Goal: Transaction & Acquisition: Purchase product/service

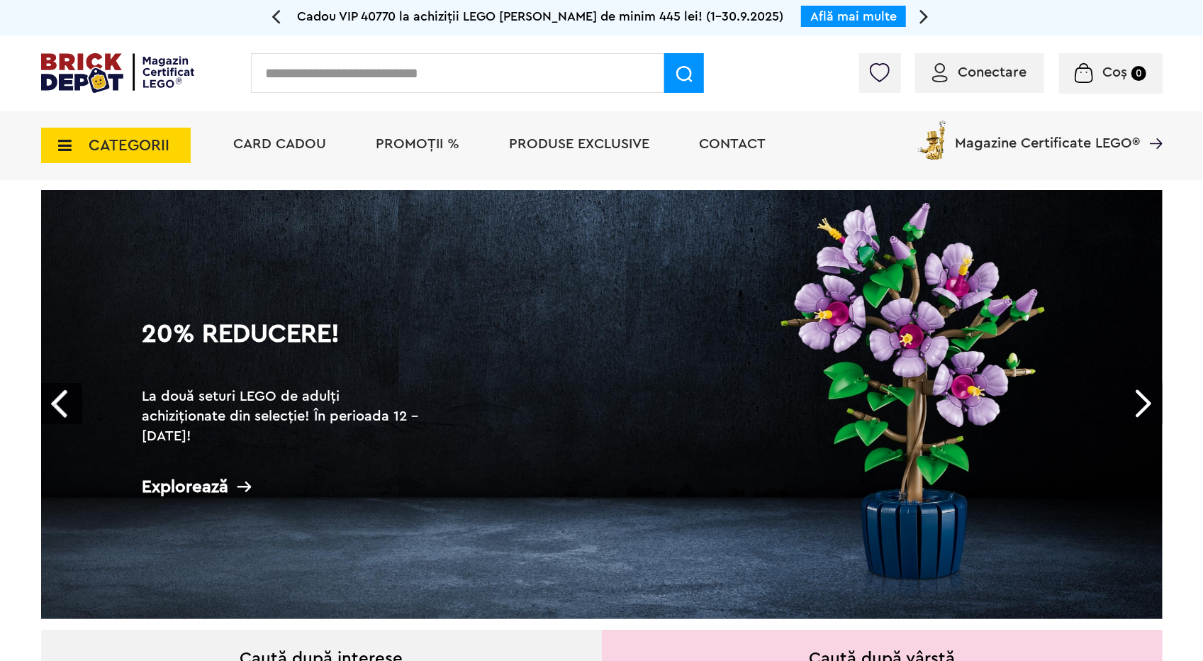
click at [132, 156] on span "CATEGORII" at bounding box center [116, 145] width 150 height 35
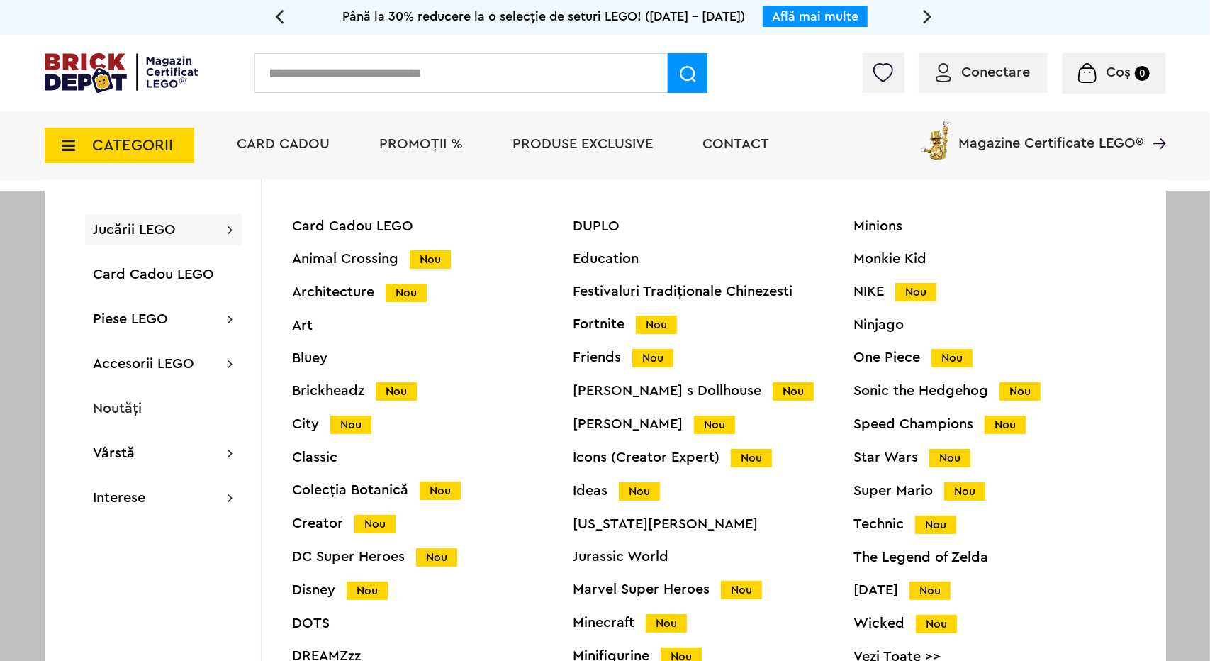
click at [876, 417] on div "Speed Champions Nou" at bounding box center [994, 424] width 281 height 15
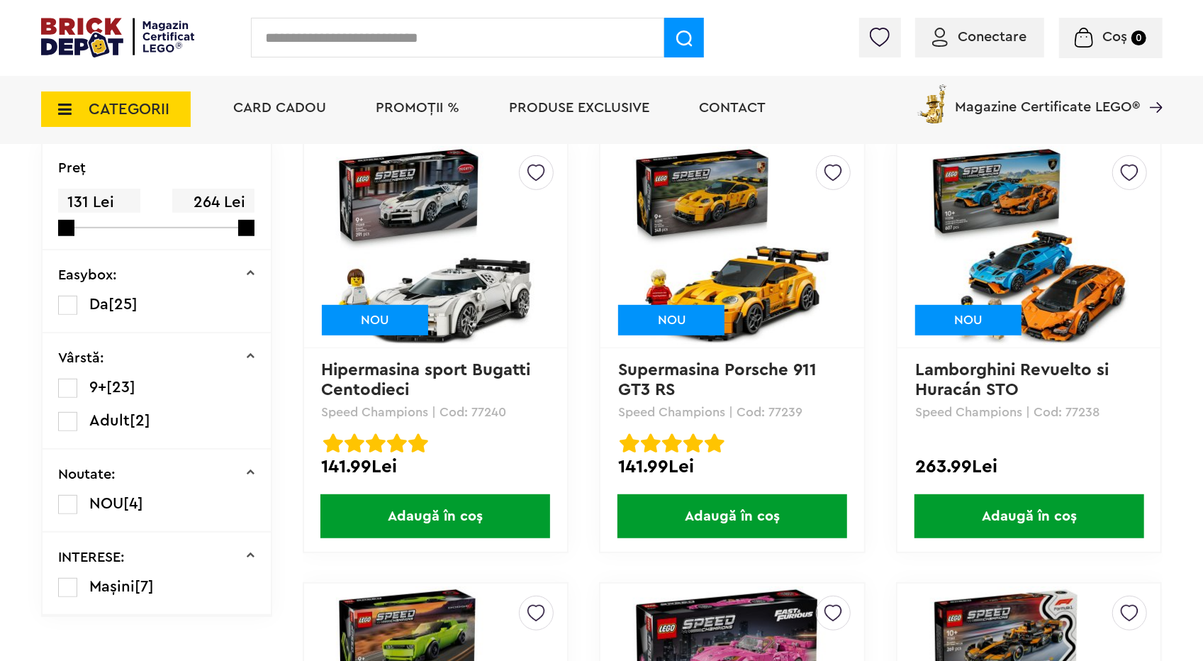
scroll to position [355, 0]
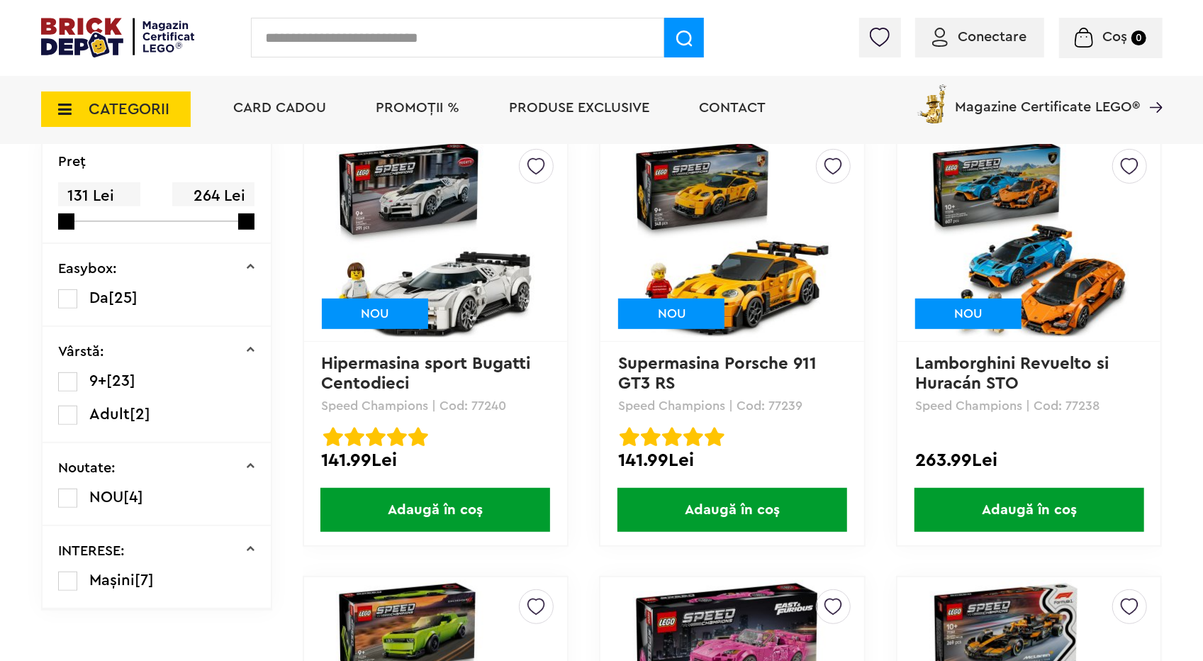
click at [766, 269] on img at bounding box center [732, 239] width 199 height 199
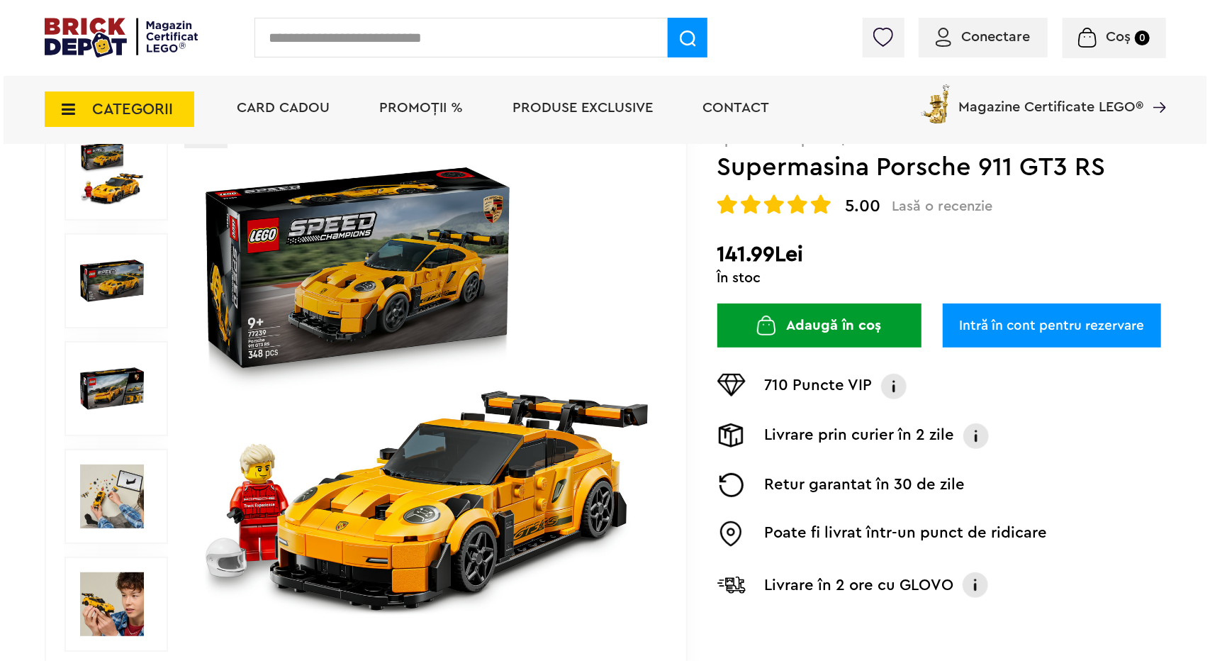
scroll to position [213, 0]
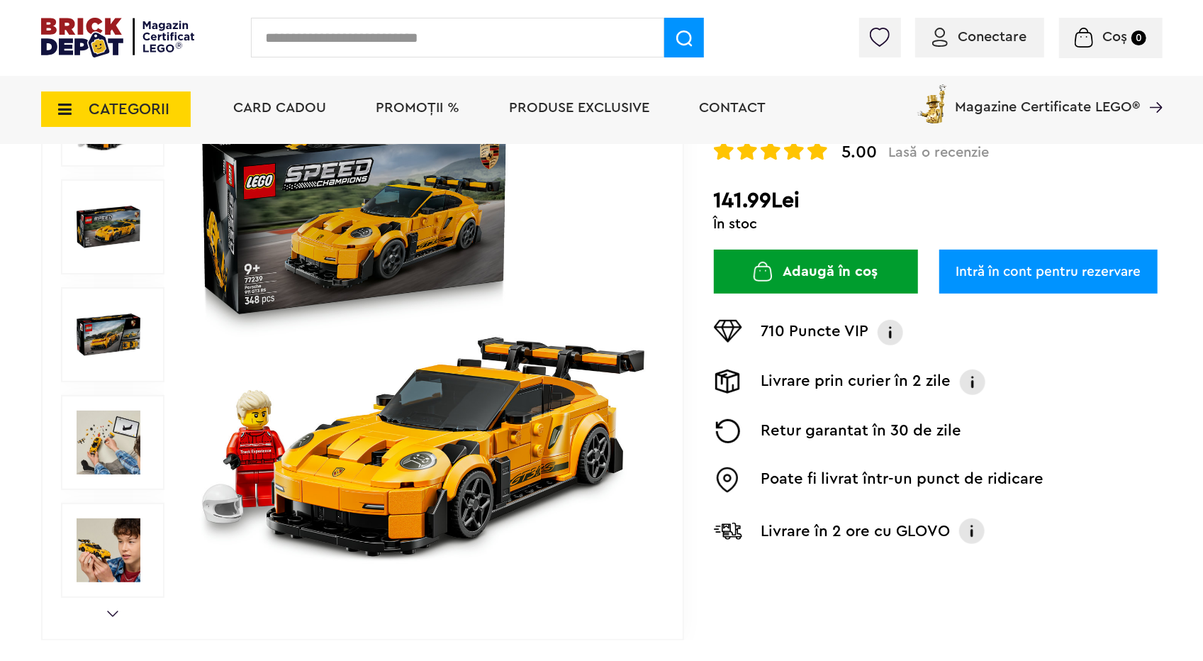
click at [437, 423] on img at bounding box center [423, 334] width 457 height 457
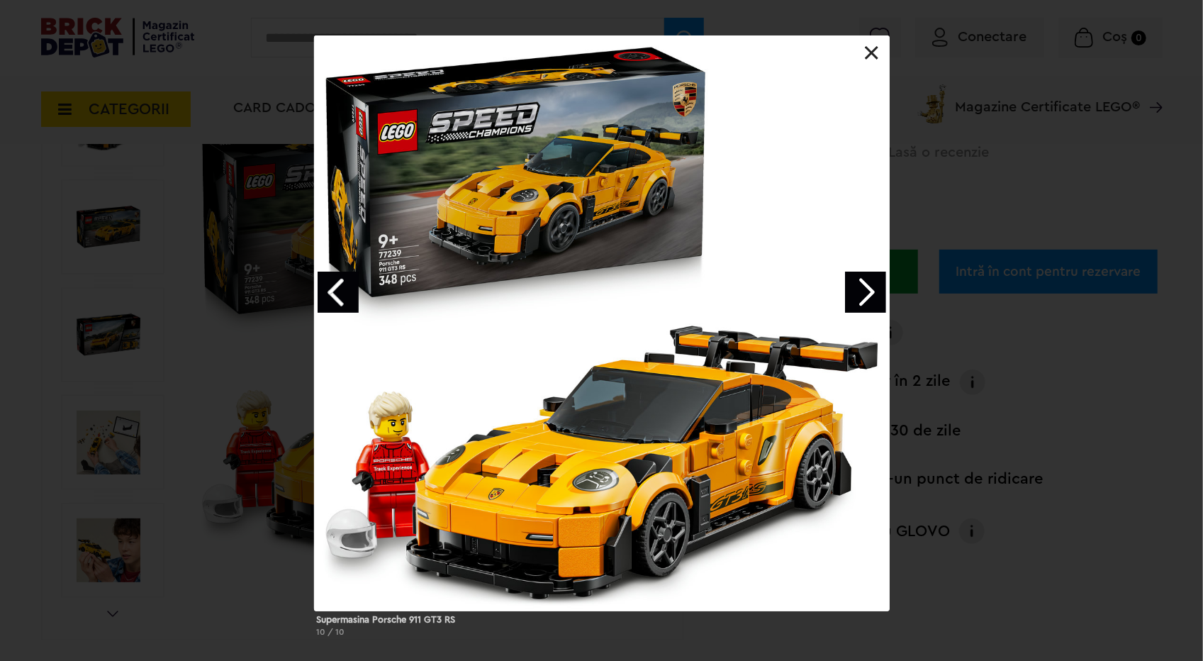
click at [872, 291] on link "Next image" at bounding box center [865, 292] width 41 height 41
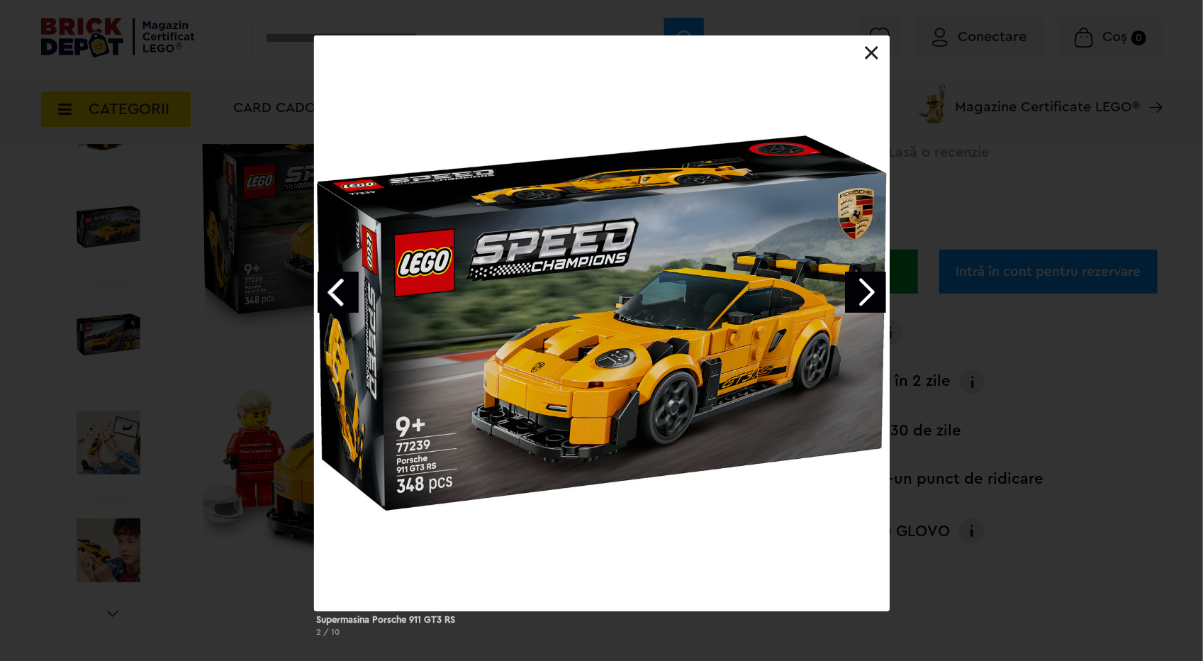
click at [862, 297] on link "Next image" at bounding box center [865, 292] width 41 height 41
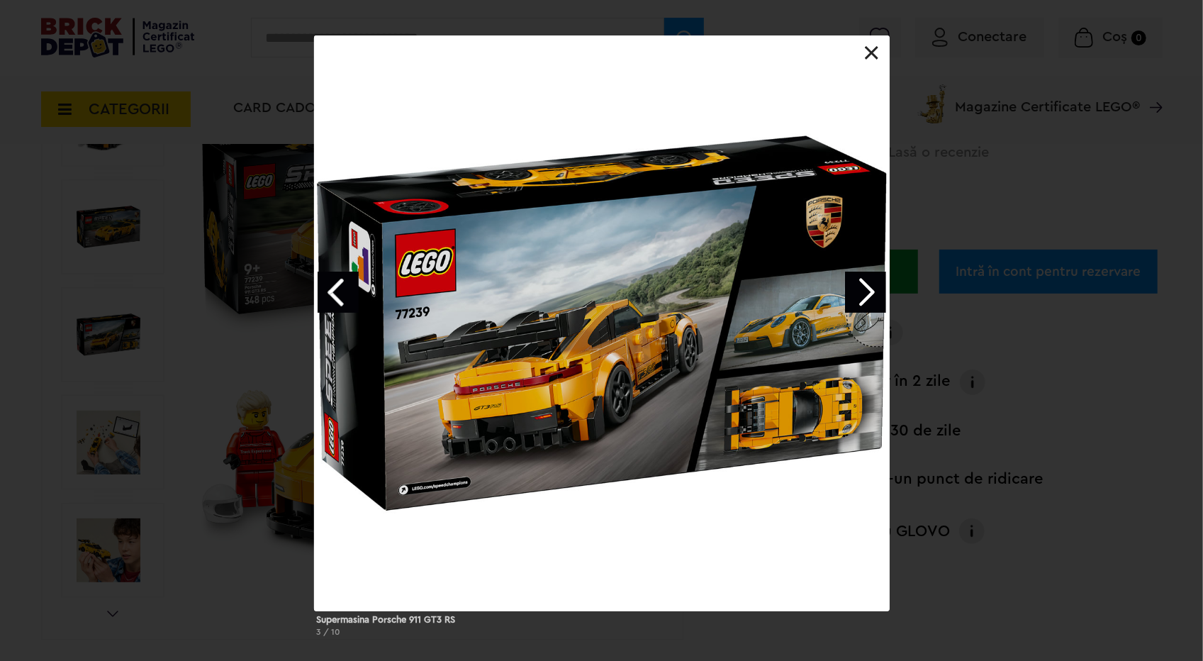
click at [872, 285] on link "Next image" at bounding box center [865, 292] width 41 height 41
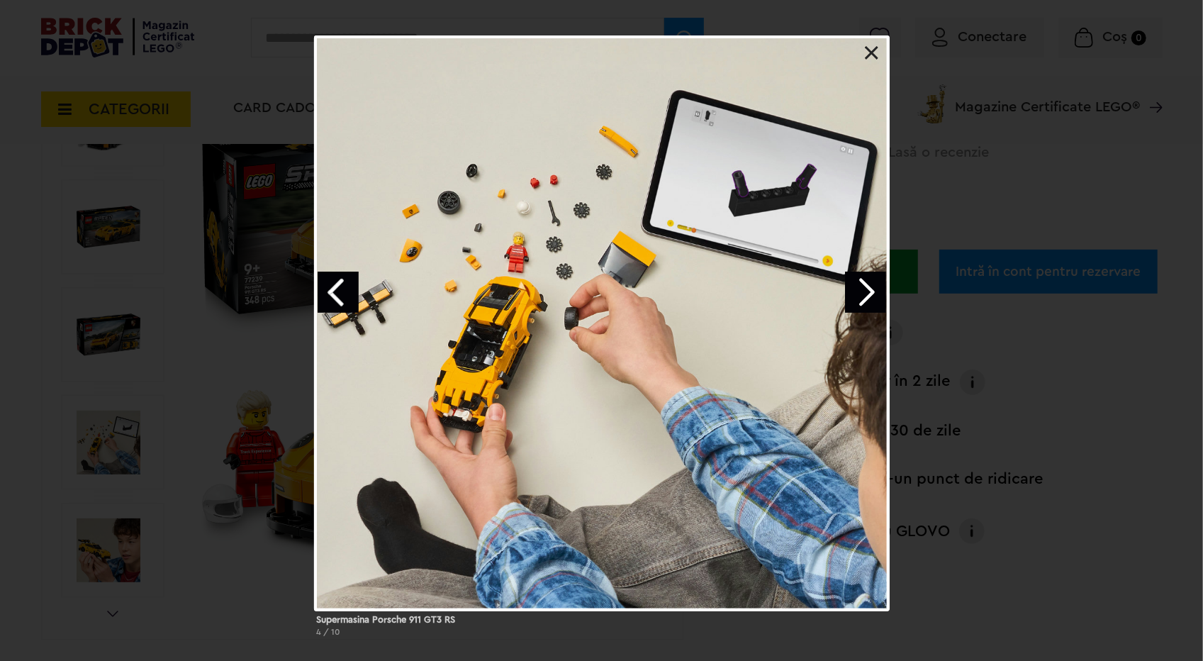
click at [863, 291] on link "Next image" at bounding box center [865, 292] width 41 height 41
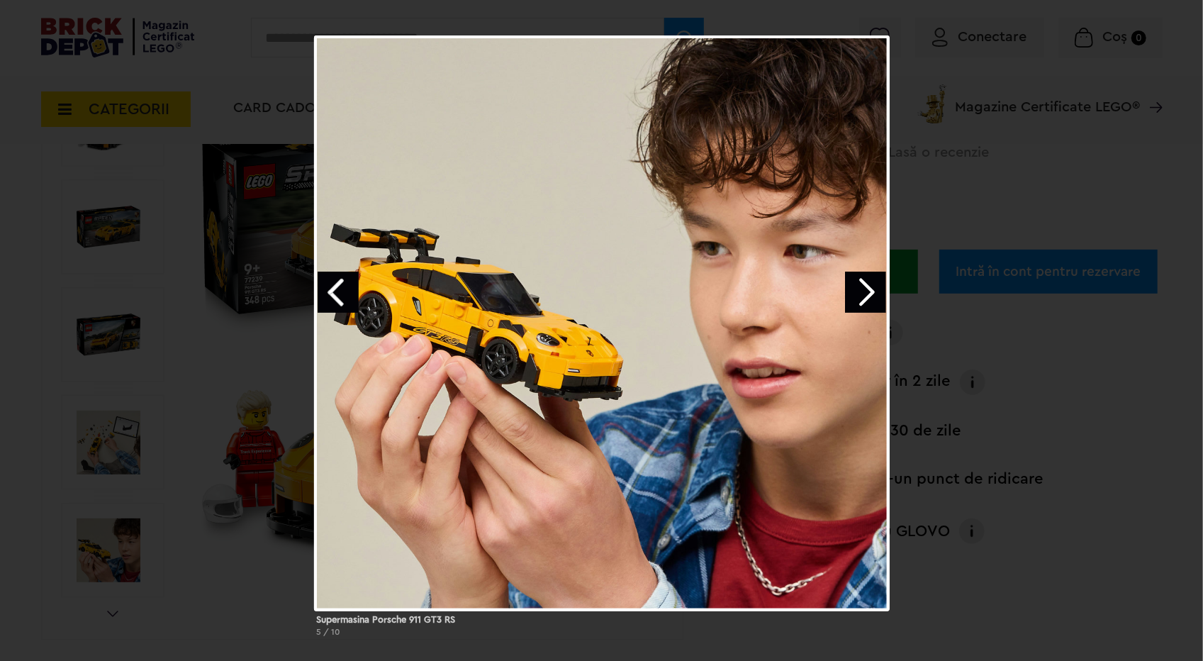
click at [865, 280] on link "Next image" at bounding box center [865, 292] width 41 height 41
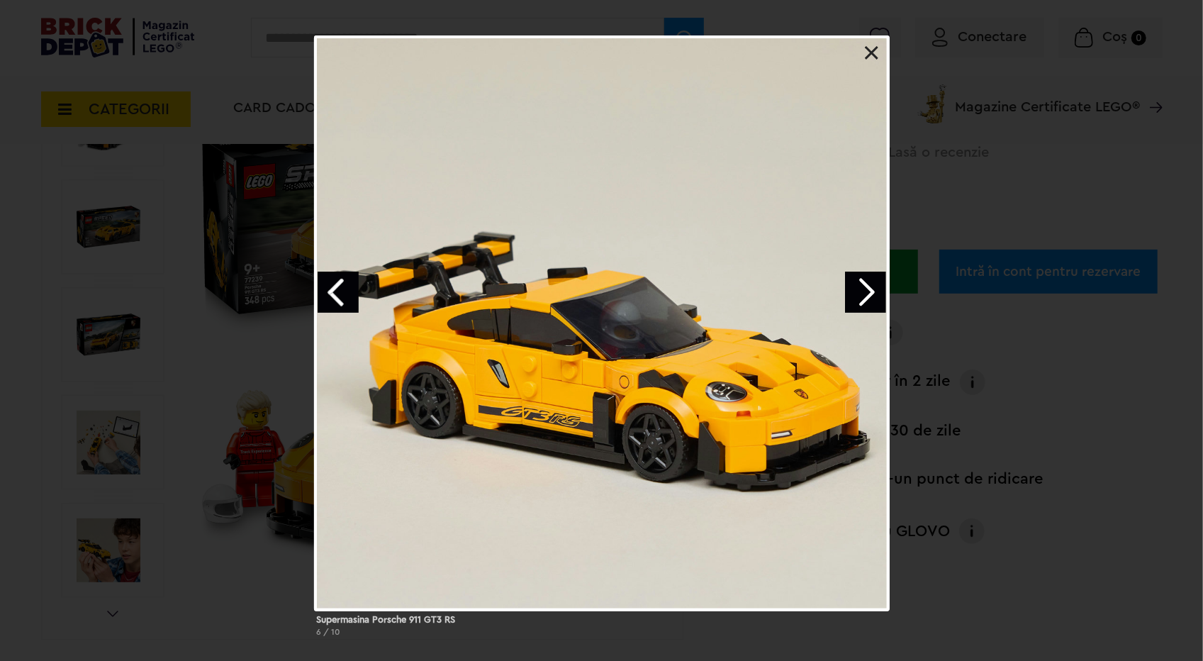
click at [865, 280] on link "Next image" at bounding box center [865, 292] width 41 height 41
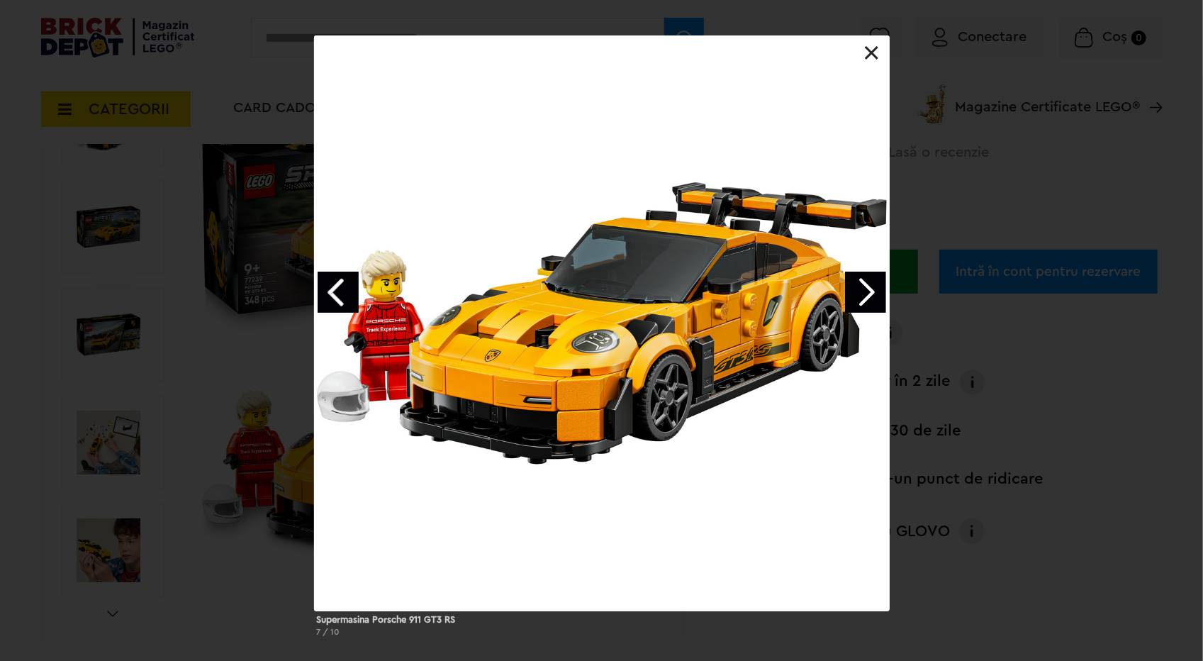
click at [863, 286] on link "Next image" at bounding box center [865, 292] width 41 height 41
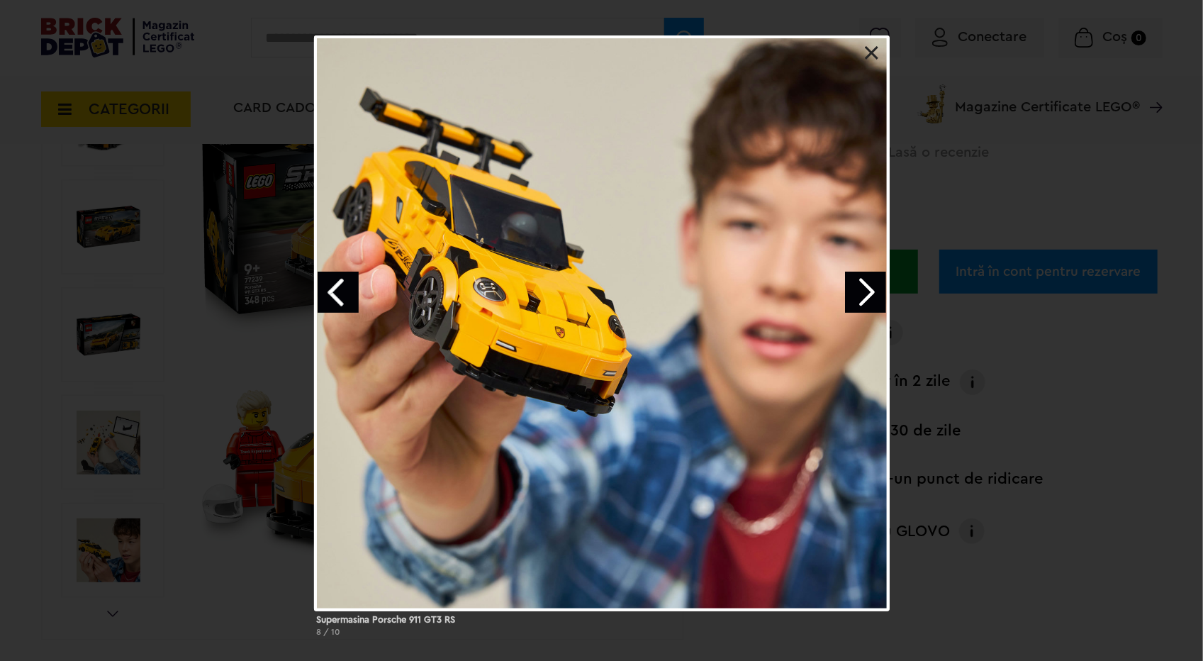
click at [859, 282] on link "Next image" at bounding box center [865, 292] width 41 height 41
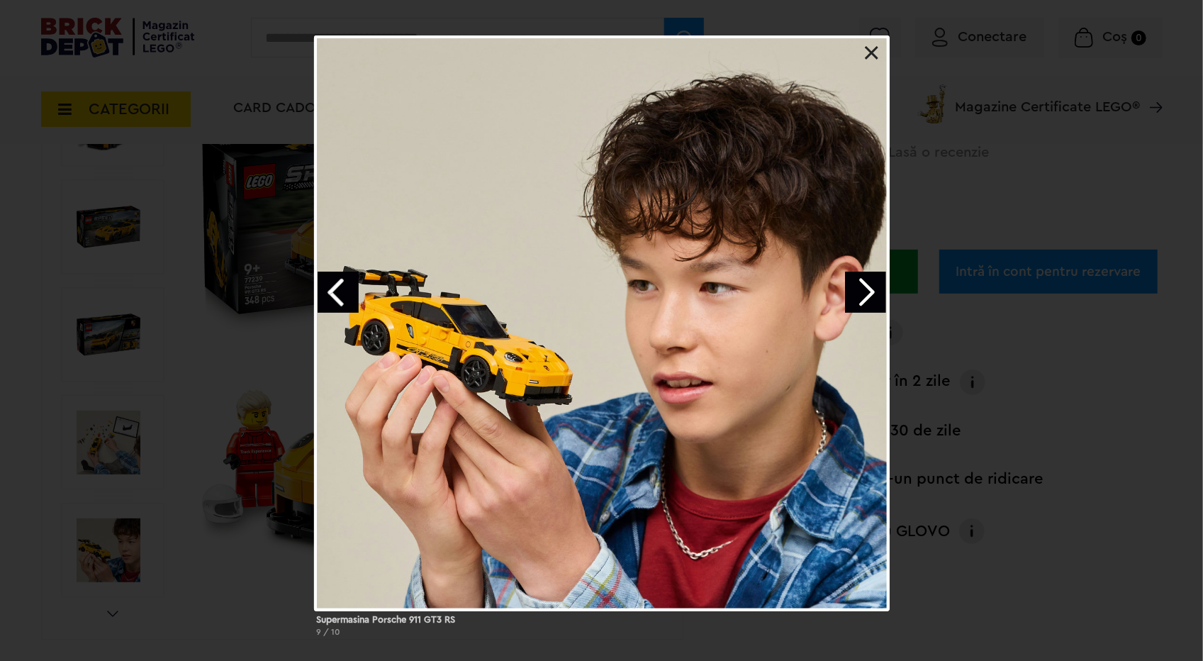
click at [858, 282] on link "Next image" at bounding box center [865, 292] width 41 height 41
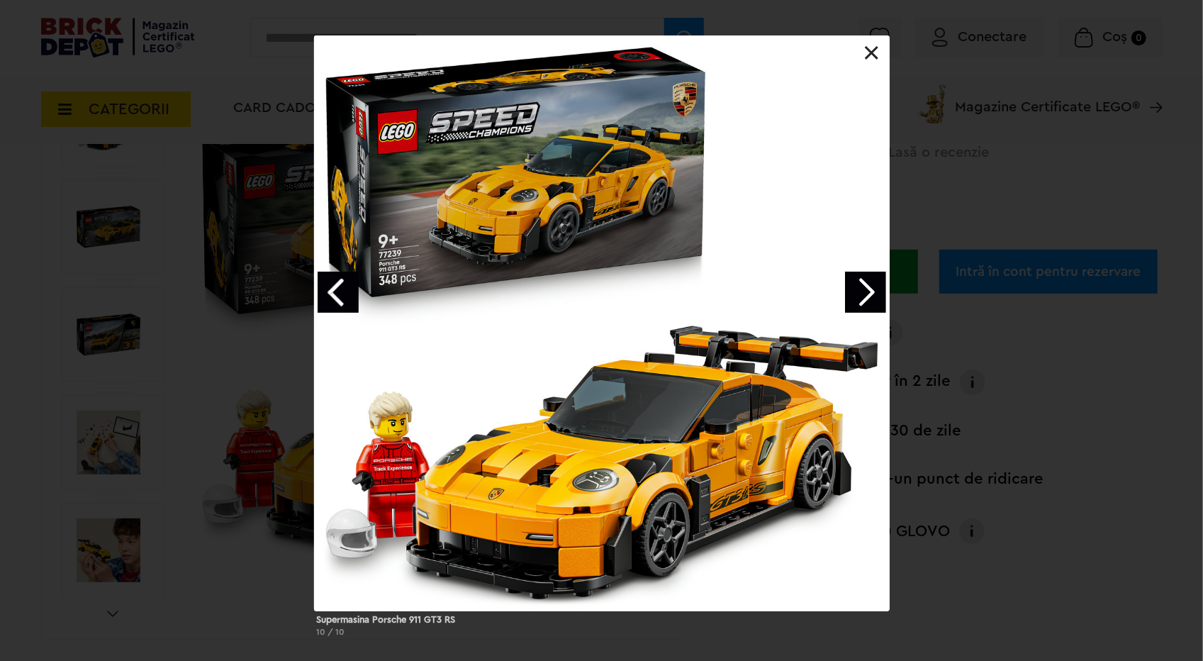
click at [863, 274] on link "Next image" at bounding box center [865, 292] width 41 height 41
click at [865, 289] on link "Next image" at bounding box center [865, 292] width 41 height 41
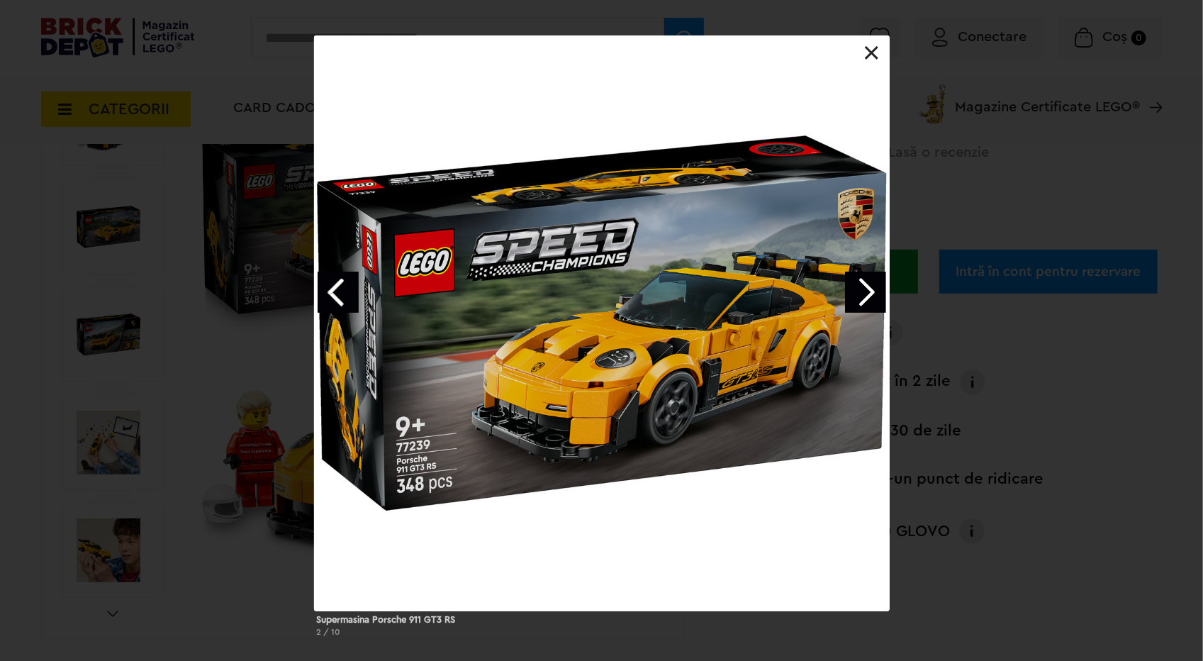
click at [854, 297] on link "Next image" at bounding box center [865, 292] width 41 height 41
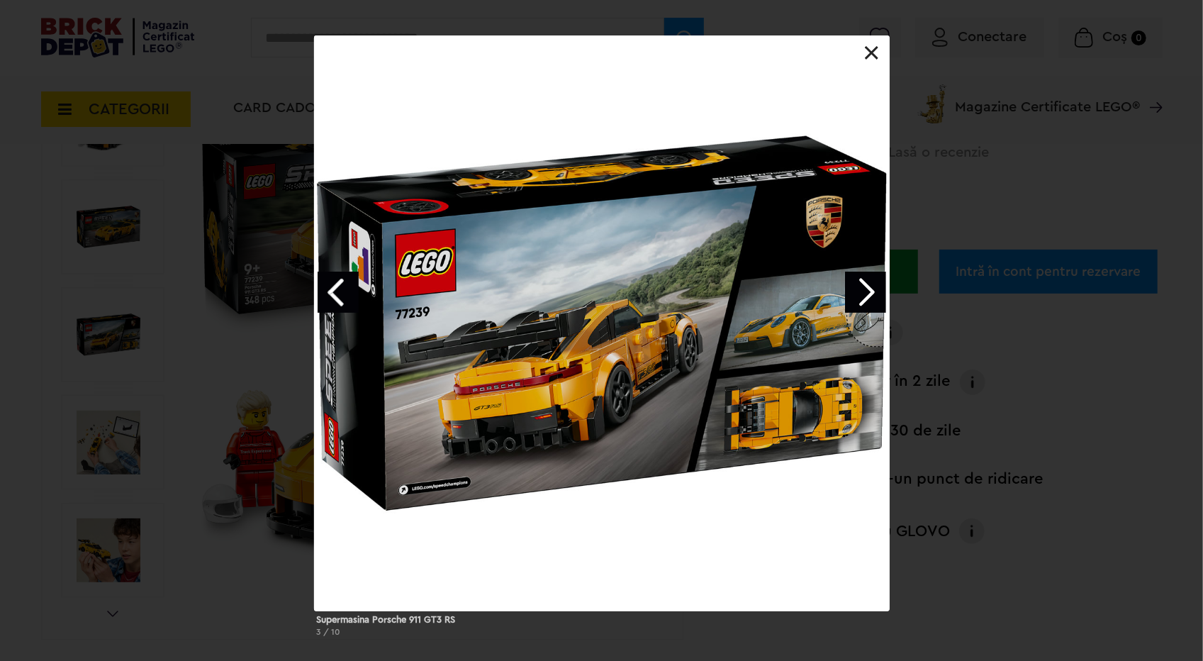
click at [854, 297] on link "Next image" at bounding box center [865, 292] width 41 height 41
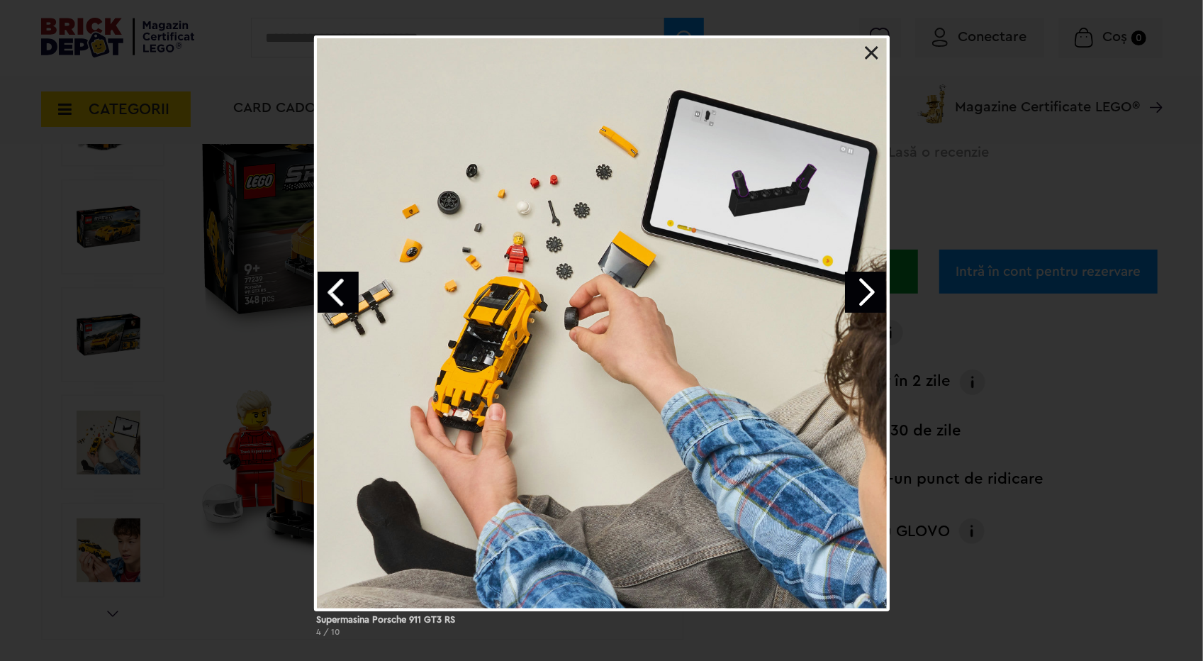
click at [854, 297] on link "Next image" at bounding box center [865, 292] width 41 height 41
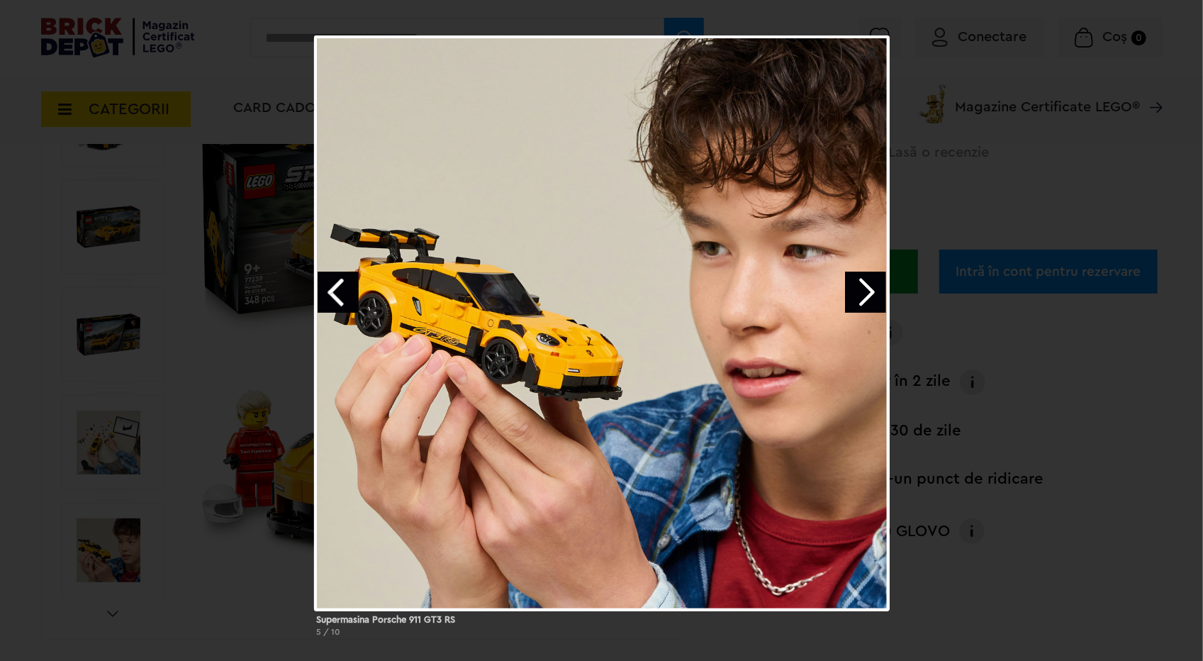
click at [347, 294] on link "Previous image" at bounding box center [338, 292] width 41 height 41
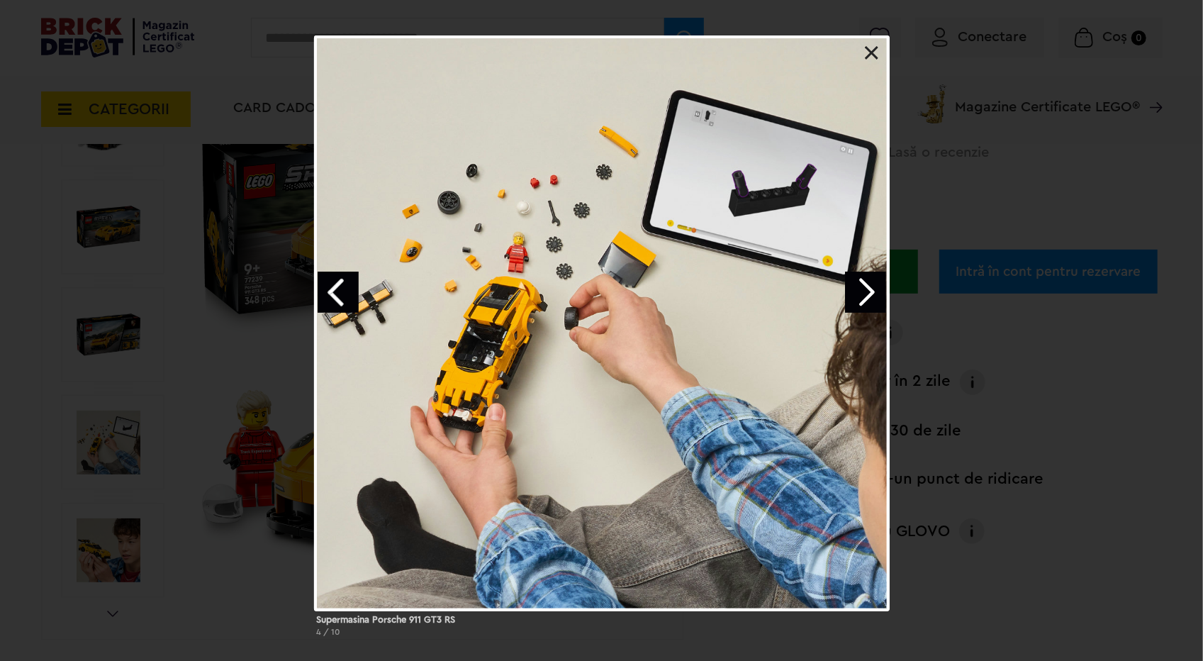
click at [850, 289] on link "Next image" at bounding box center [865, 292] width 41 height 41
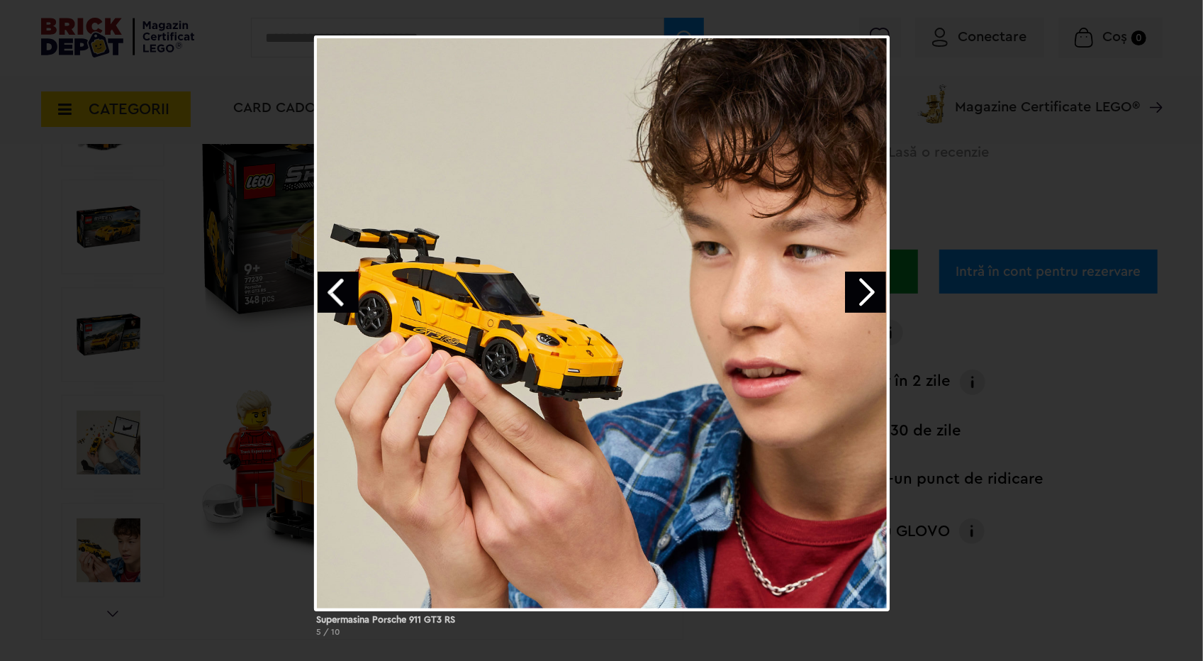
click at [331, 301] on link "Previous image" at bounding box center [338, 292] width 41 height 41
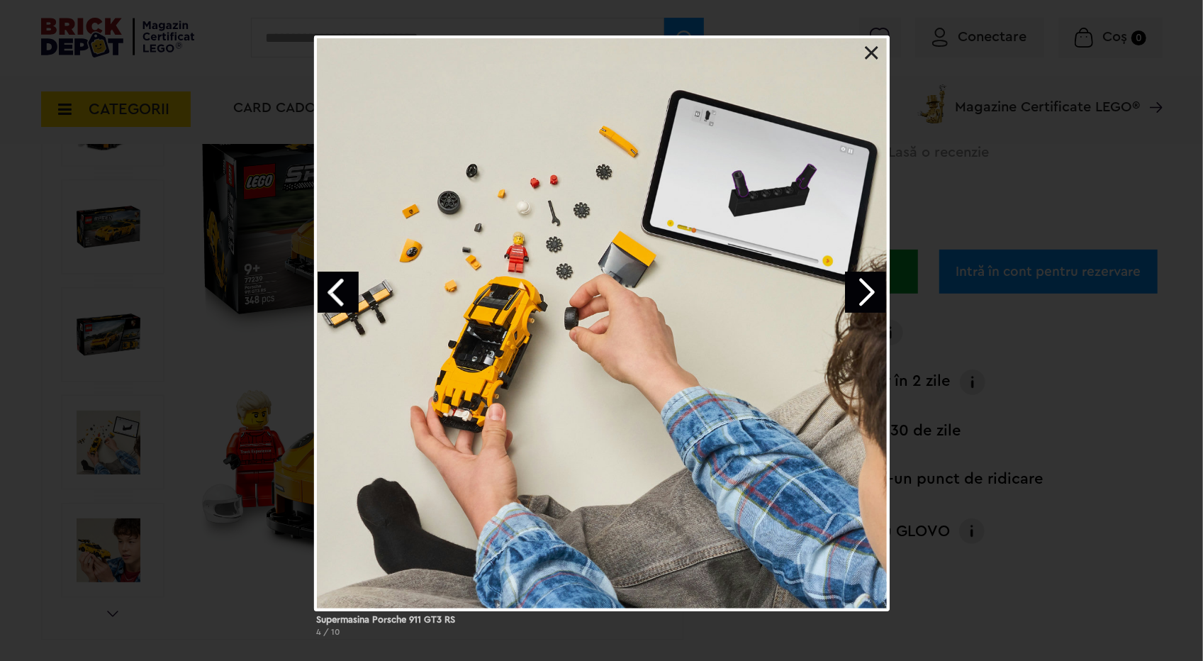
click at [864, 291] on link "Next image" at bounding box center [865, 292] width 41 height 41
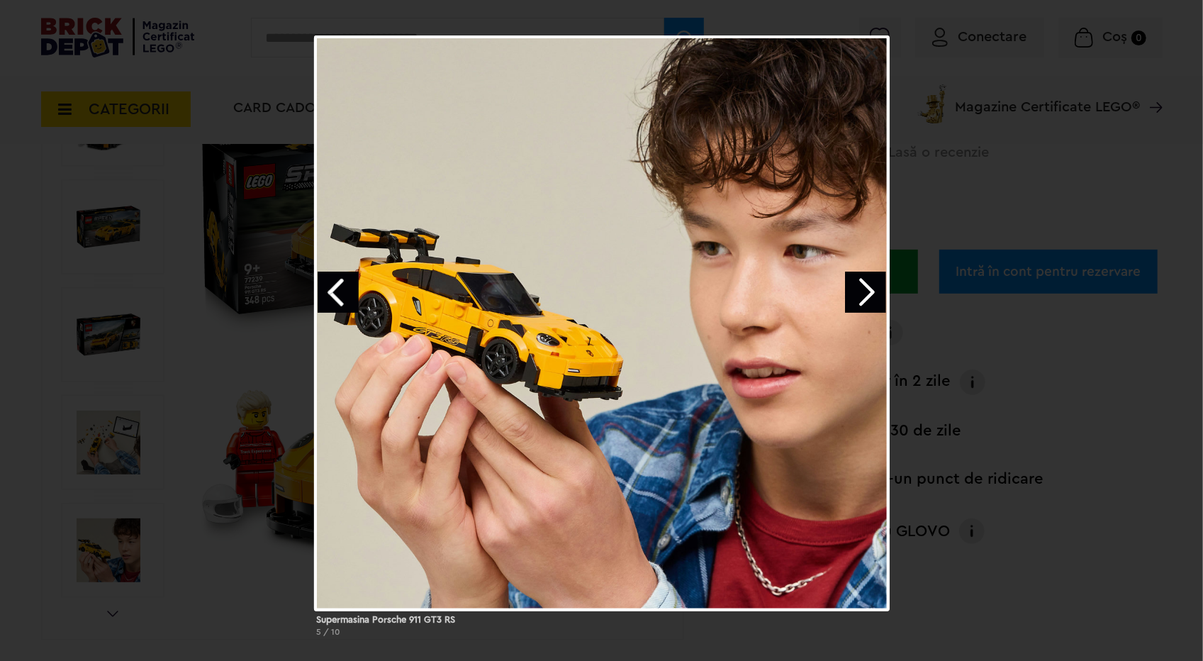
click at [866, 287] on link "Next image" at bounding box center [865, 292] width 41 height 41
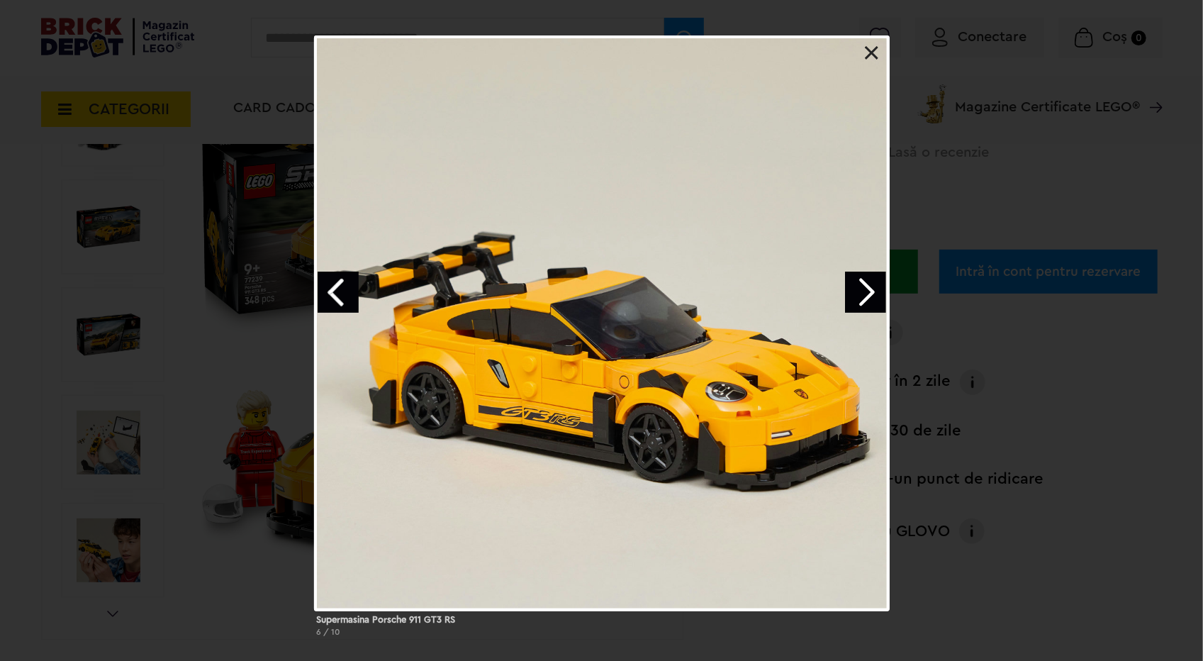
click at [868, 281] on link "Next image" at bounding box center [865, 292] width 41 height 41
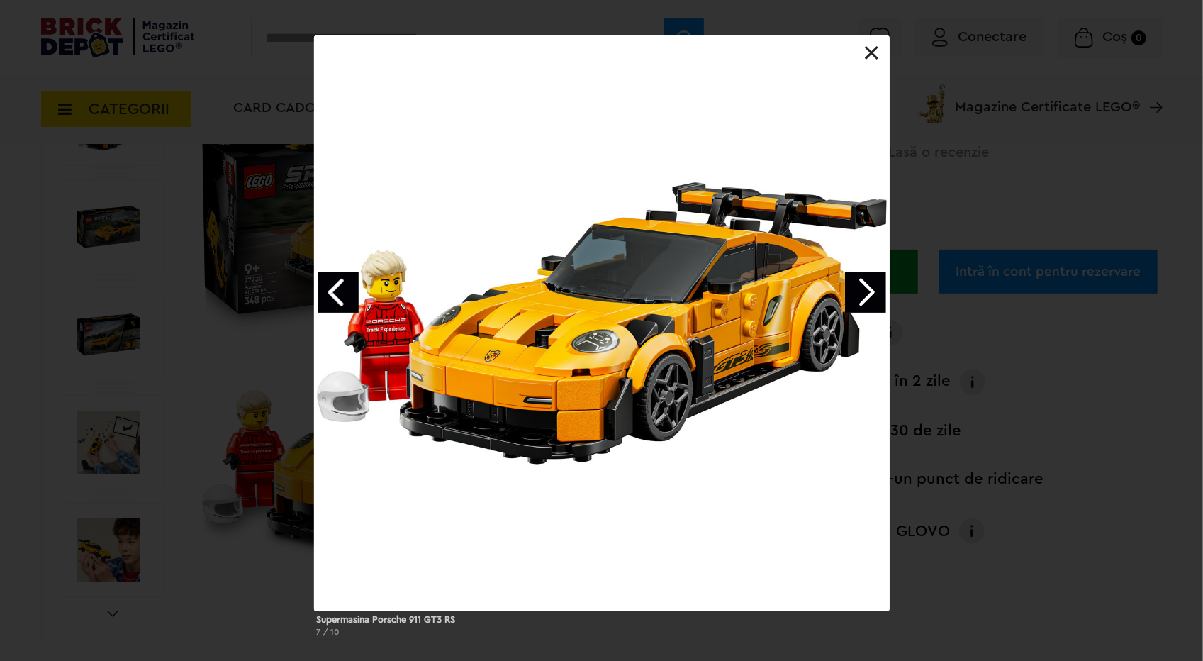
click at [861, 292] on link "Next image" at bounding box center [865, 292] width 41 height 41
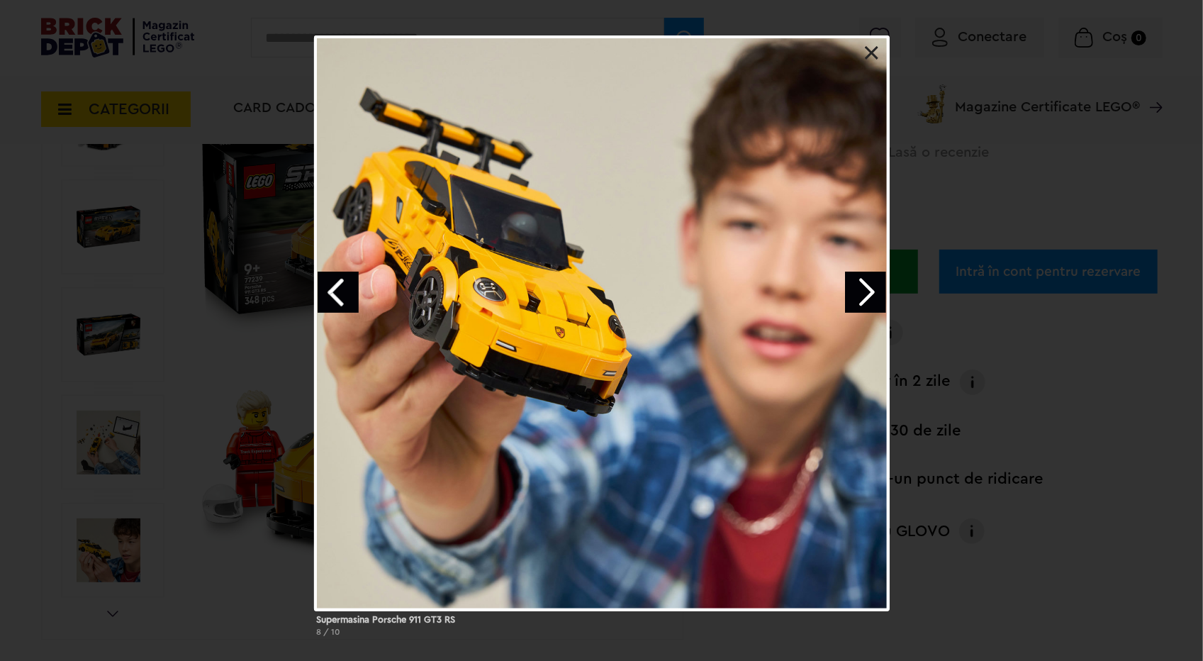
click at [857, 294] on link "Next image" at bounding box center [865, 292] width 41 height 41
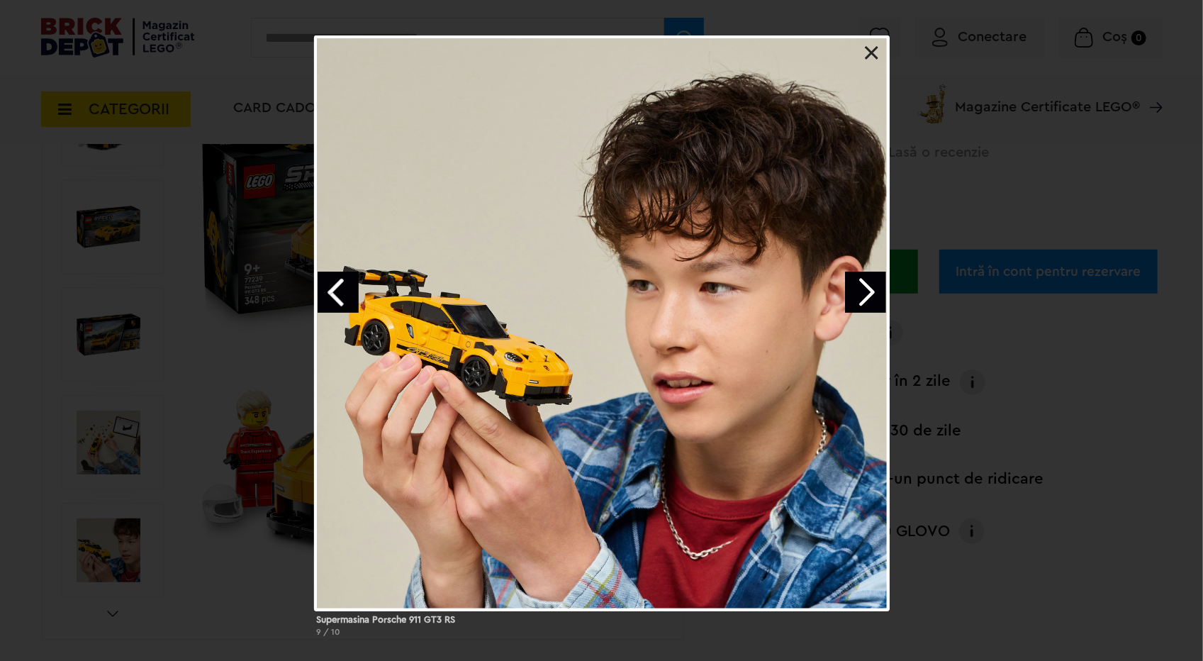
click at [858, 294] on link "Next image" at bounding box center [865, 292] width 41 height 41
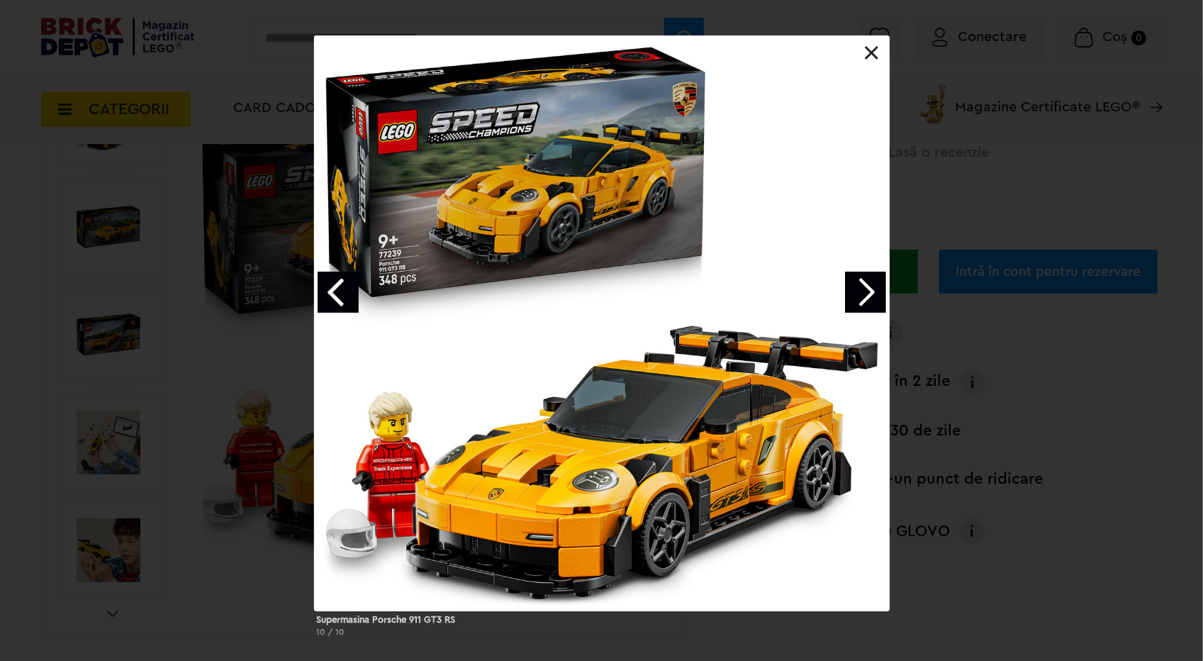
click at [859, 296] on link "Next image" at bounding box center [865, 292] width 41 height 41
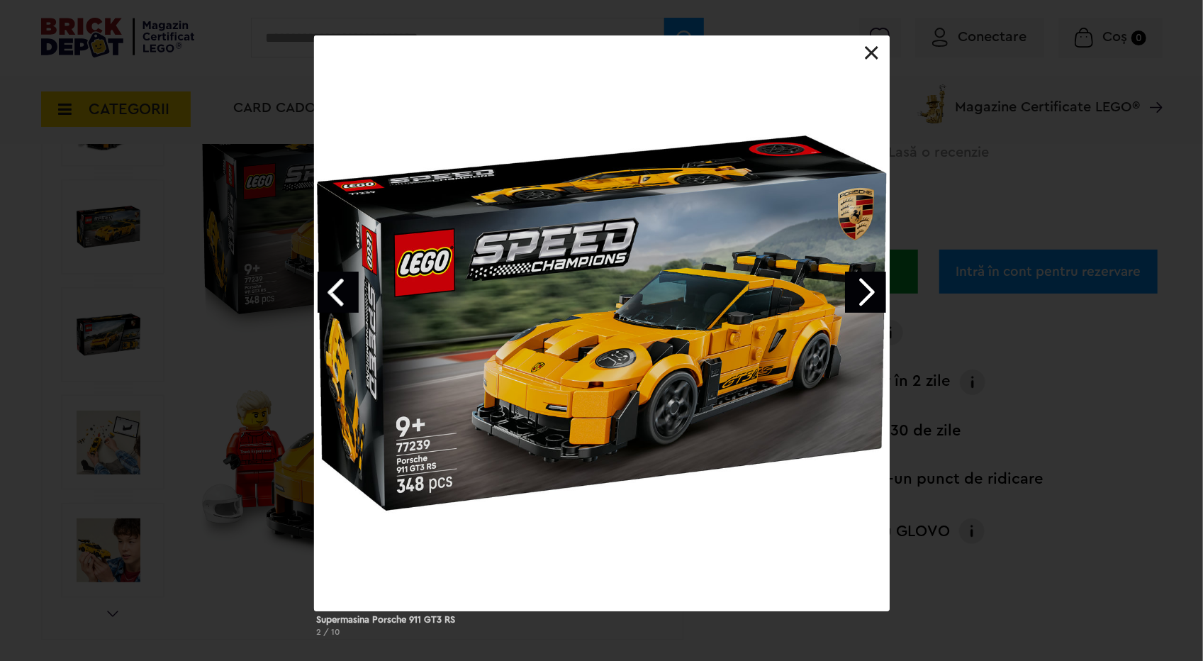
click at [859, 296] on link "Next image" at bounding box center [865, 292] width 41 height 41
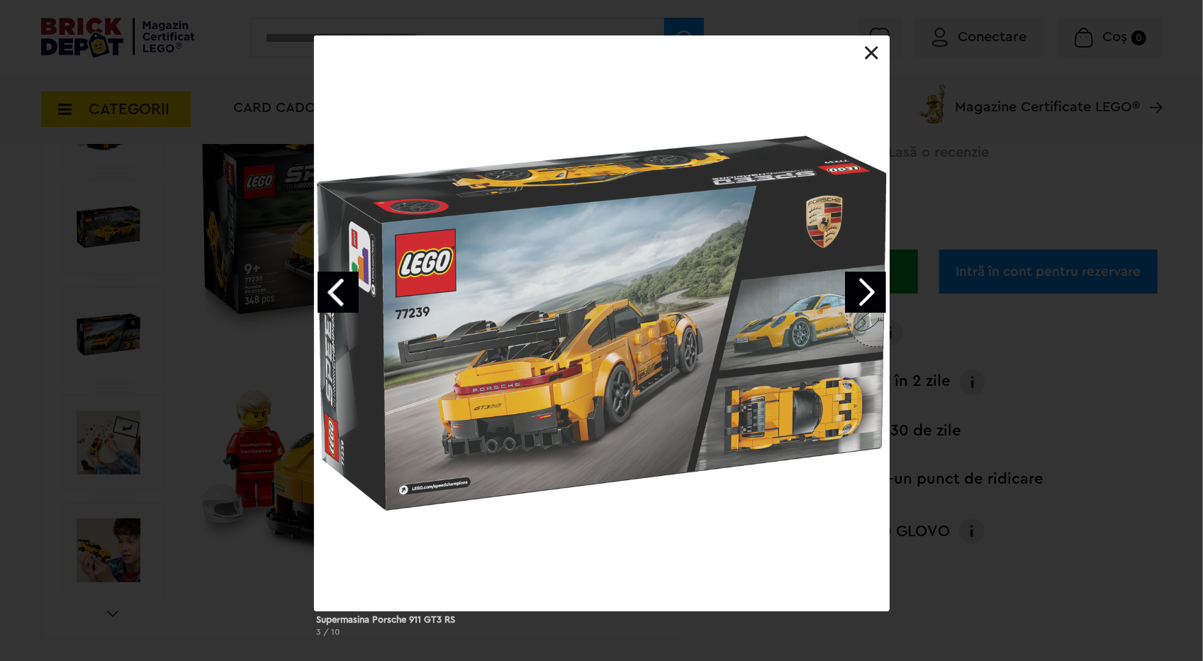
click at [859, 296] on link "Next image" at bounding box center [865, 292] width 41 height 41
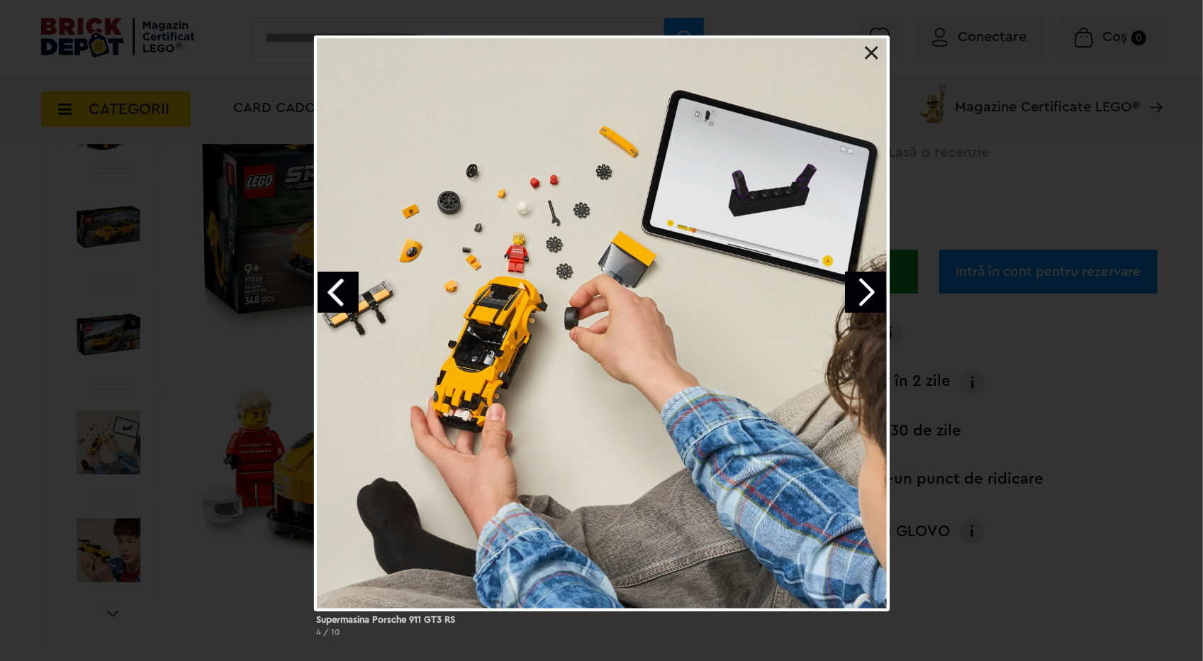
click at [350, 289] on link "Previous image" at bounding box center [338, 292] width 41 height 41
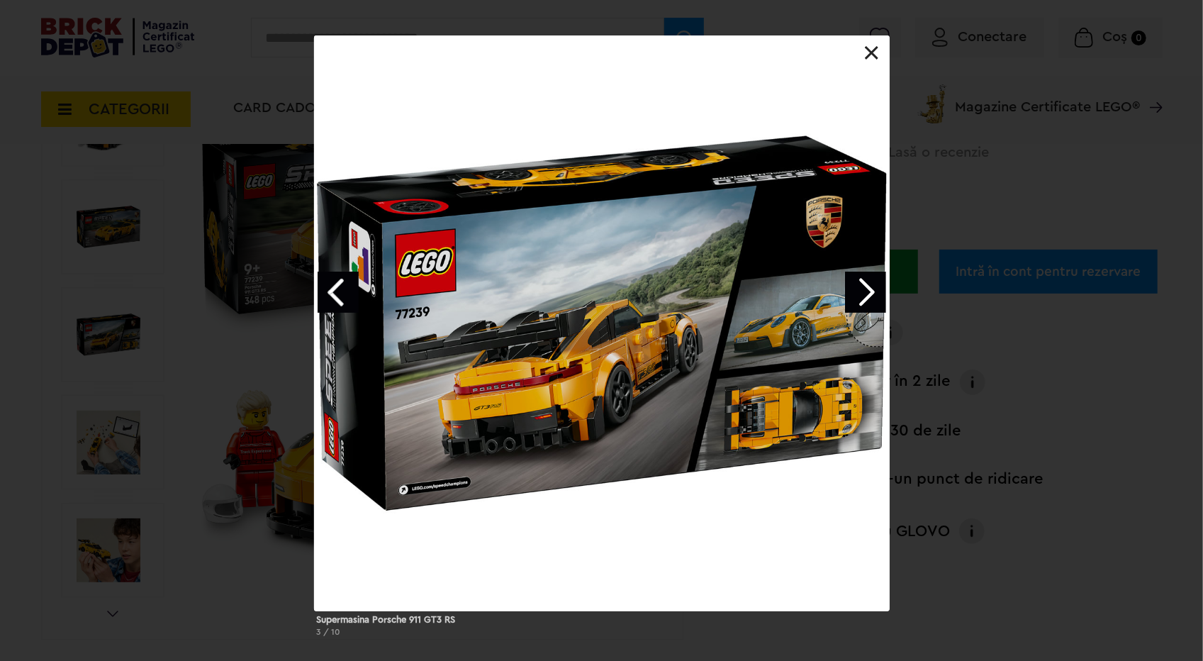
click at [1004, 360] on div "Supermasina Porsche 911 GT3 RS 3 / 10" at bounding box center [601, 341] width 1203 height 613
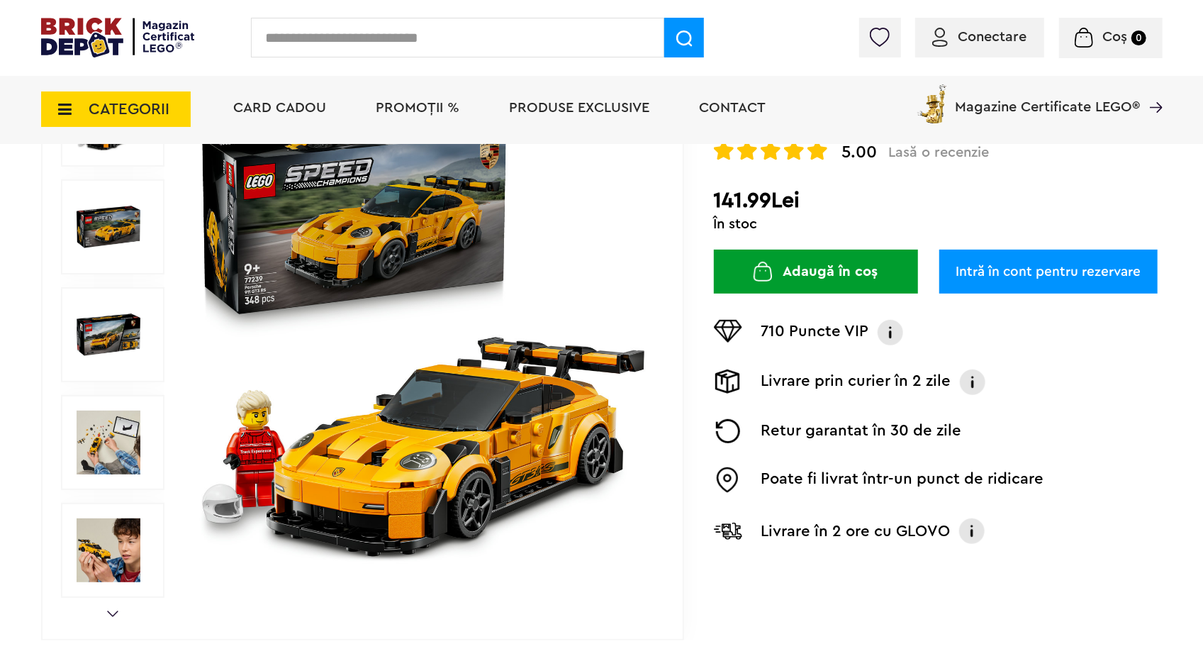
click at [803, 279] on button "Adaugă în coș" at bounding box center [816, 272] width 204 height 44
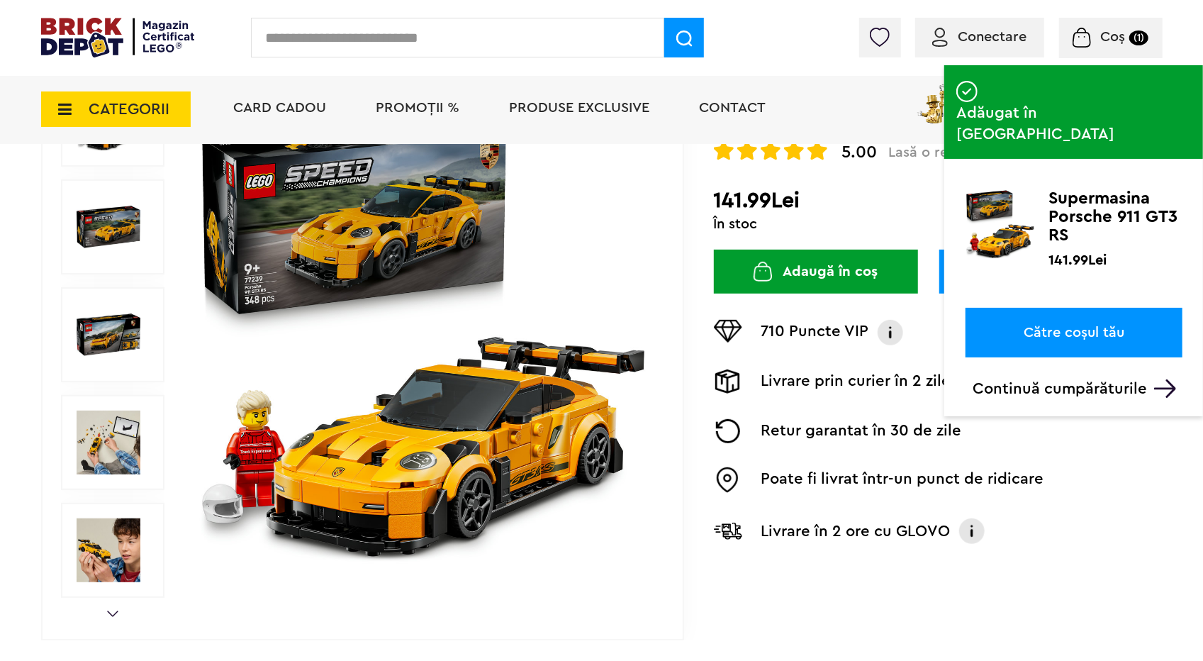
click at [109, 114] on span "CATEGORII" at bounding box center [129, 109] width 81 height 16
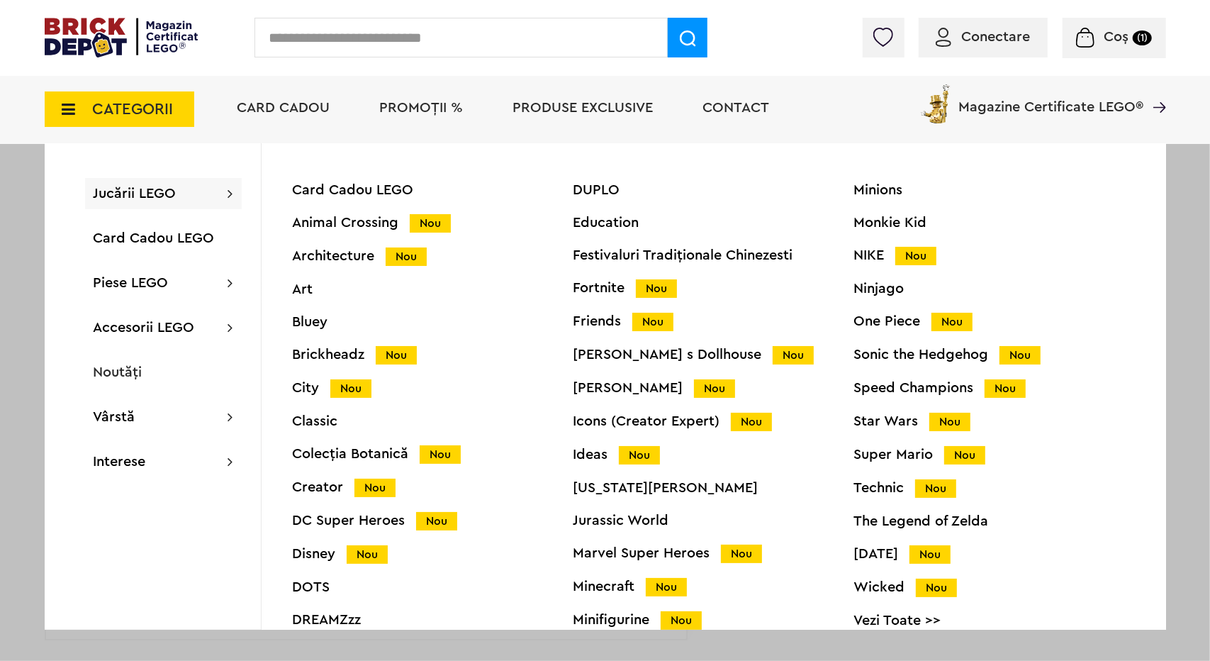
click at [328, 262] on div "Architecture Nou" at bounding box center [433, 256] width 281 height 15
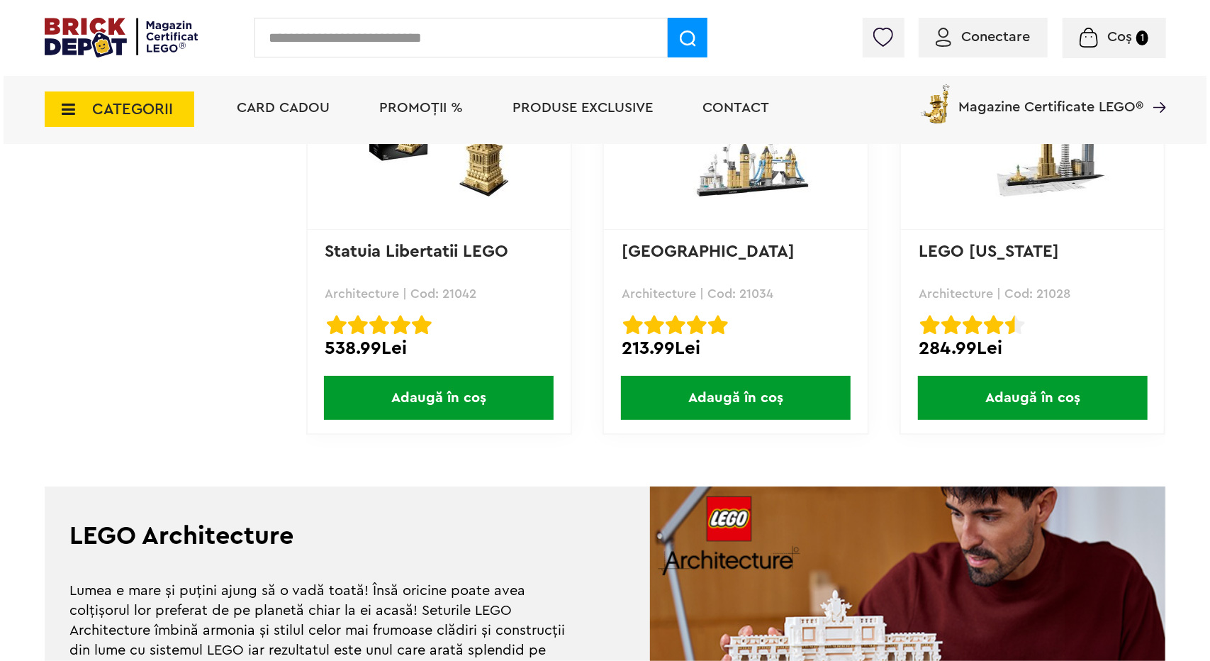
scroll to position [1560, 0]
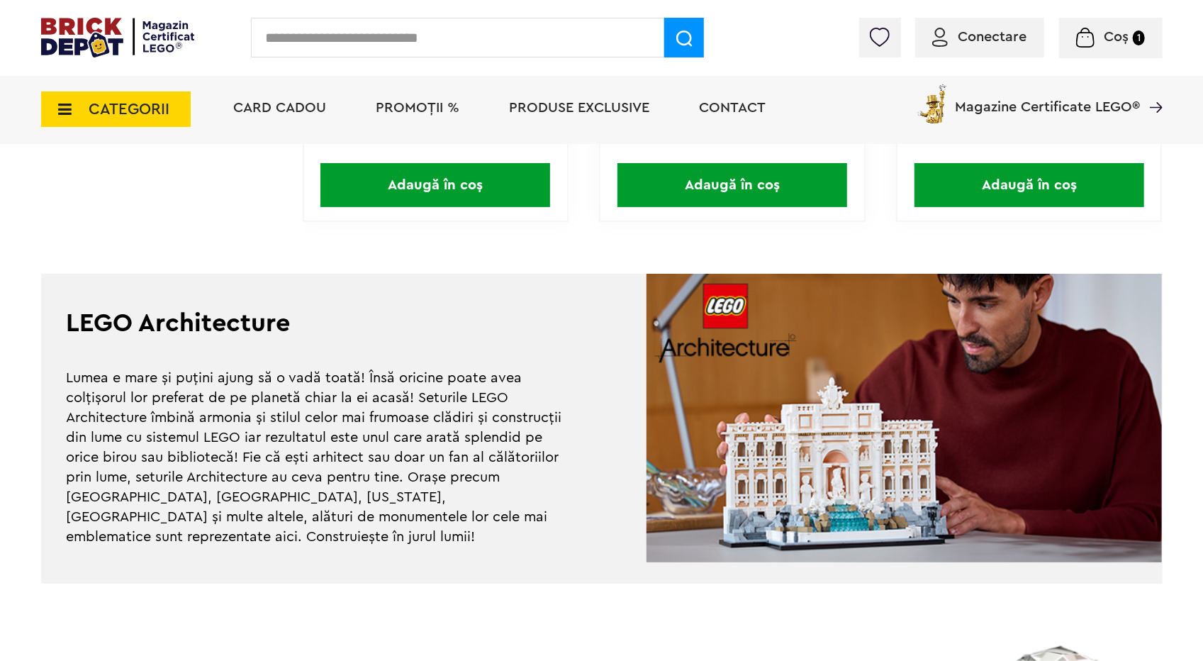
click at [143, 117] on span "CATEGORII" at bounding box center [129, 109] width 81 height 16
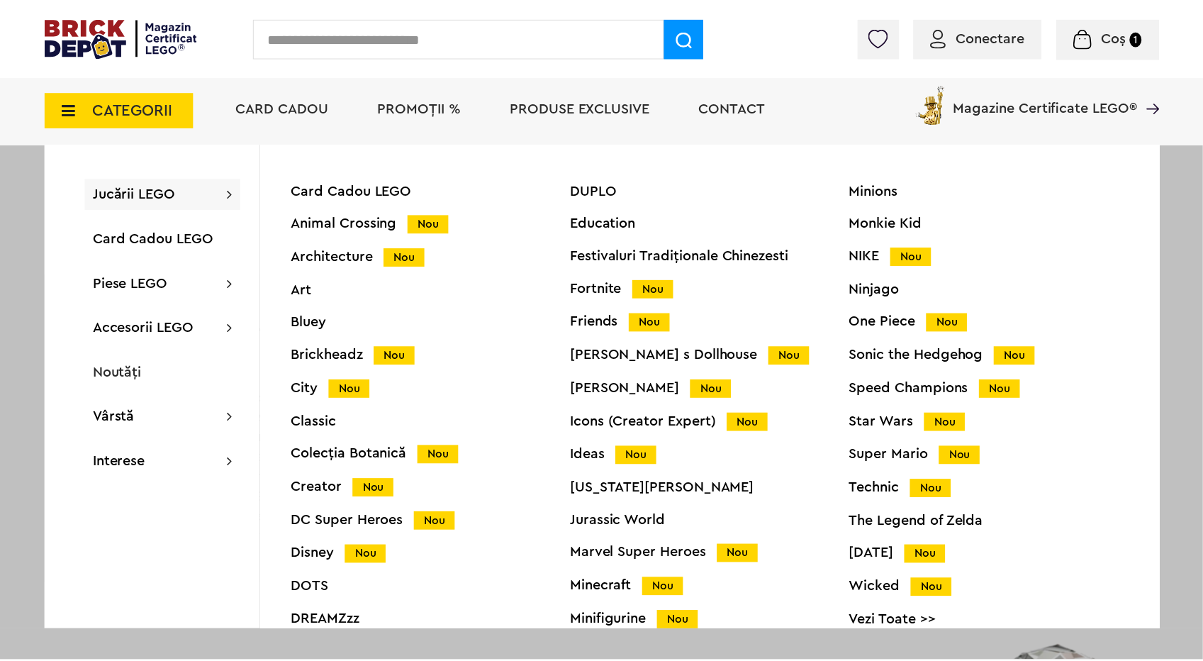
scroll to position [56, 0]
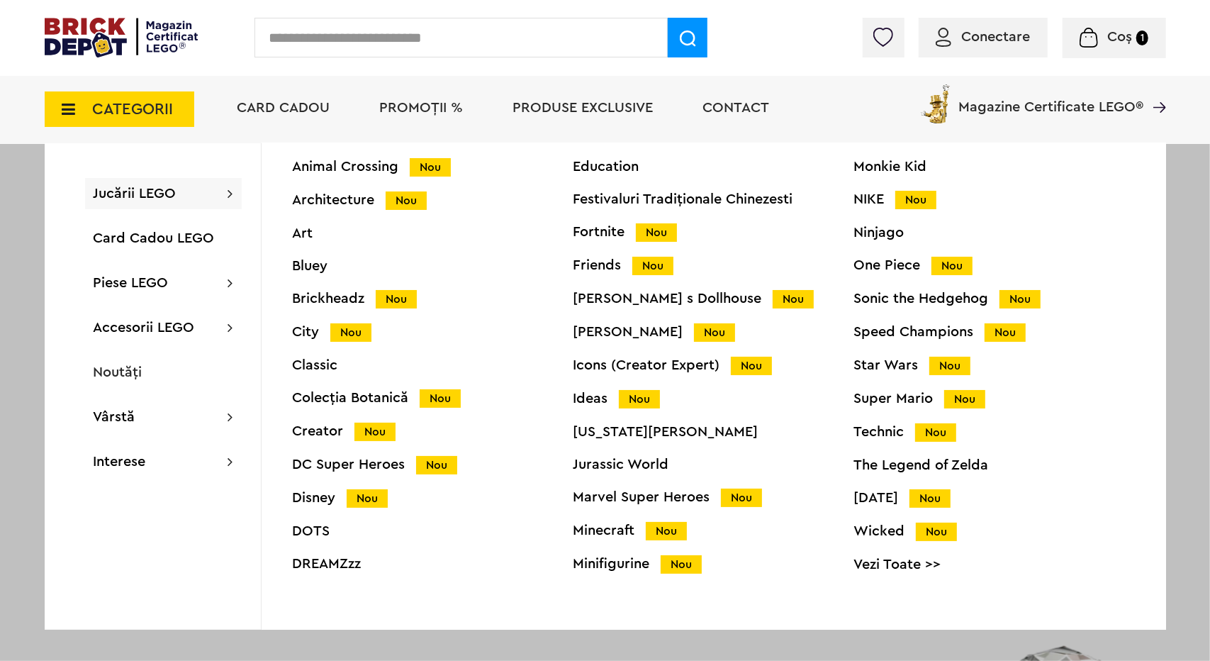
click at [613, 526] on div "Minecraft Nou" at bounding box center [714, 530] width 281 height 15
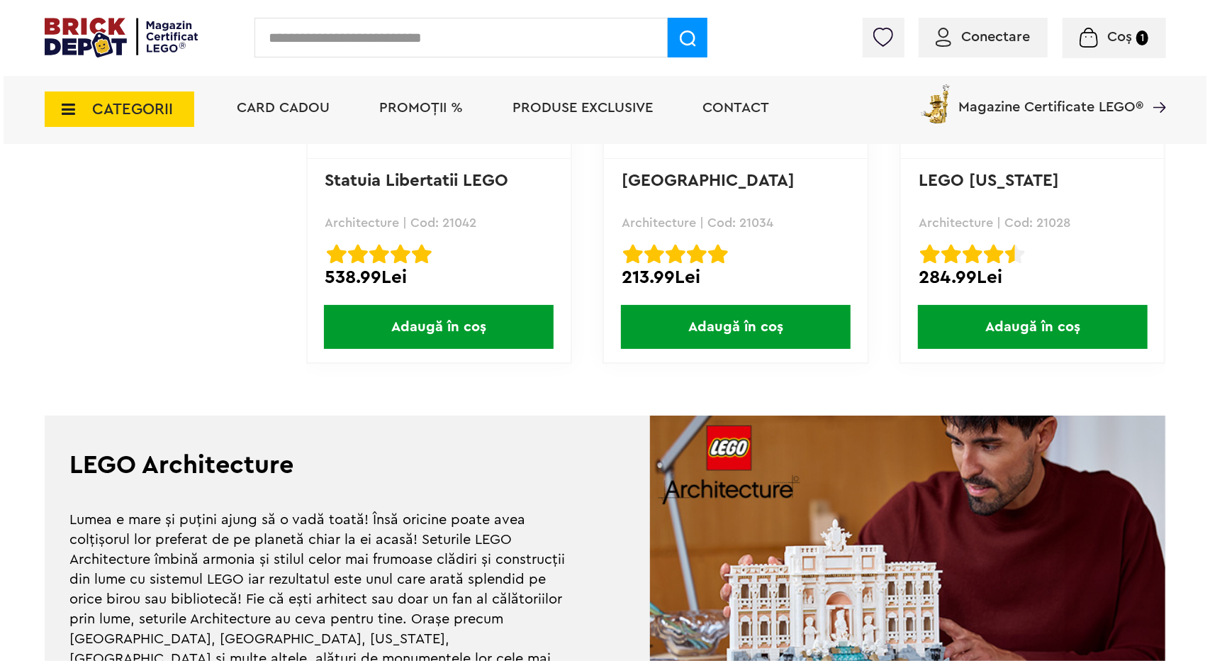
scroll to position [1985, 0]
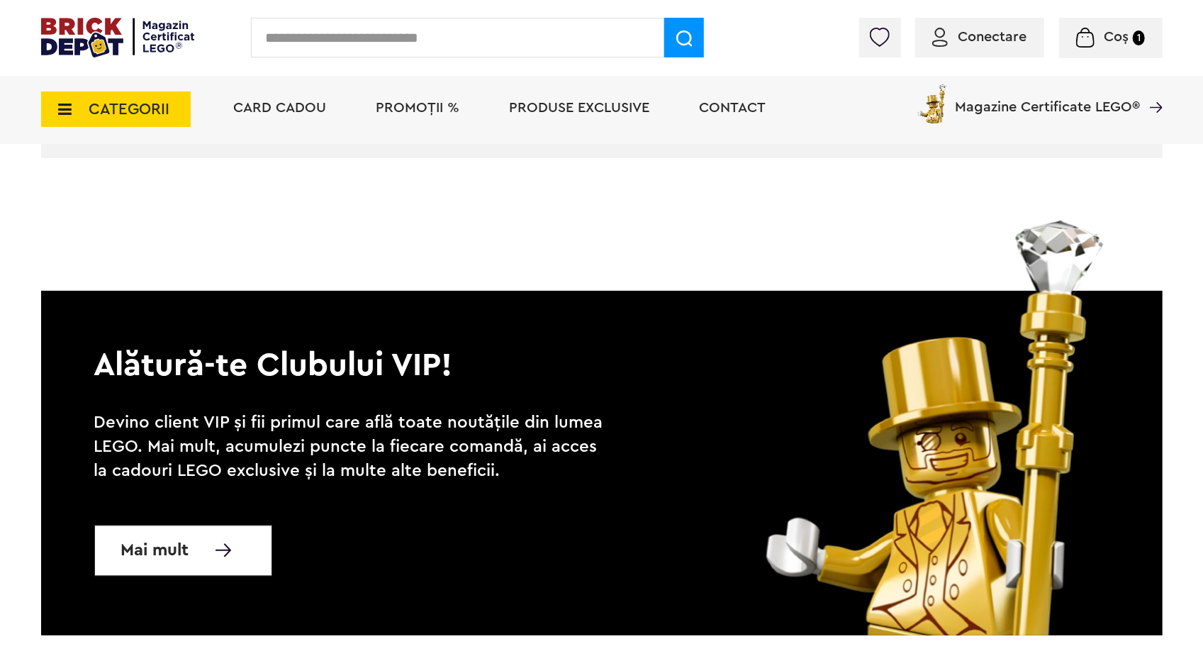
click at [156, 111] on span "CATEGORII" at bounding box center [129, 109] width 81 height 16
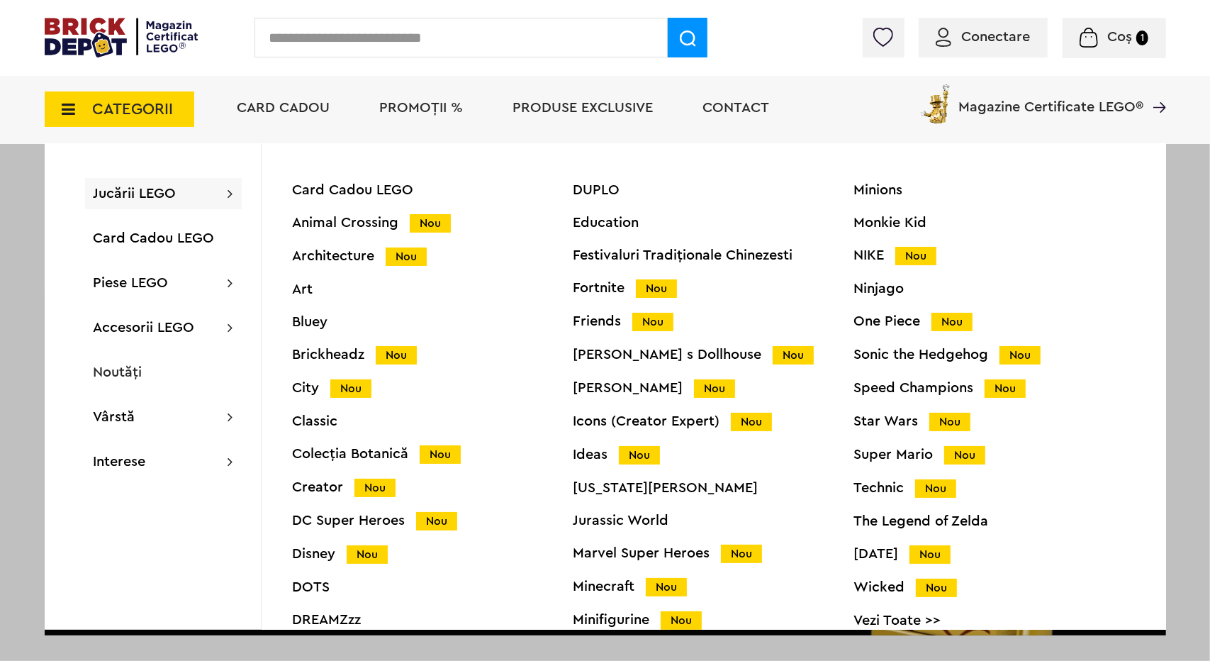
click at [311, 385] on div "City Nou" at bounding box center [433, 388] width 281 height 15
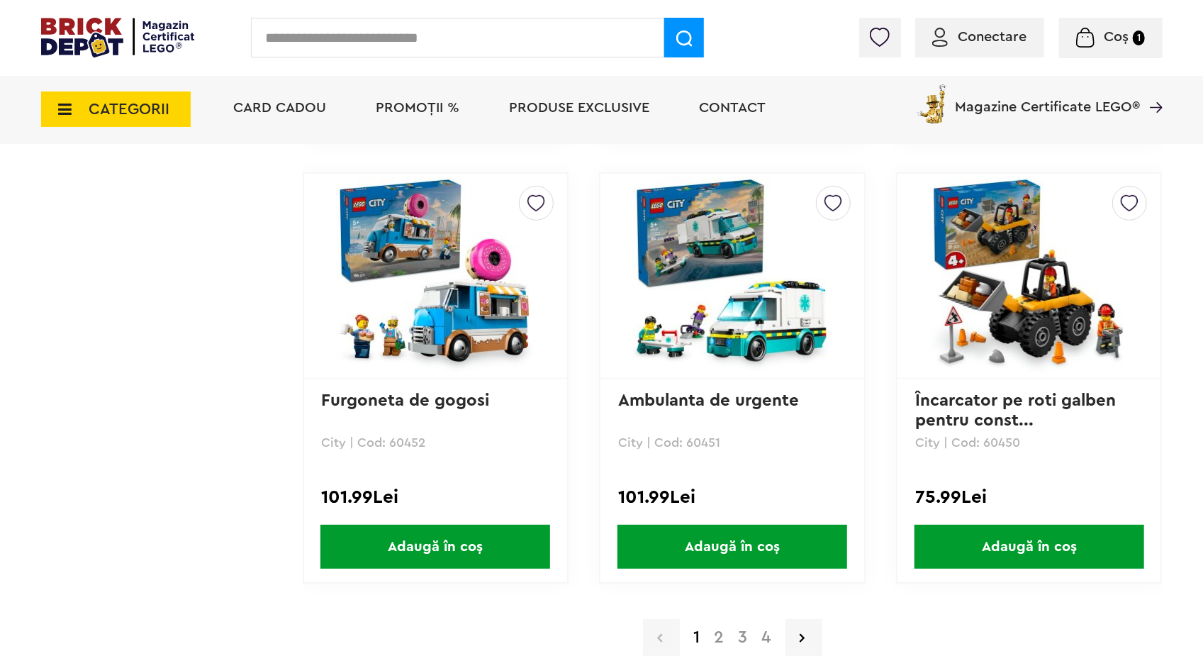
scroll to position [4041, 0]
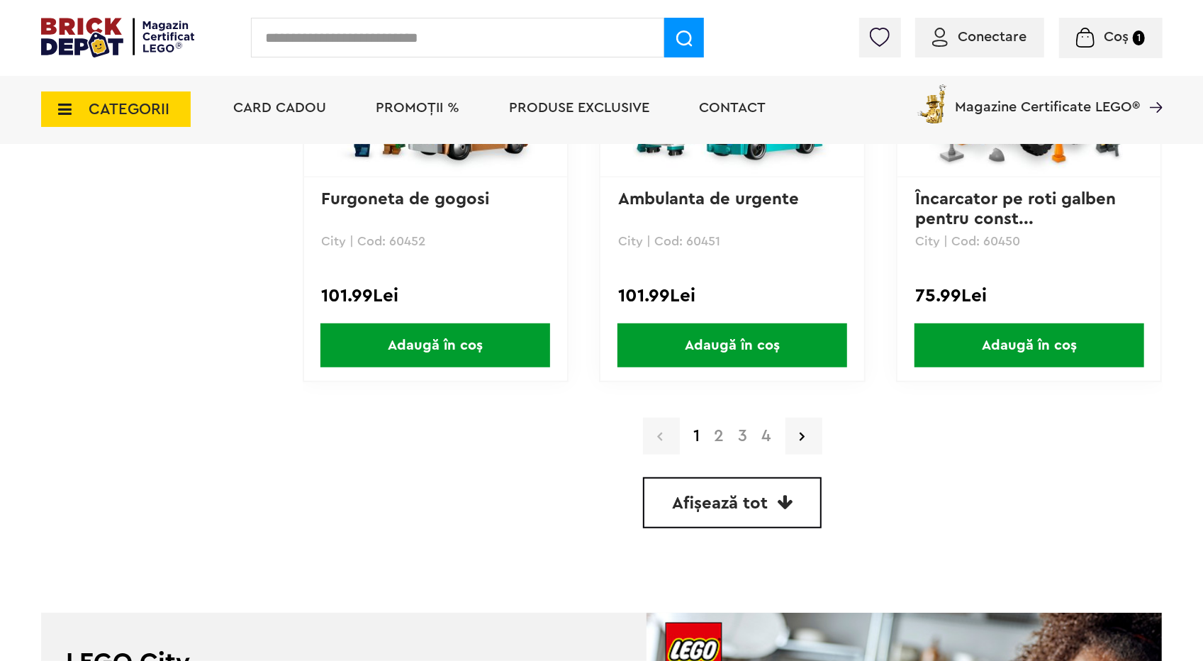
click at [722, 433] on link "2" at bounding box center [720, 436] width 24 height 17
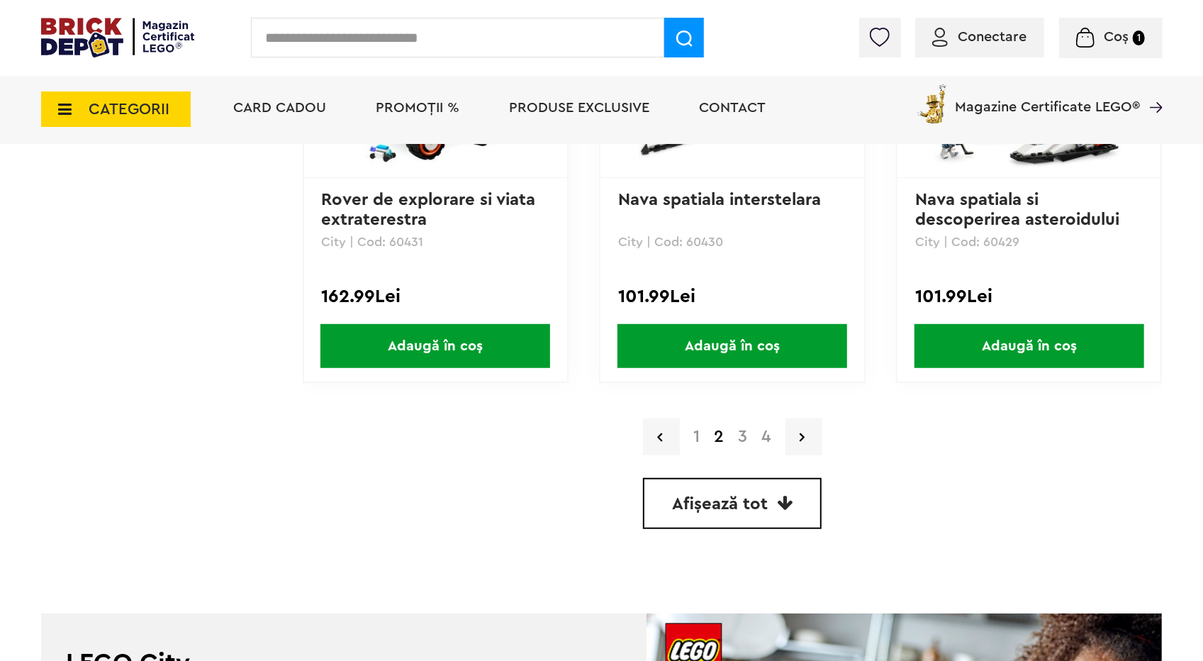
scroll to position [4041, 0]
click at [744, 444] on link "3" at bounding box center [743, 436] width 23 height 17
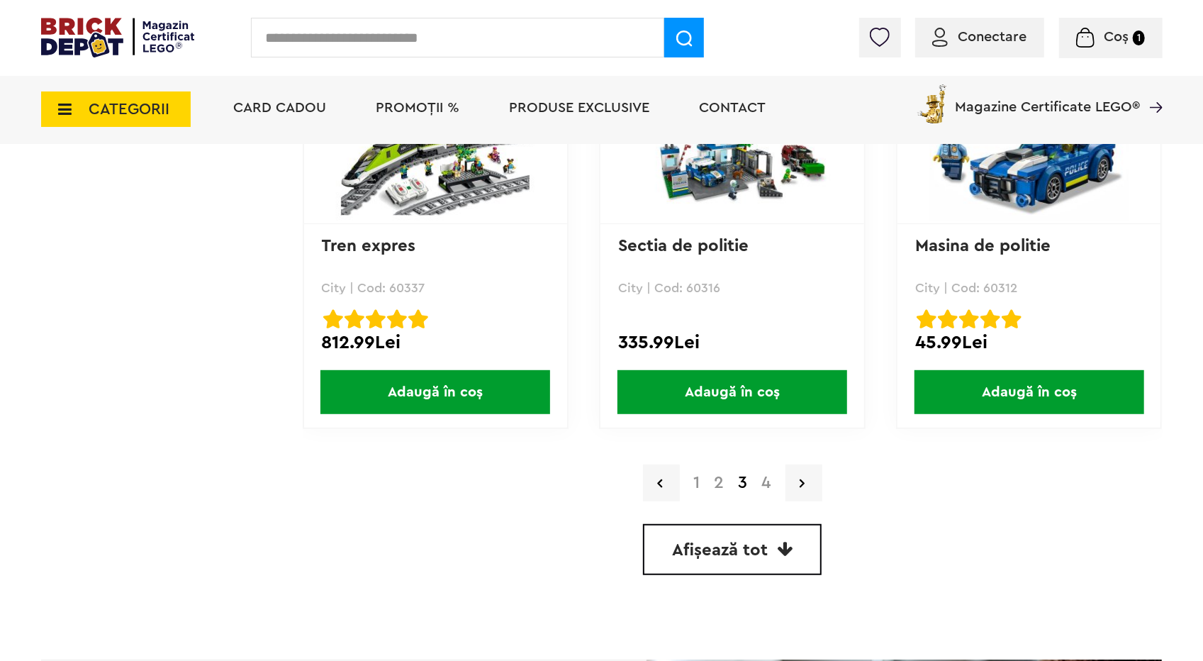
scroll to position [4041, 0]
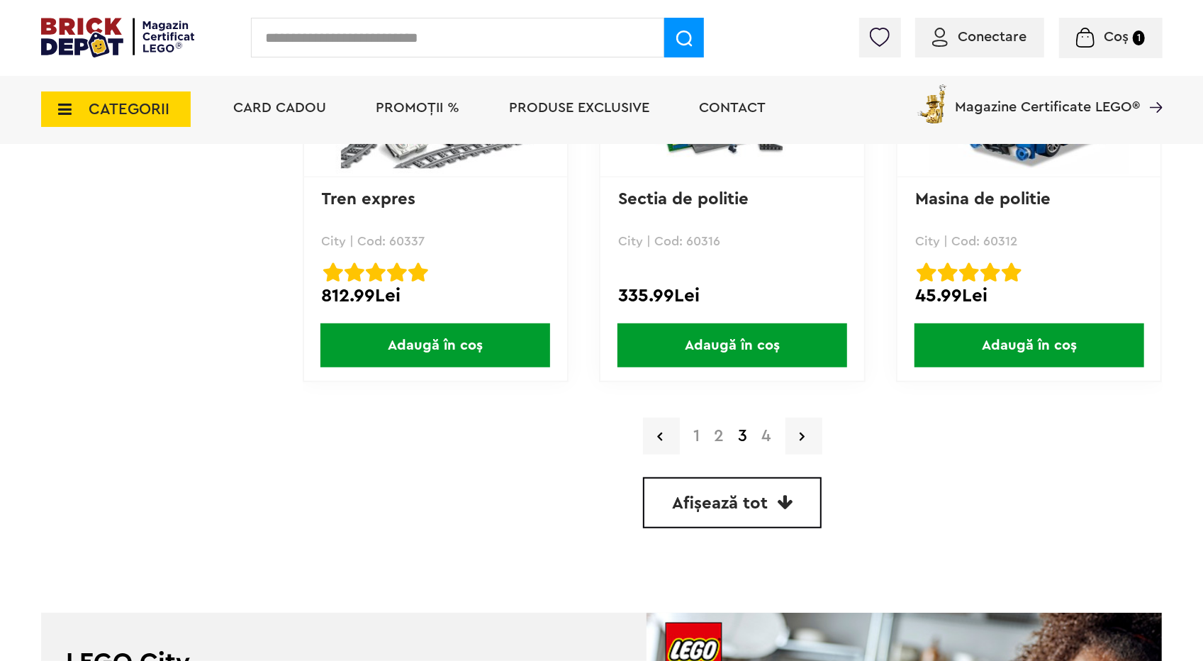
click at [771, 440] on link "4" at bounding box center [766, 436] width 23 height 17
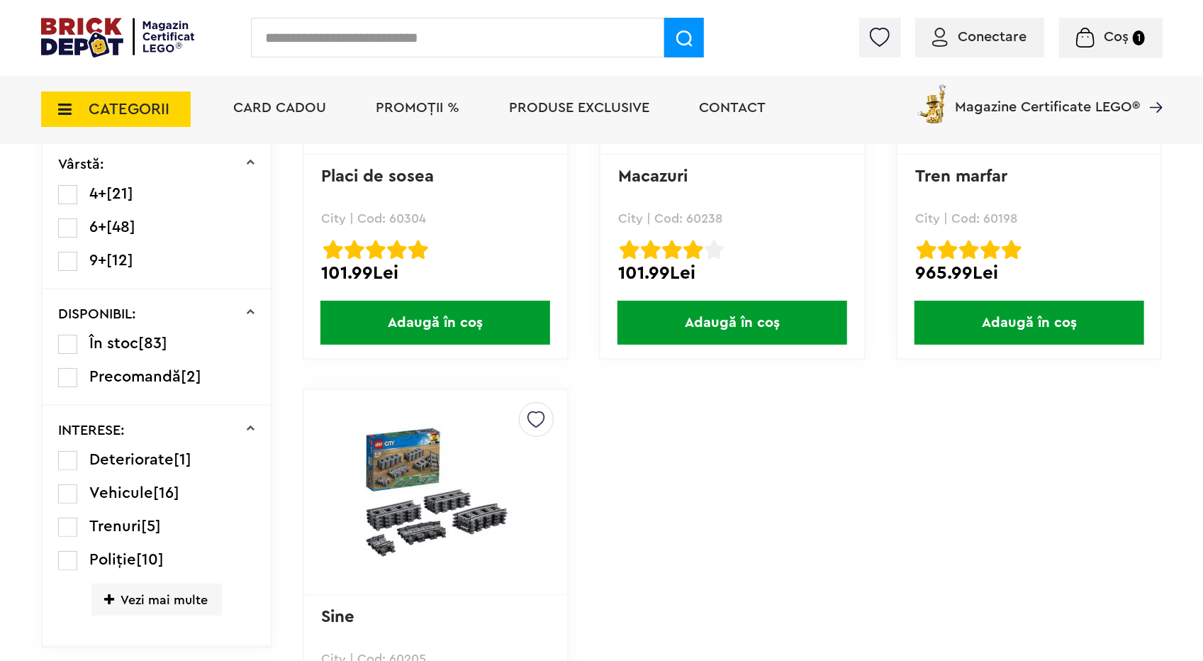
click at [1017, 473] on div "Creează o listă nouă Placi de sosea City | Cod: 60304 Placi de sosea Rated 5.00…" at bounding box center [733, 388] width 860 height 881
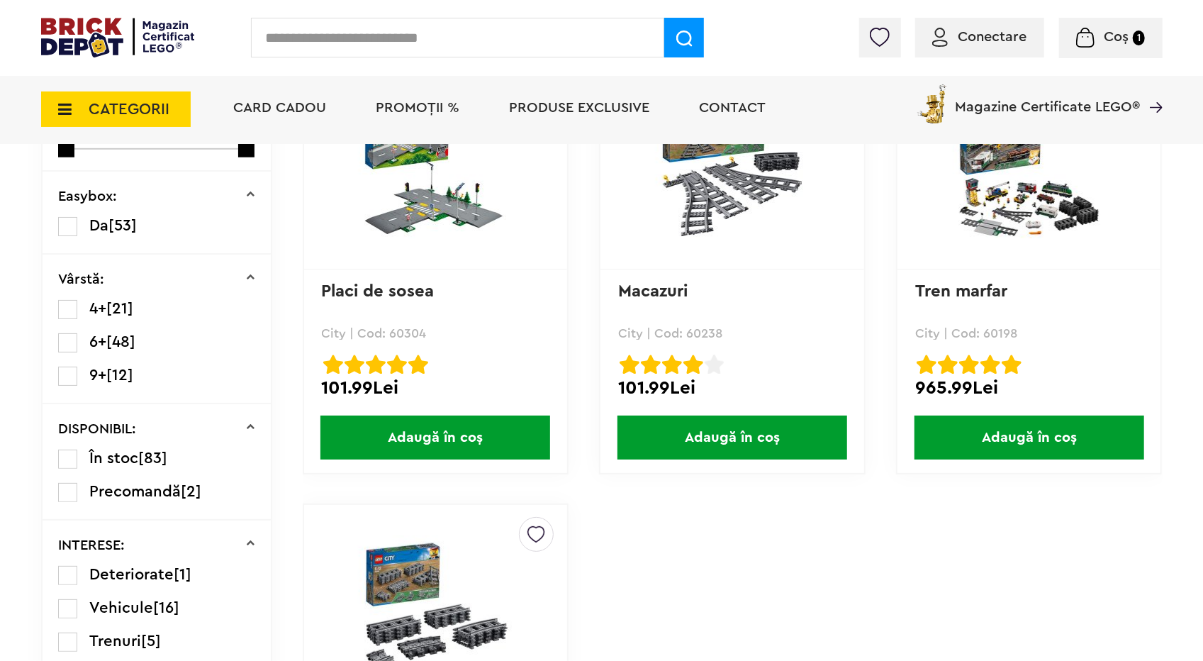
scroll to position [425, 0]
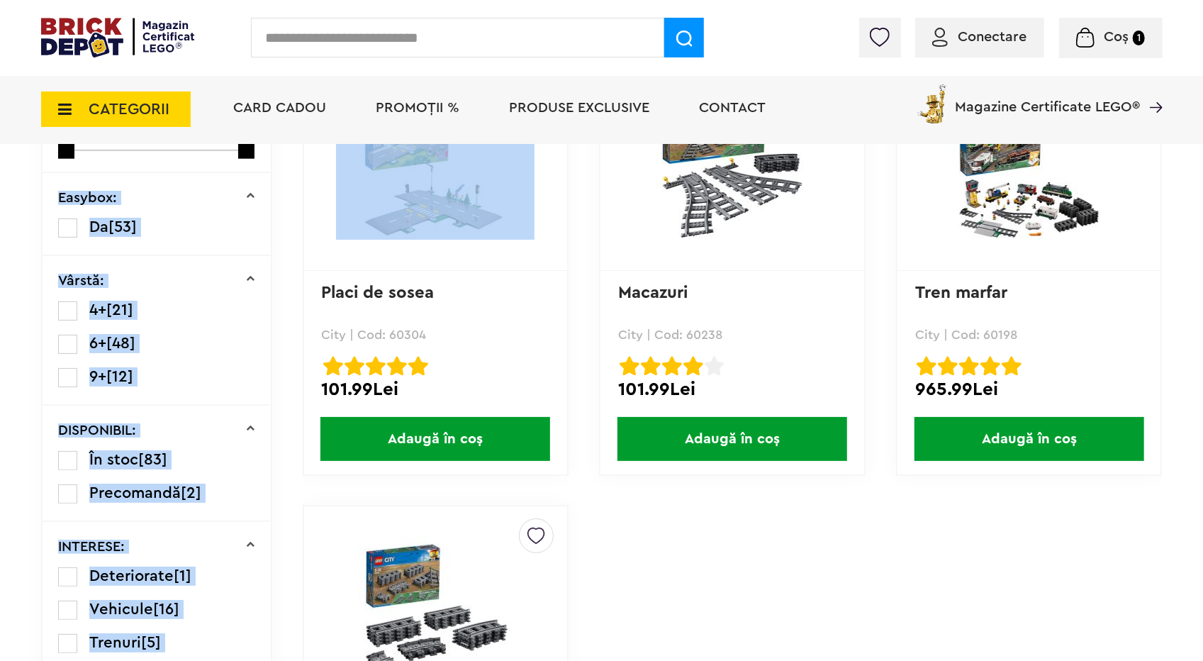
click at [1178, 562] on div "Cadou VIP 40770 la achiziții LEGO Harry Potter de minim 445 lei! (1-30.9.2025) …" at bounding box center [601, 554] width 1203 height 1959
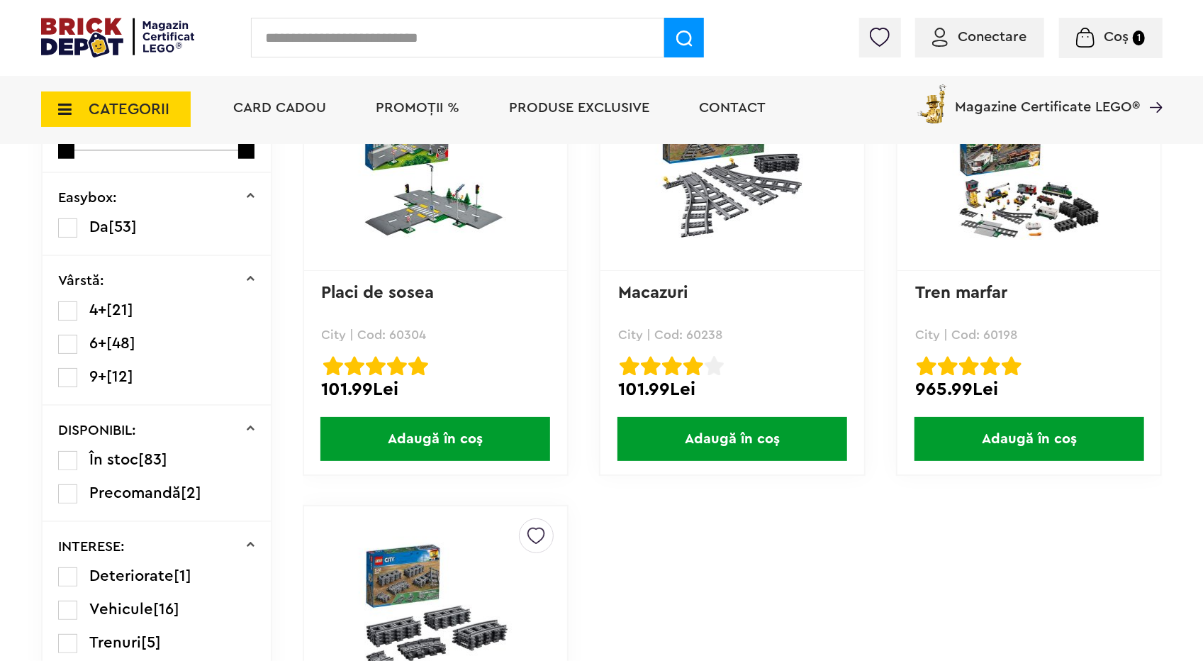
click at [1151, 568] on div "Creează o listă nouă Placi de sosea City | Cod: 60304 Placi de sosea Rated 5.00…" at bounding box center [733, 505] width 860 height 881
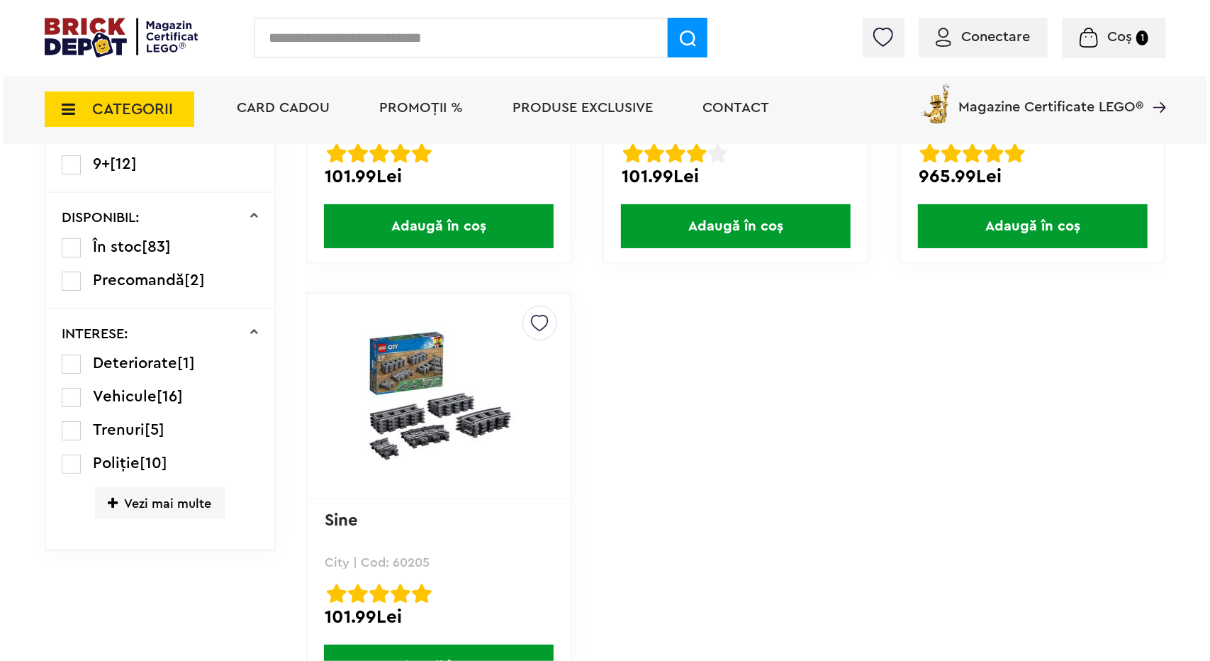
scroll to position [780, 0]
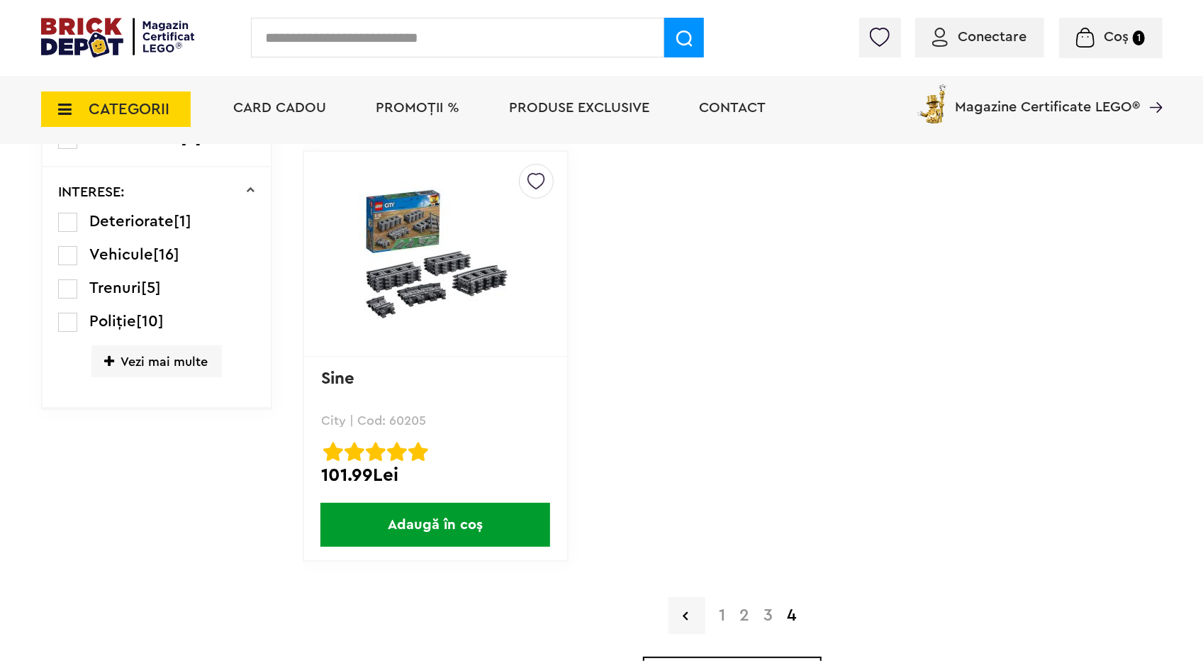
click at [112, 98] on span "CATEGORII" at bounding box center [116, 108] width 150 height 35
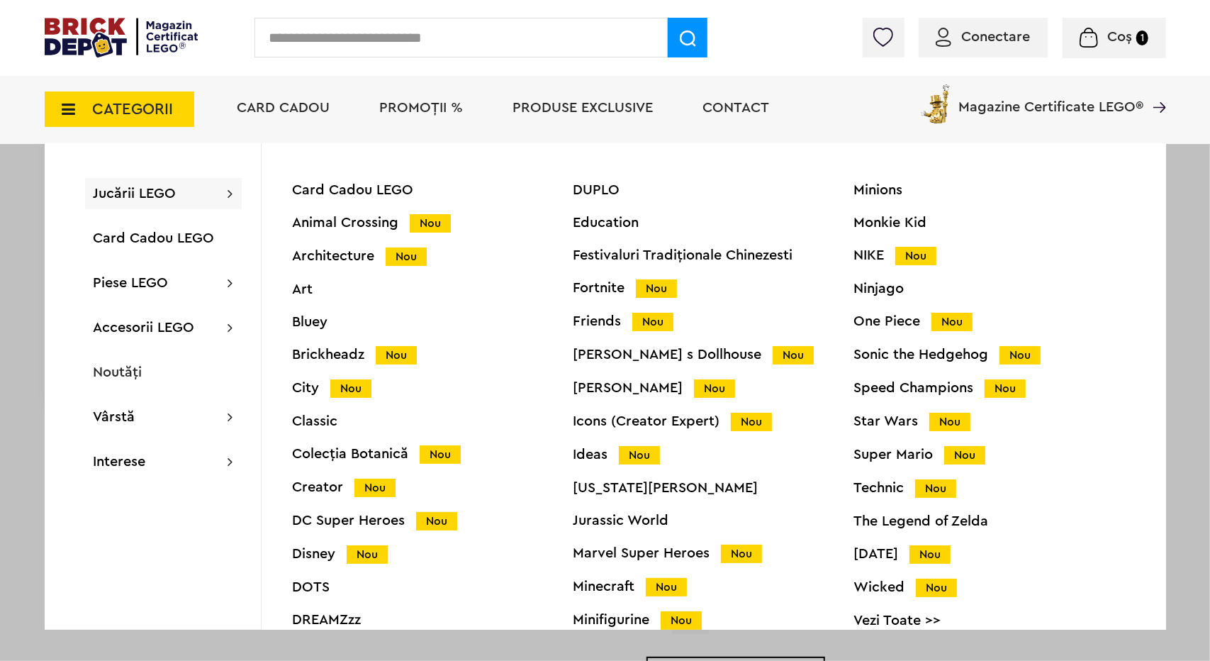
click at [332, 487] on div "Creator Nou" at bounding box center [433, 487] width 281 height 15
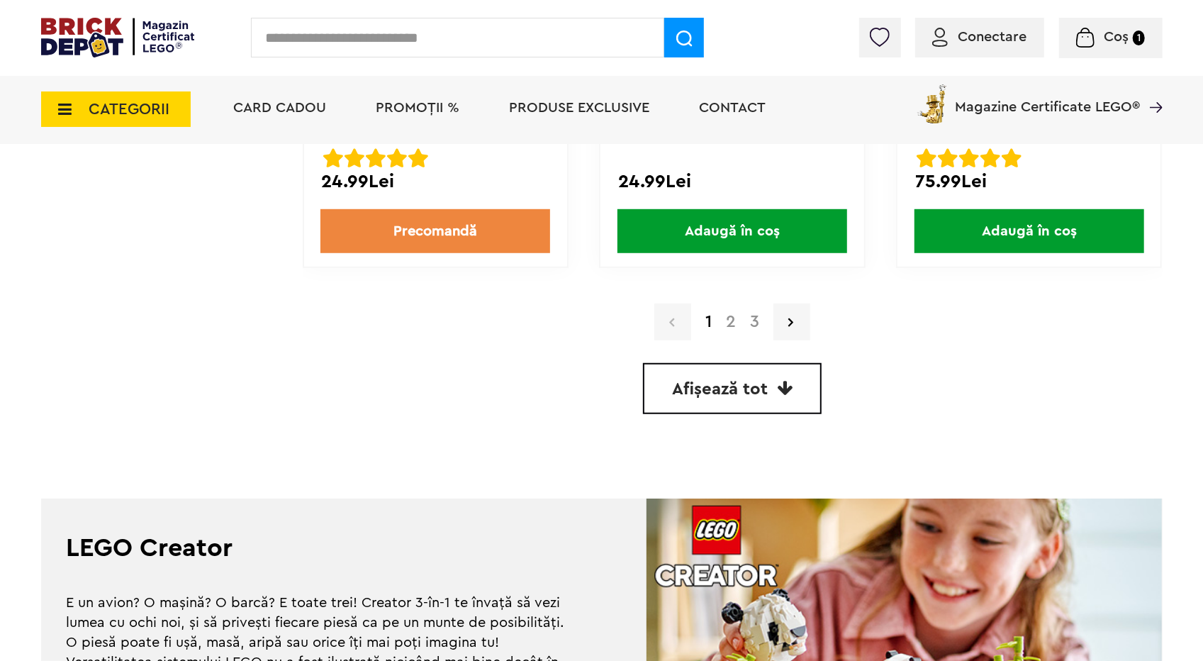
scroll to position [4254, 0]
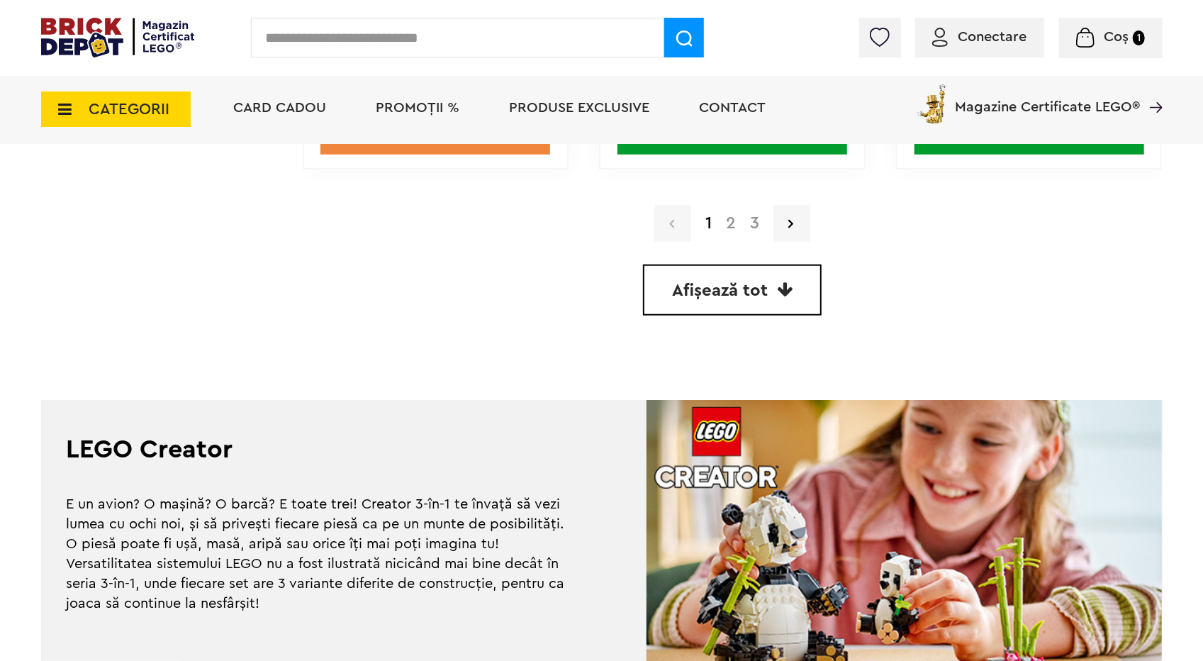
click at [734, 226] on link "2" at bounding box center [731, 223] width 24 height 17
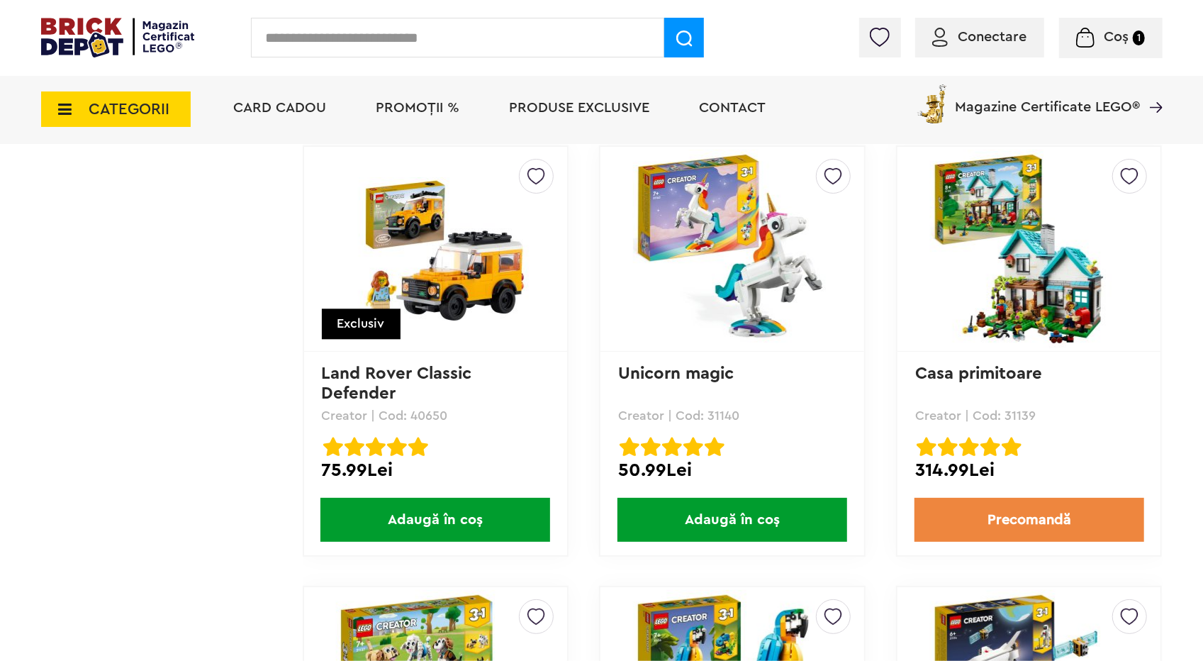
scroll to position [2127, 0]
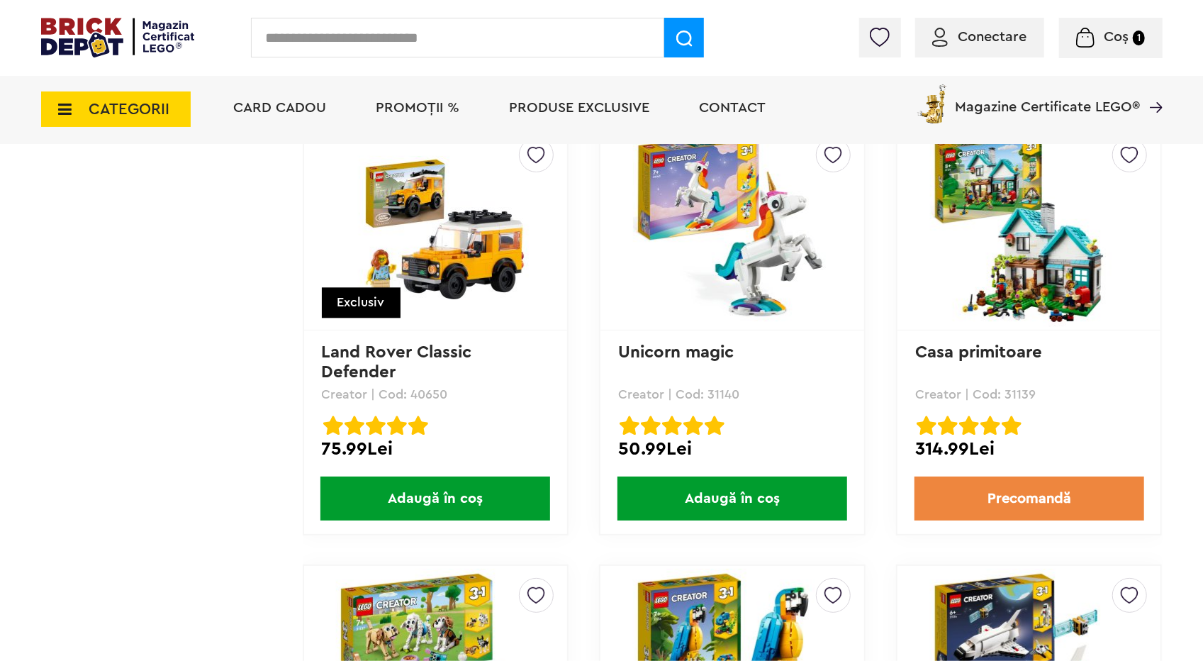
click at [475, 249] on img at bounding box center [435, 227] width 199 height 143
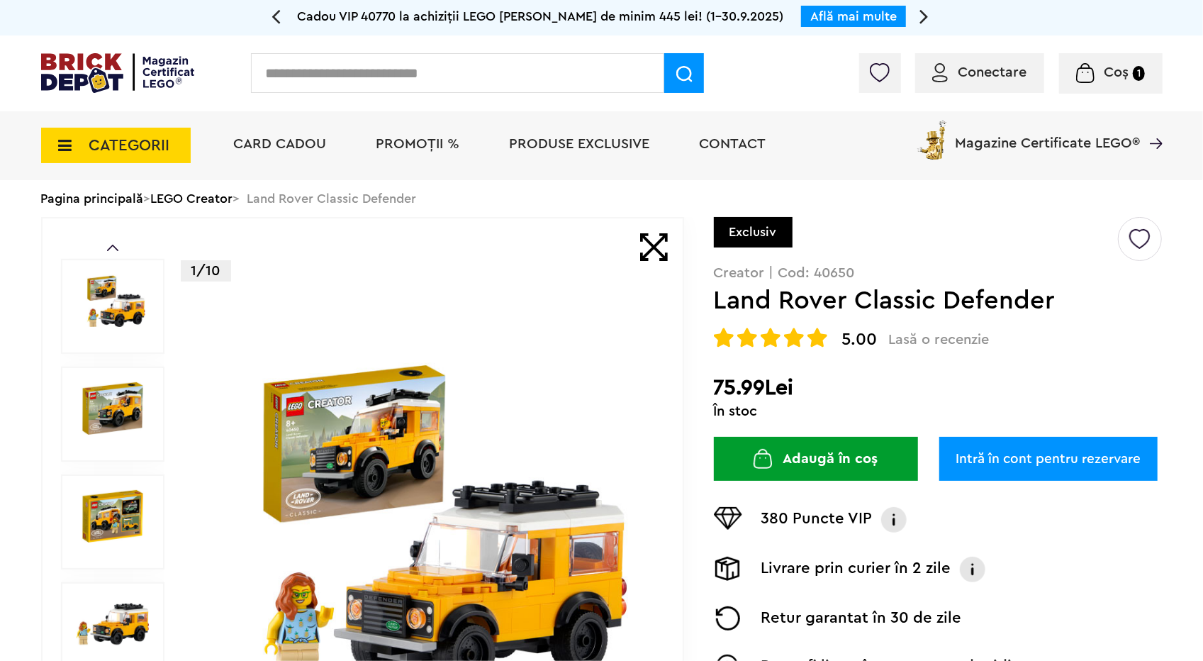
click at [463, 493] on img at bounding box center [423, 522] width 457 height 330
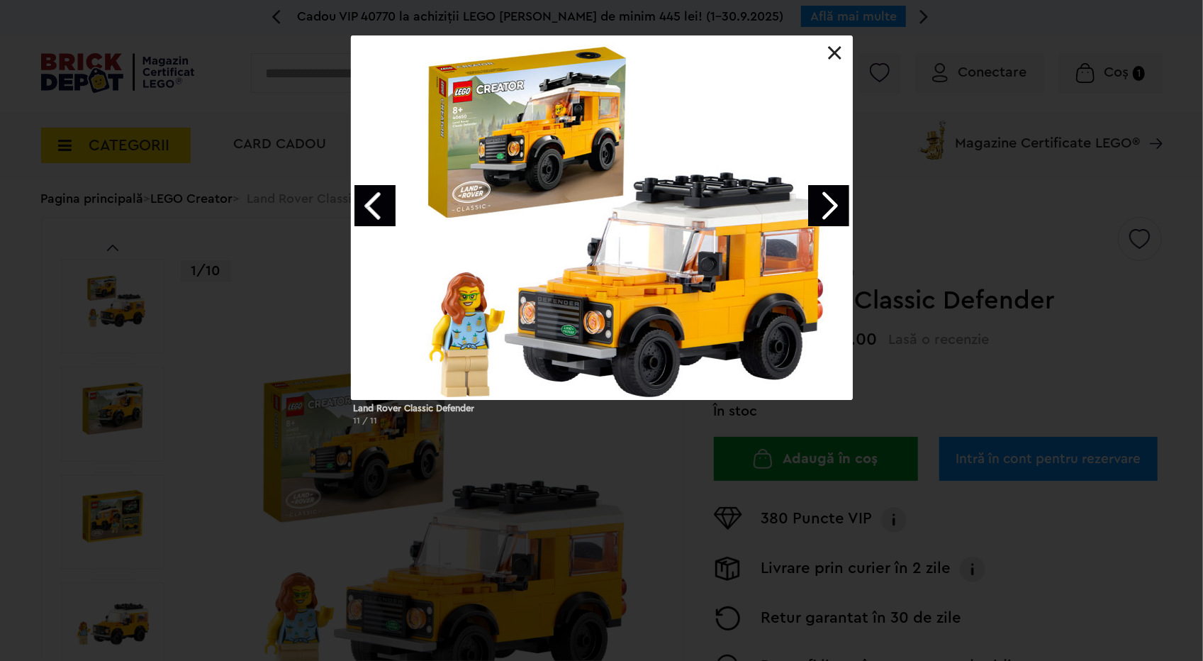
click at [831, 201] on link "Next image" at bounding box center [828, 205] width 41 height 41
click at [835, 205] on link "Next image" at bounding box center [828, 205] width 41 height 41
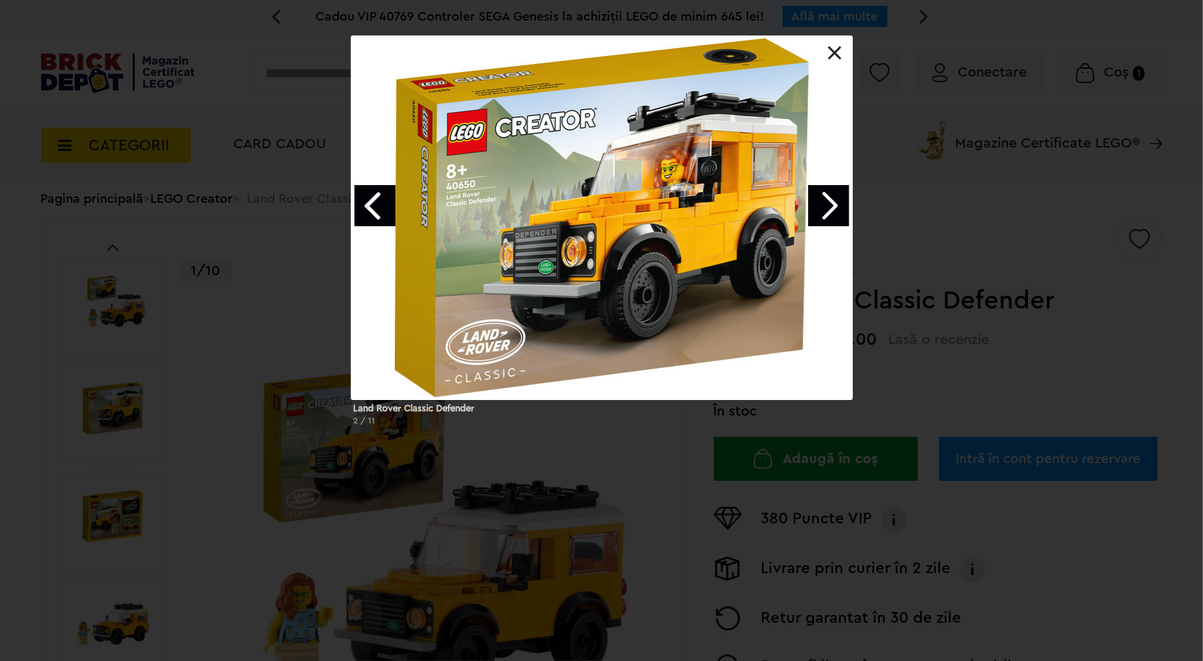
click at [835, 205] on link "Next image" at bounding box center [828, 205] width 41 height 41
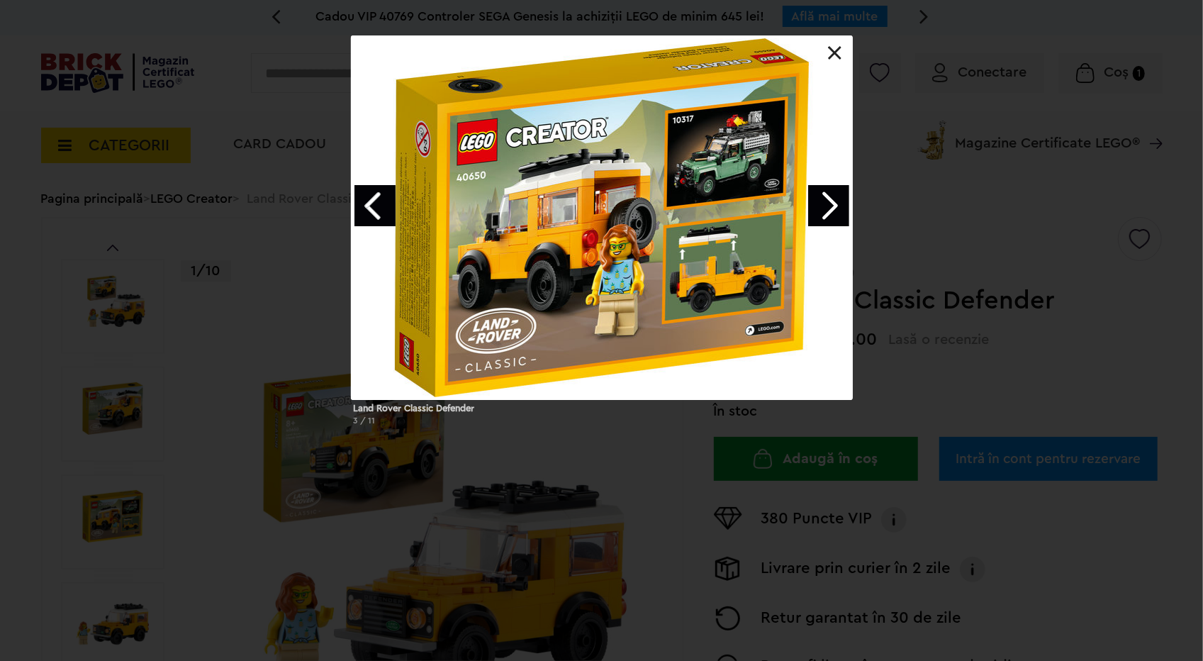
click at [835, 205] on link "Next image" at bounding box center [828, 205] width 41 height 41
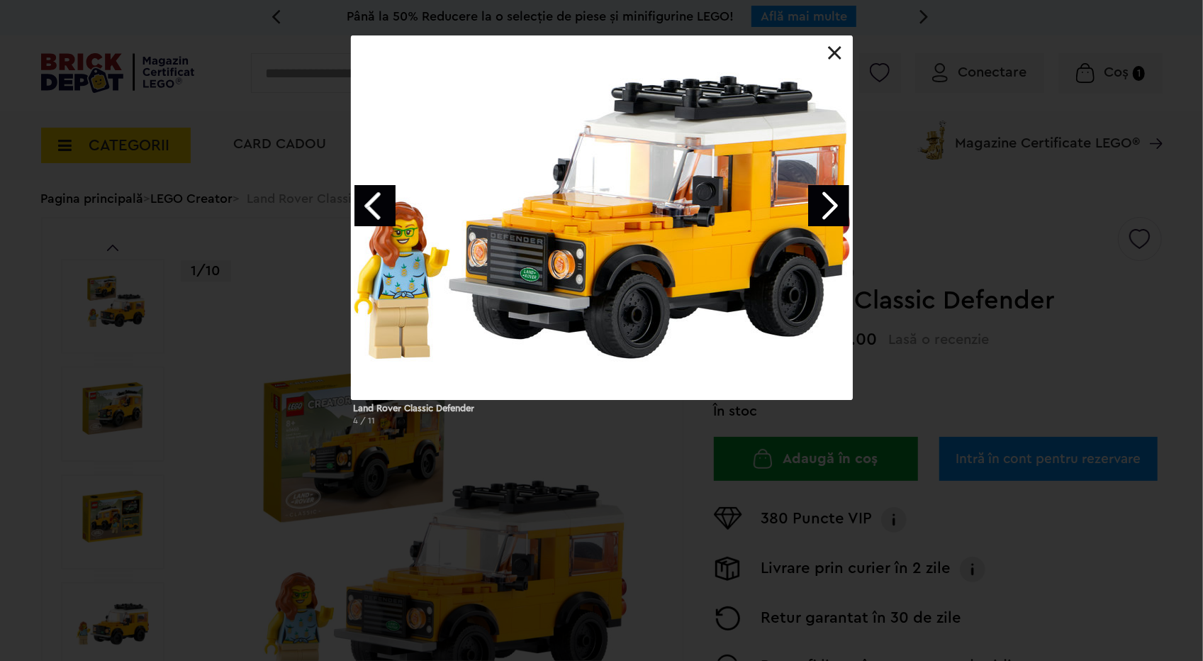
click at [835, 205] on link "Next image" at bounding box center [828, 205] width 41 height 41
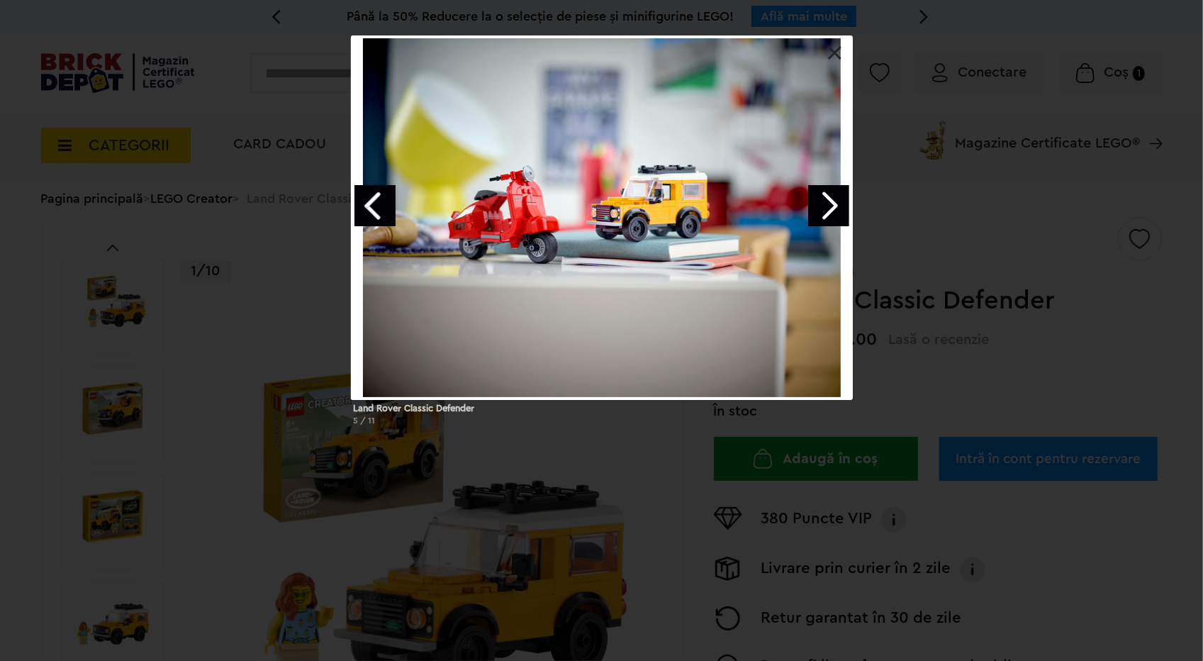
click at [835, 205] on link "Next image" at bounding box center [828, 205] width 41 height 41
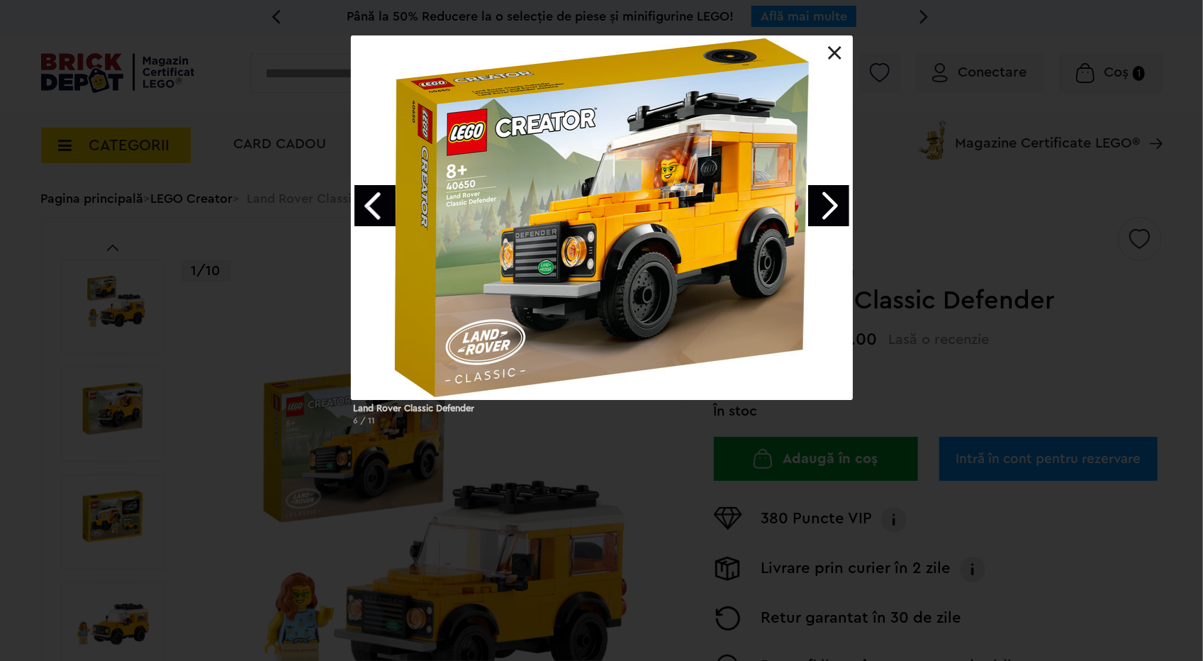
click at [835, 205] on link "Next image" at bounding box center [828, 205] width 41 height 41
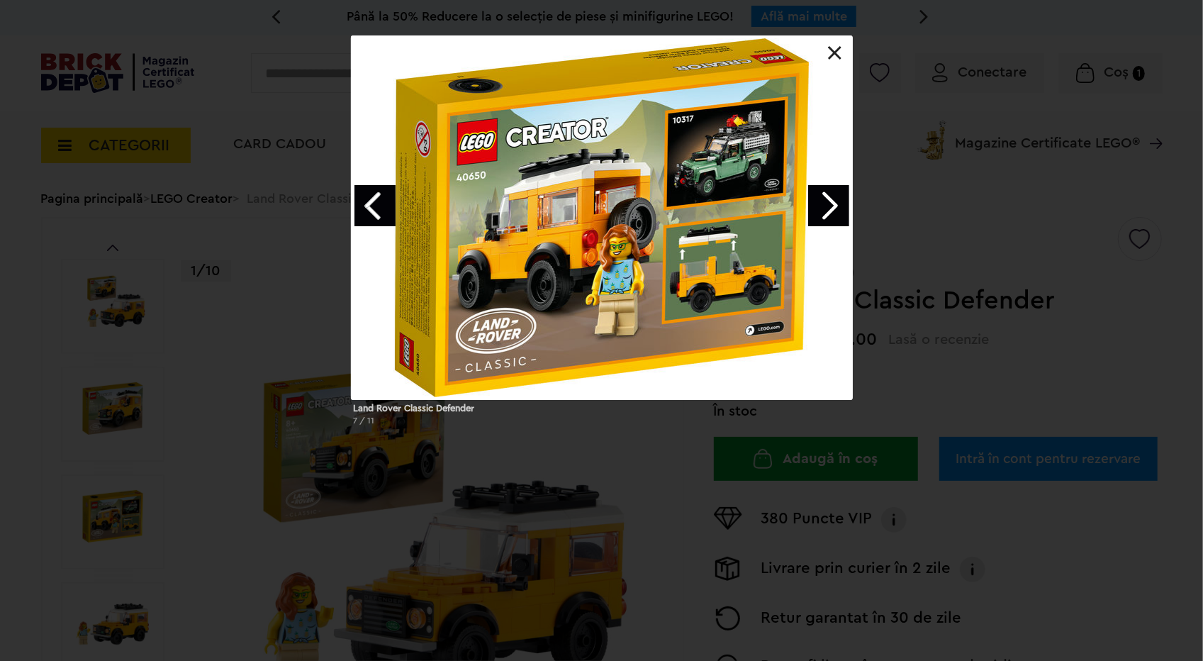
click at [835, 205] on link "Next image" at bounding box center [828, 205] width 41 height 41
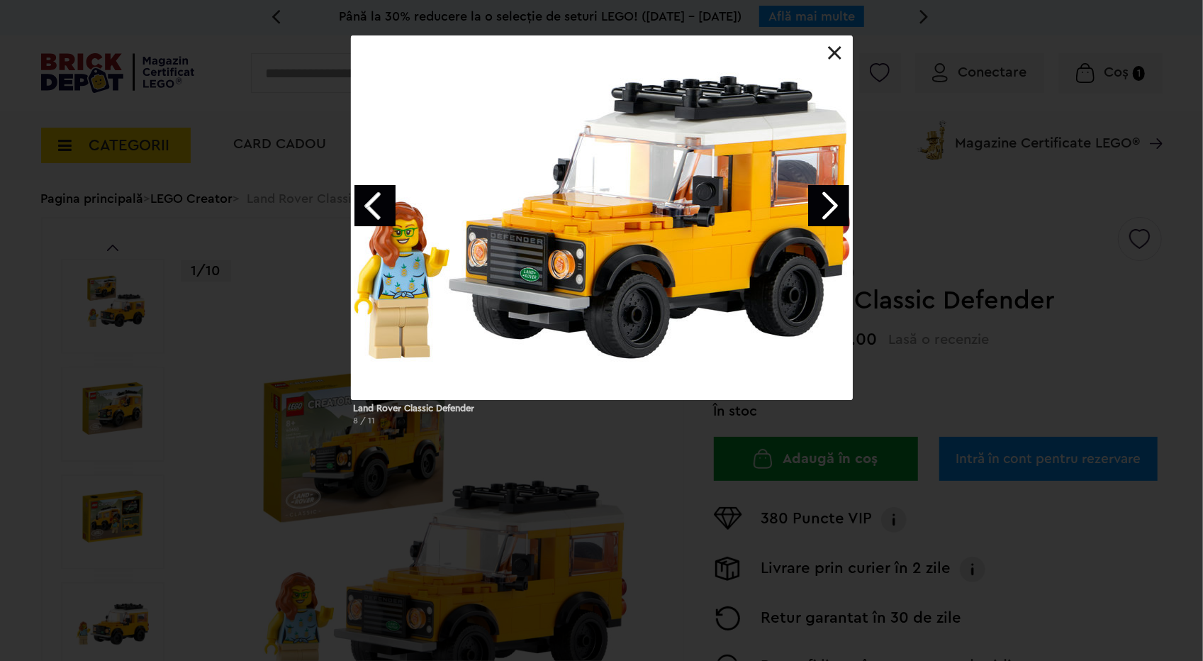
click at [1107, 354] on div "Land Rover Classic Defender 8 / 11" at bounding box center [601, 235] width 1203 height 401
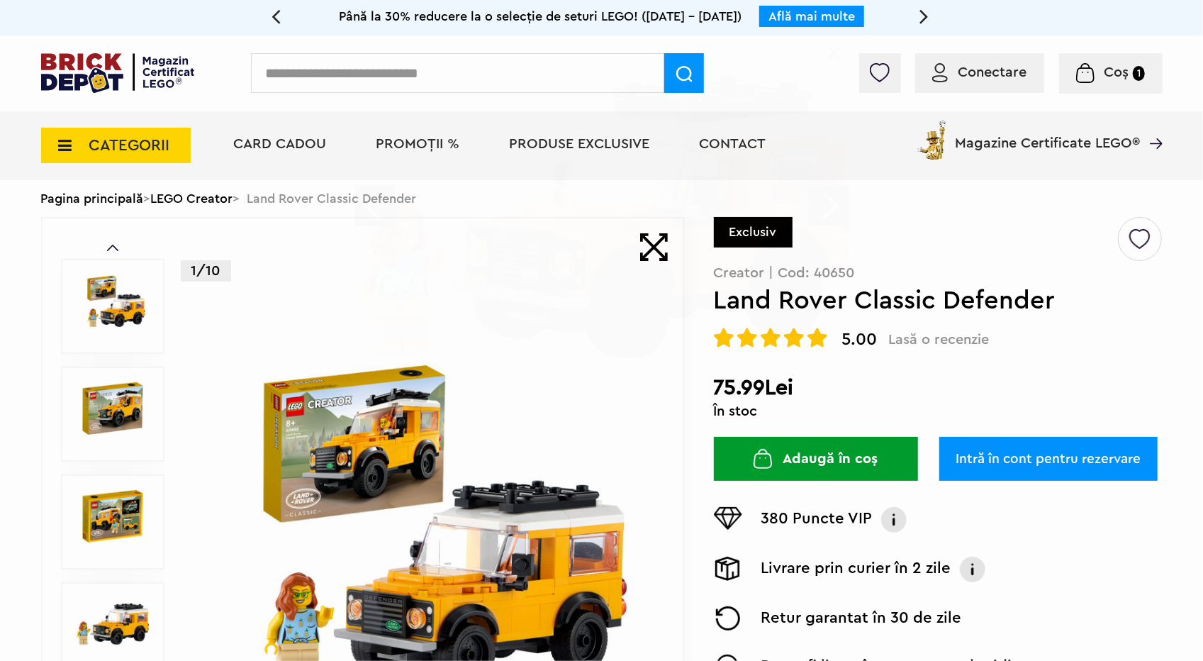
drag, startPoint x: 1085, startPoint y: 314, endPoint x: 1085, endPoint y: 294, distance: 20.6
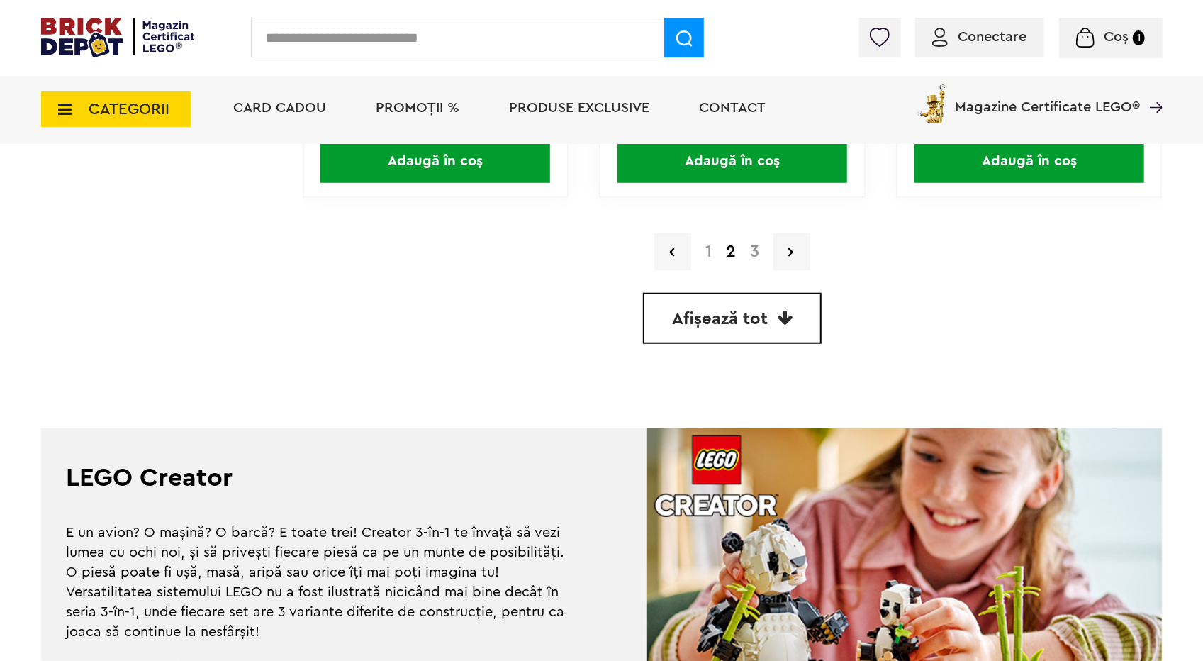
scroll to position [4228, 0]
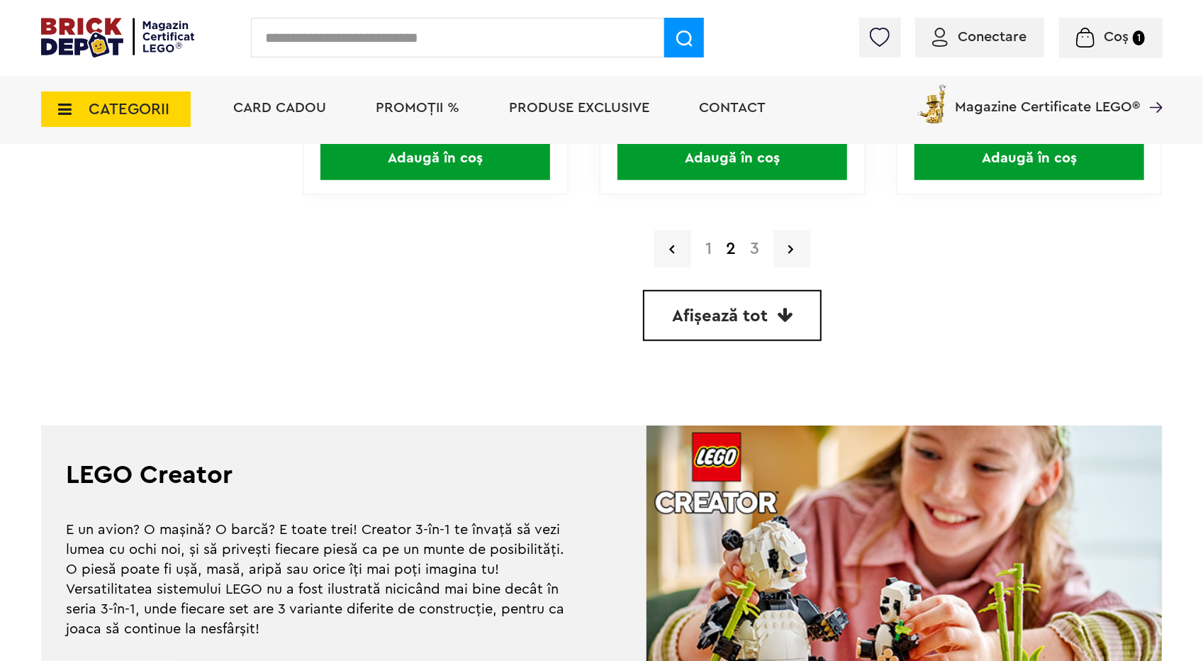
click at [750, 250] on link "3" at bounding box center [754, 248] width 23 height 17
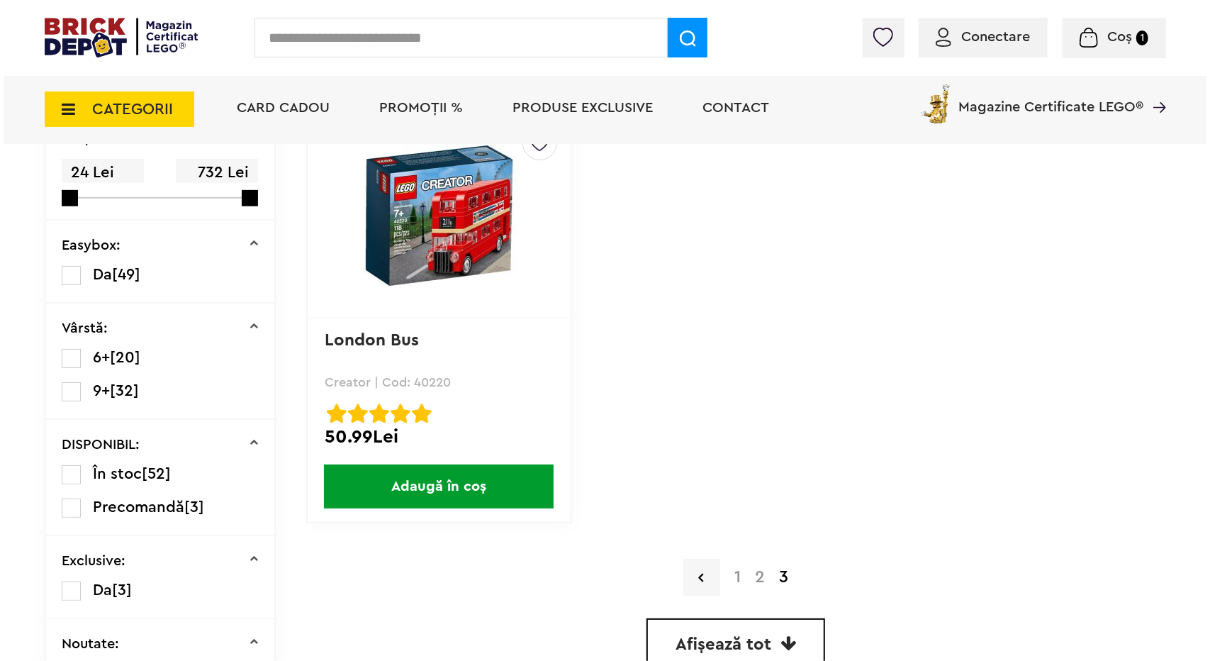
scroll to position [496, 0]
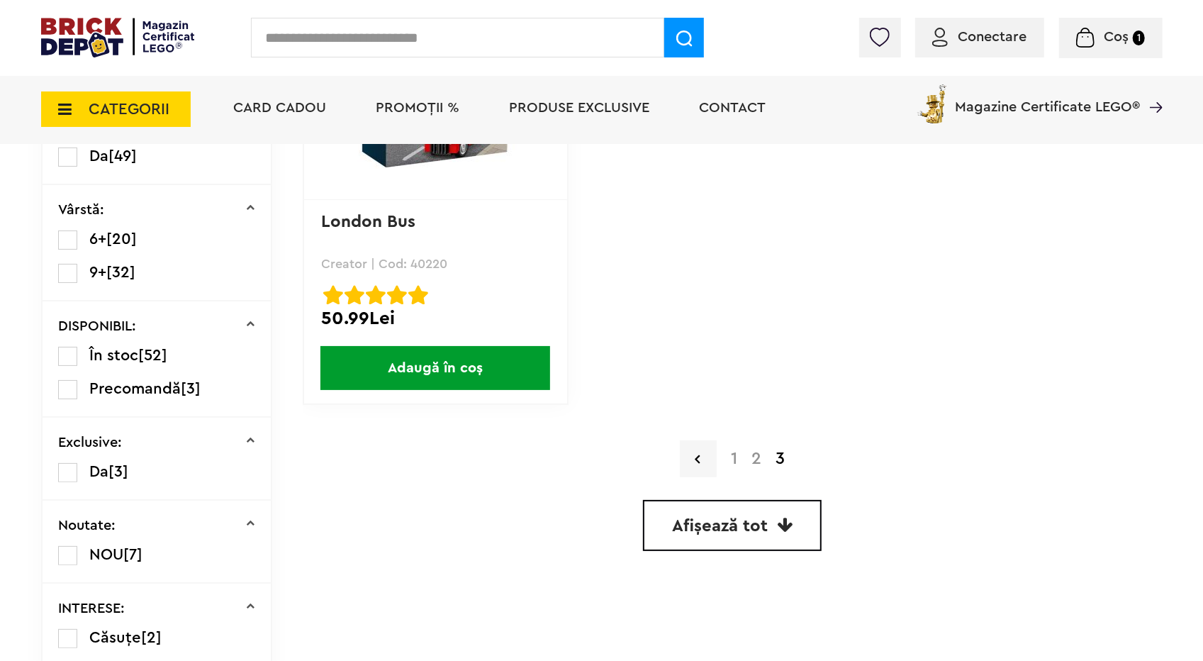
click at [118, 96] on span "CATEGORII" at bounding box center [116, 108] width 150 height 35
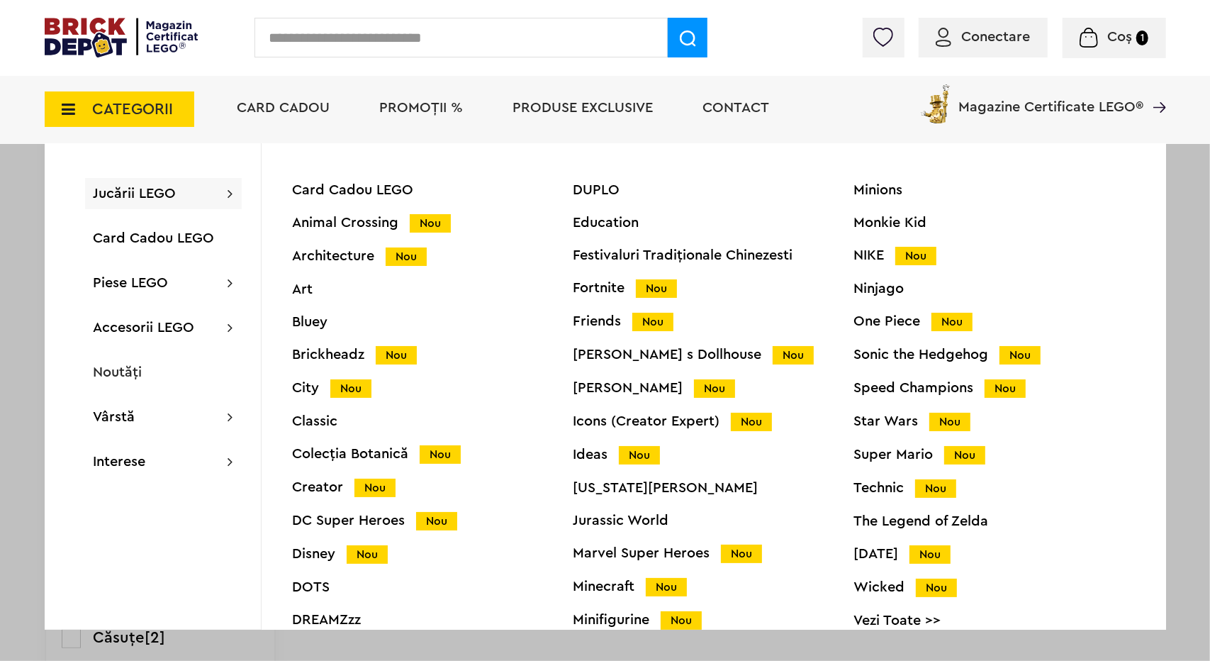
click at [871, 423] on div "Star Wars Nou" at bounding box center [994, 421] width 281 height 15
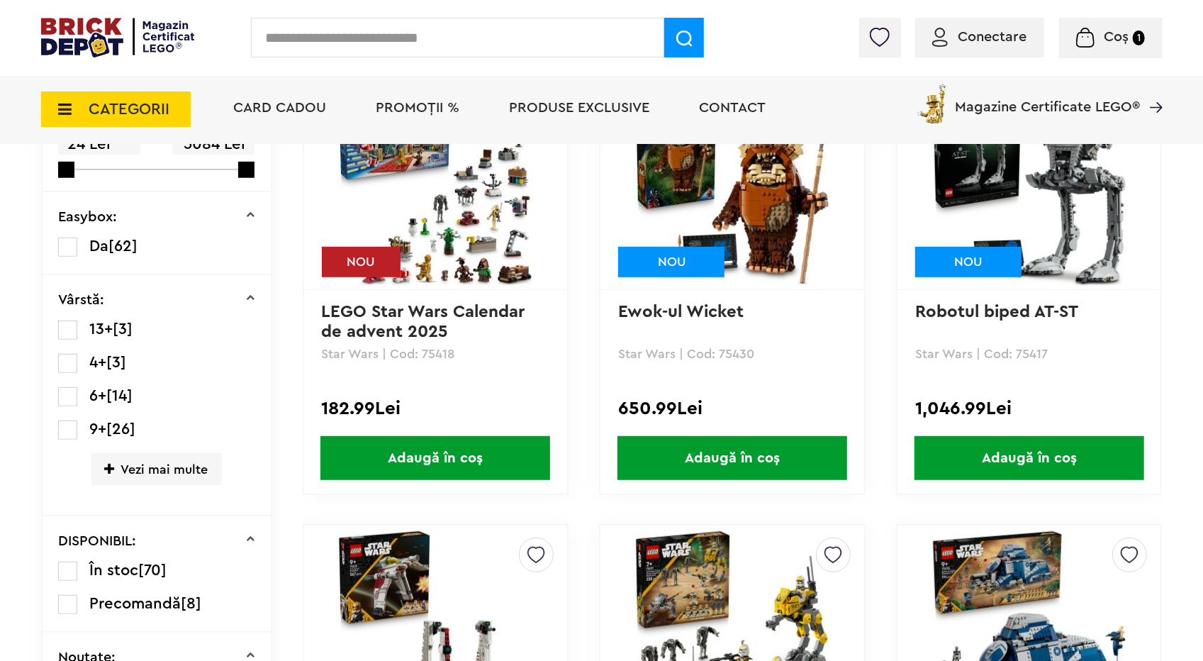
scroll to position [425, 0]
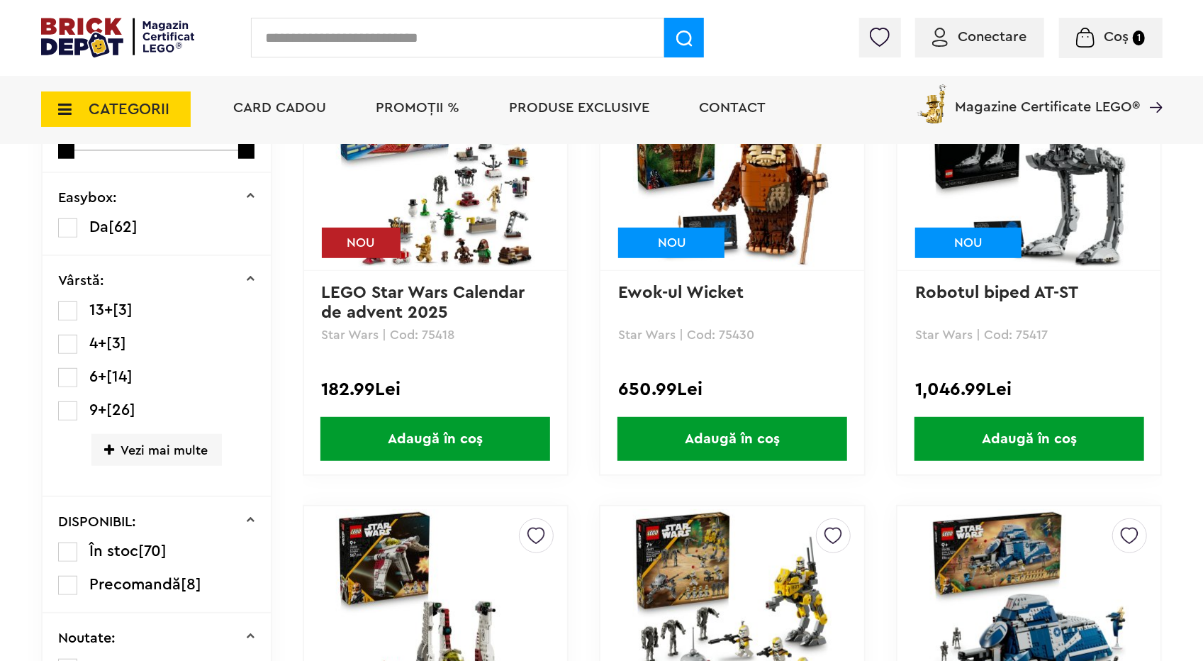
click at [432, 228] on img at bounding box center [435, 168] width 199 height 199
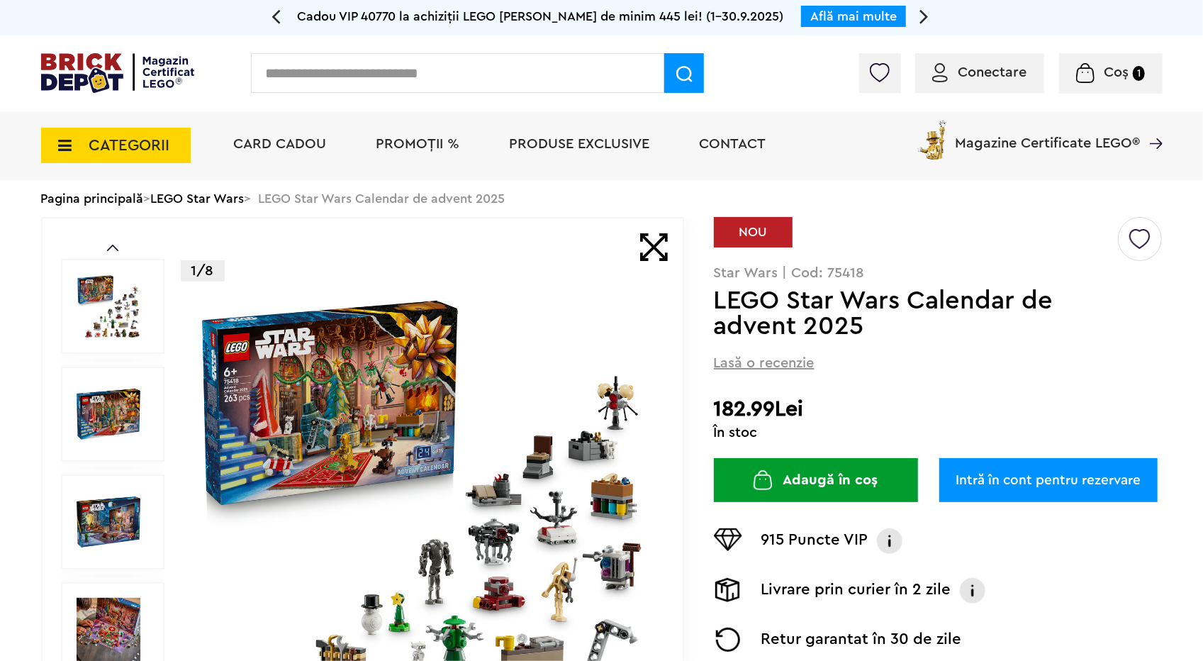
click at [532, 423] on img at bounding box center [423, 522] width 457 height 457
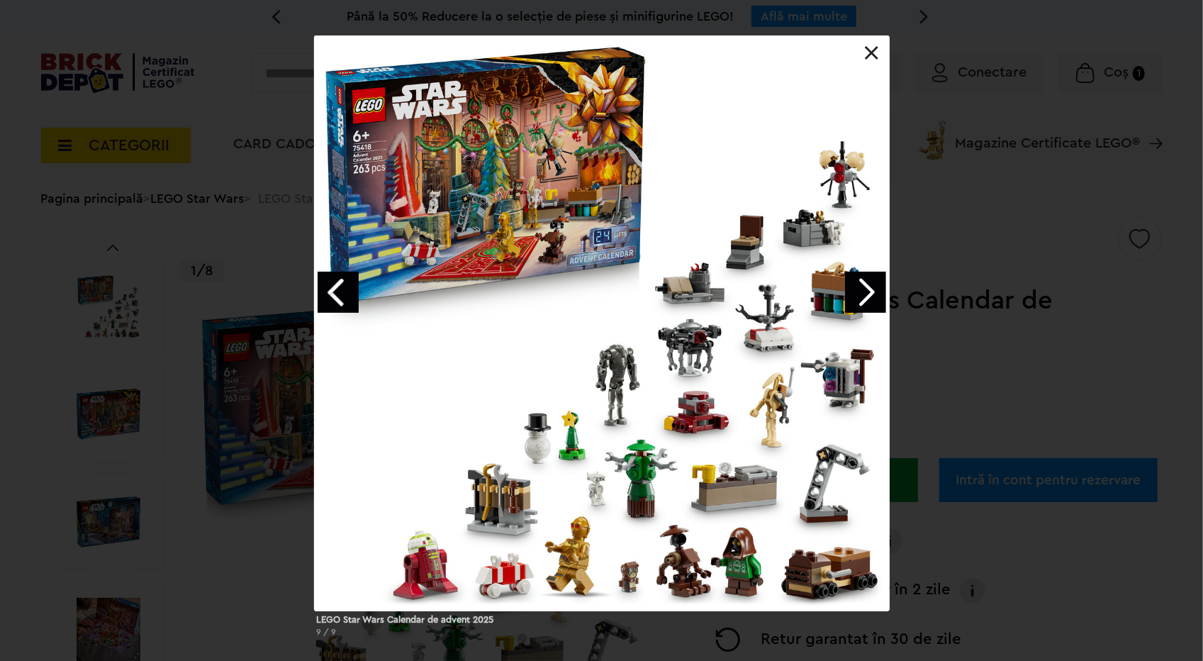
click at [960, 456] on div "LEGO Star Wars Calendar de advent 2025 9 / 9" at bounding box center [601, 341] width 1203 height 613
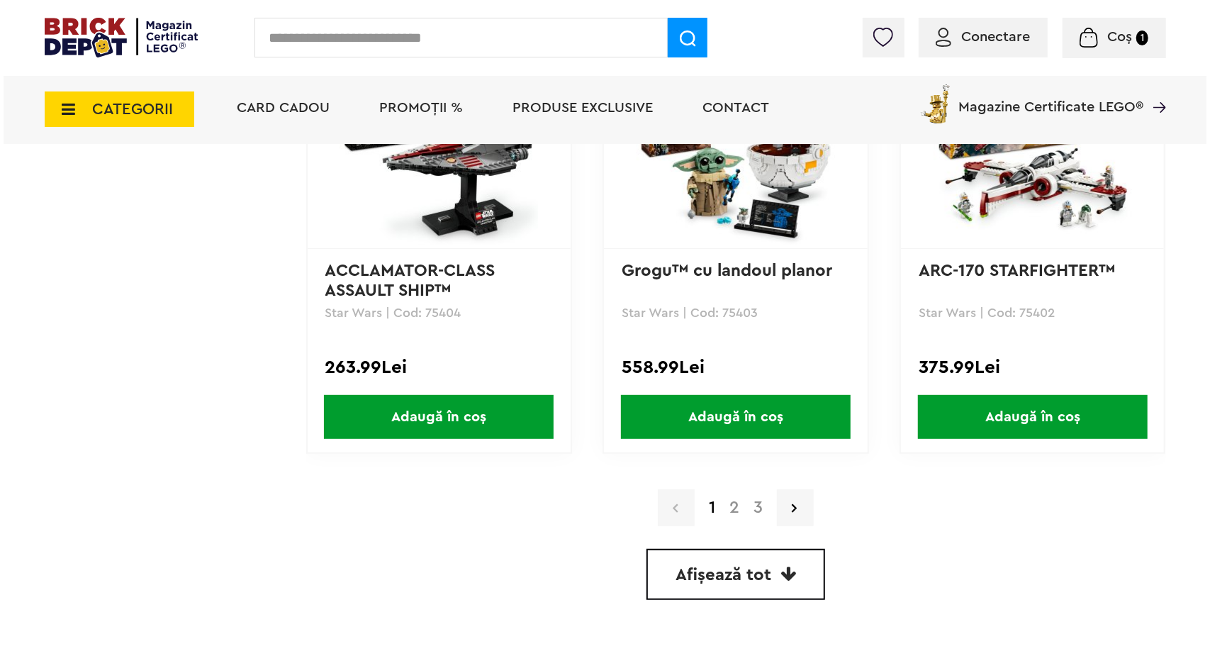
scroll to position [3970, 0]
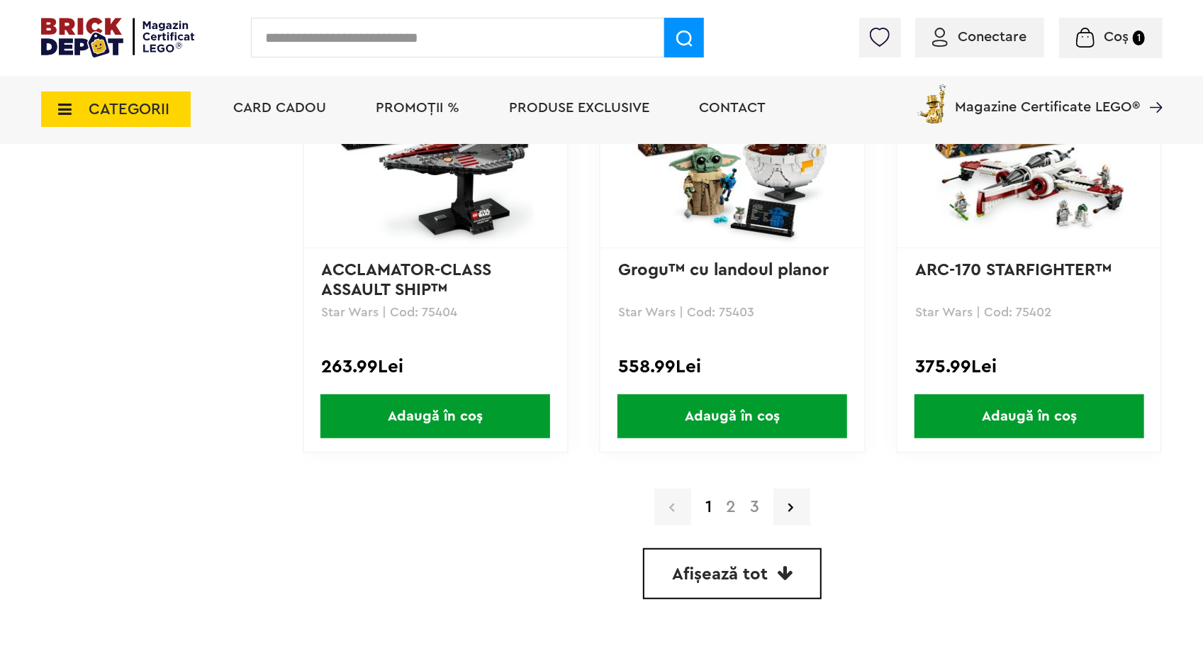
click at [138, 96] on span "CATEGORII" at bounding box center [116, 108] width 150 height 35
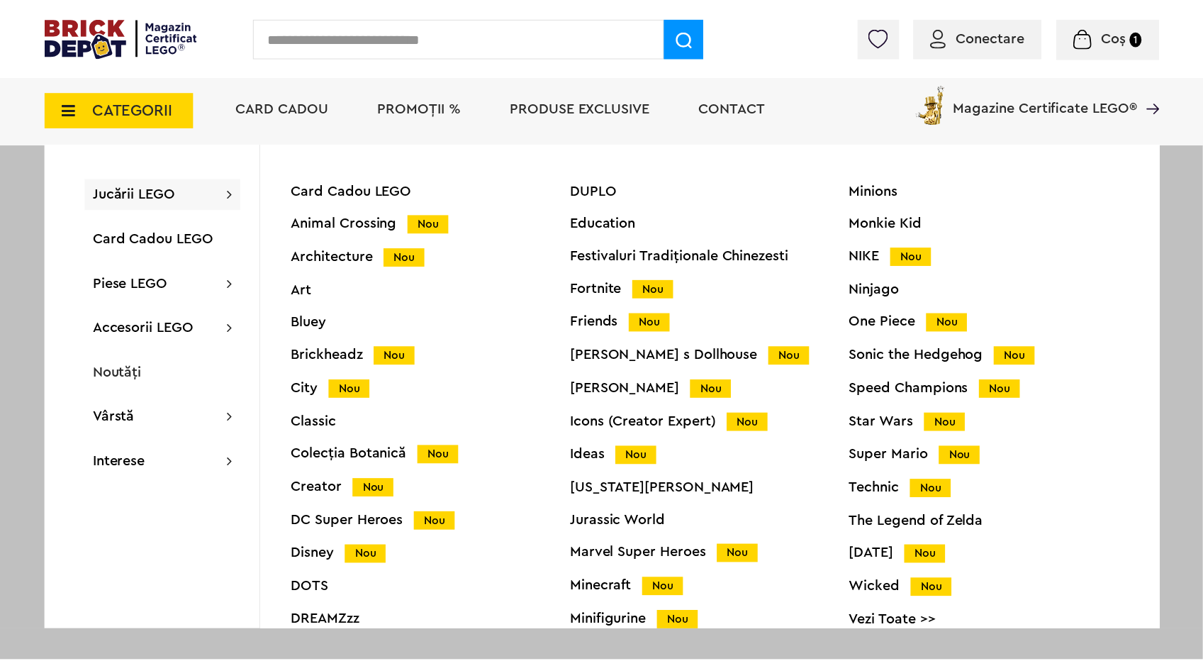
scroll to position [56, 0]
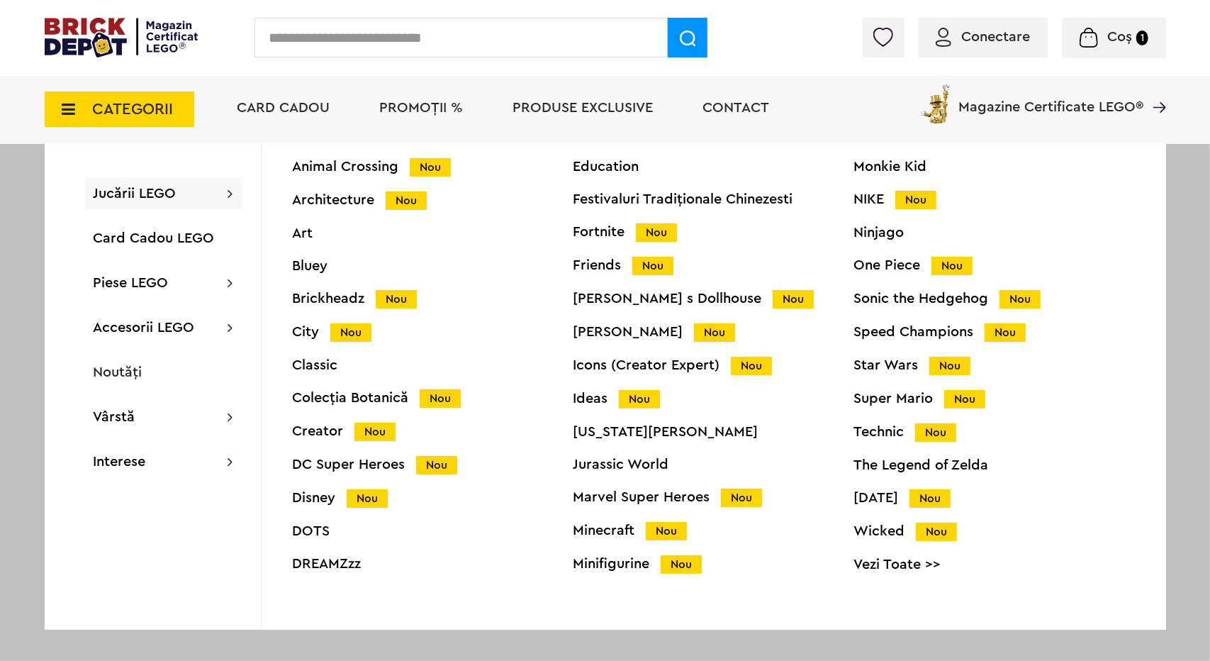
click at [597, 431] on div "[US_STATE][PERSON_NAME]" at bounding box center [714, 432] width 281 height 14
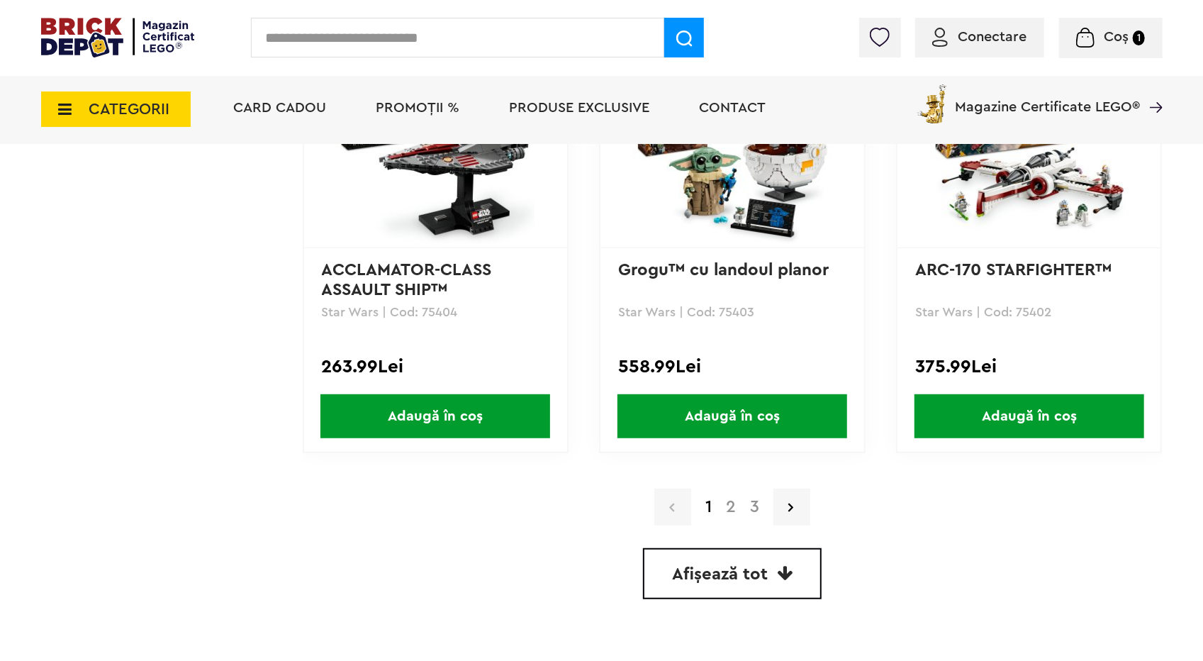
click at [95, 116] on span "CATEGORII" at bounding box center [129, 109] width 81 height 16
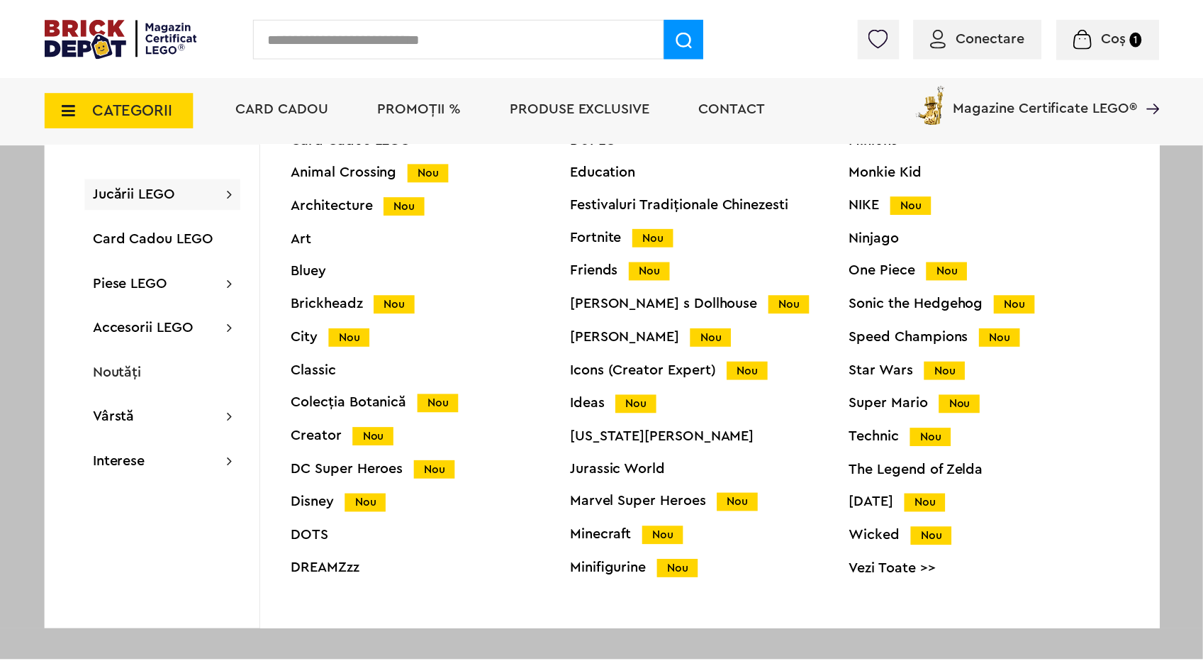
scroll to position [56, 0]
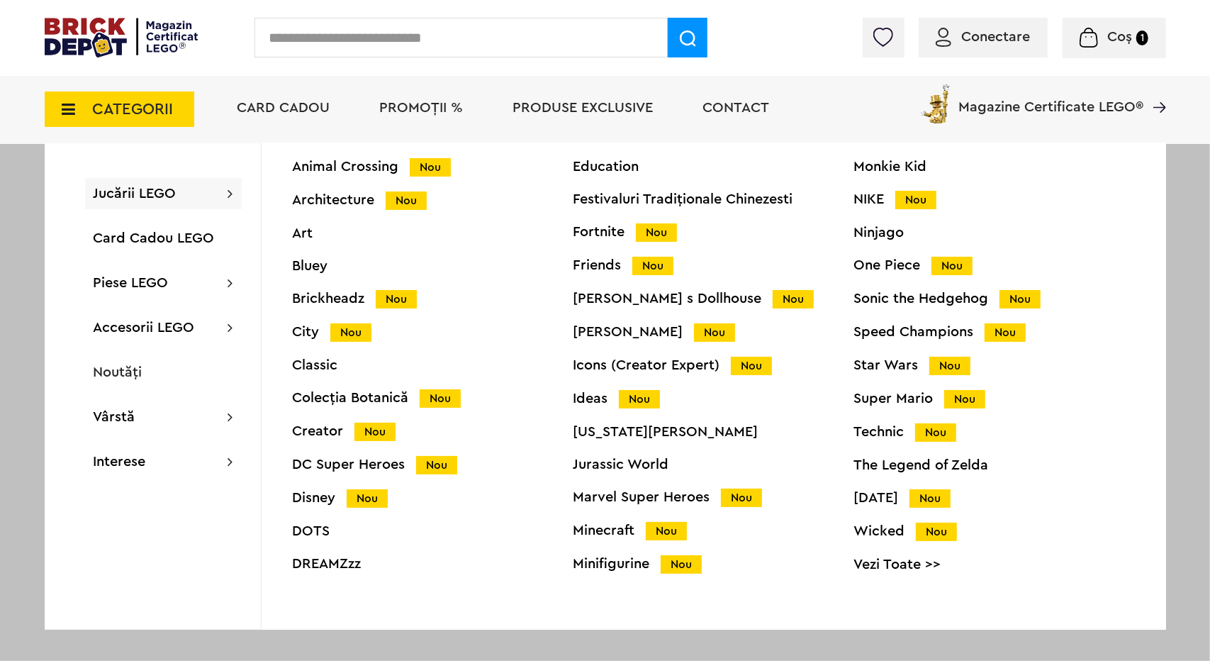
click at [614, 567] on div "Minifigurine Nou" at bounding box center [714, 564] width 281 height 15
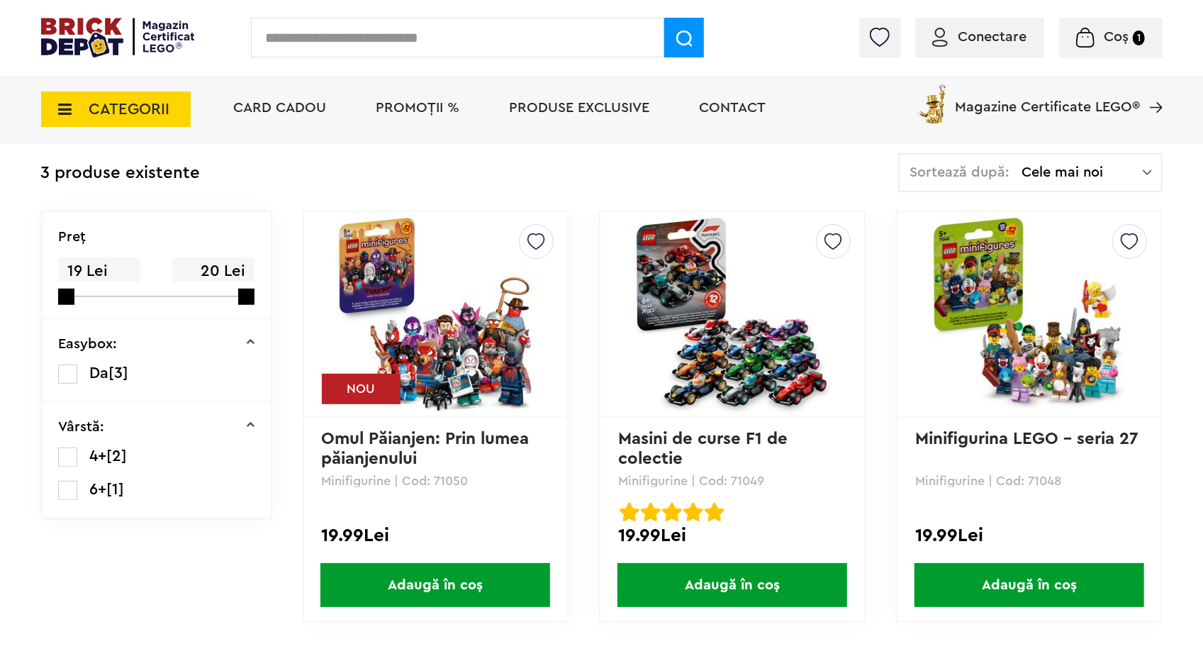
scroll to position [284, 0]
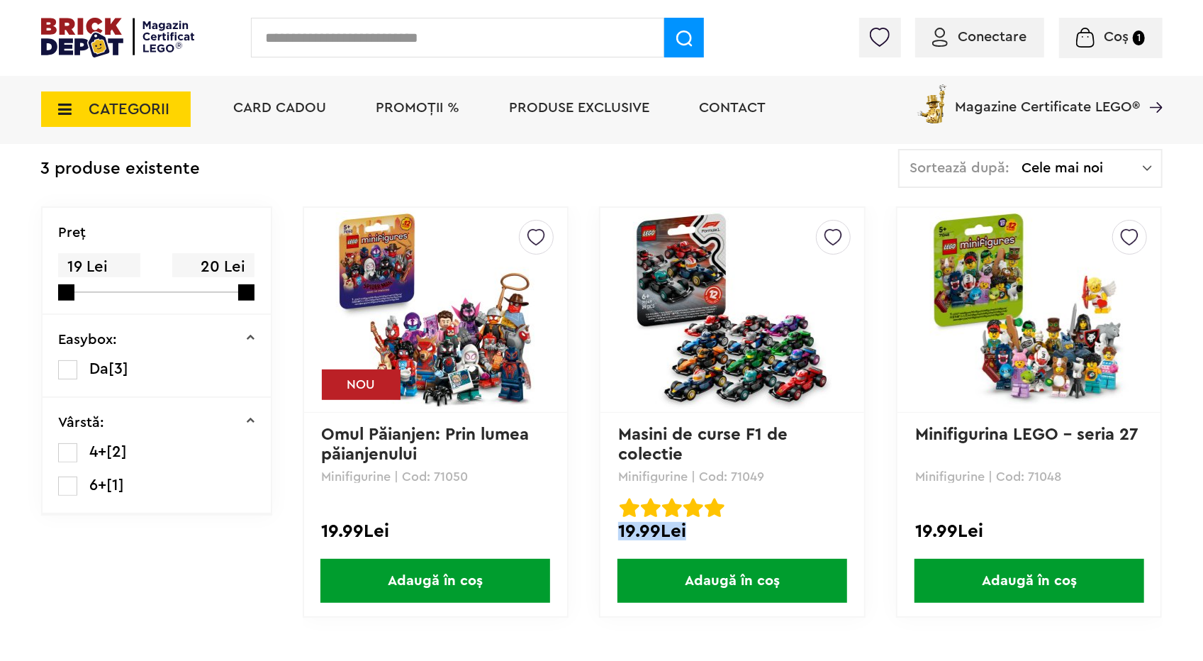
drag, startPoint x: 620, startPoint y: 530, endPoint x: 699, endPoint y: 525, distance: 79.6
click at [699, 525] on div "19.99Lei" at bounding box center [732, 531] width 228 height 18
click at [698, 529] on div "19.99Lei" at bounding box center [732, 531] width 228 height 18
click at [685, 540] on div "19.99Lei" at bounding box center [732, 531] width 228 height 18
click at [627, 538] on div "19.99Lei" at bounding box center [732, 531] width 228 height 18
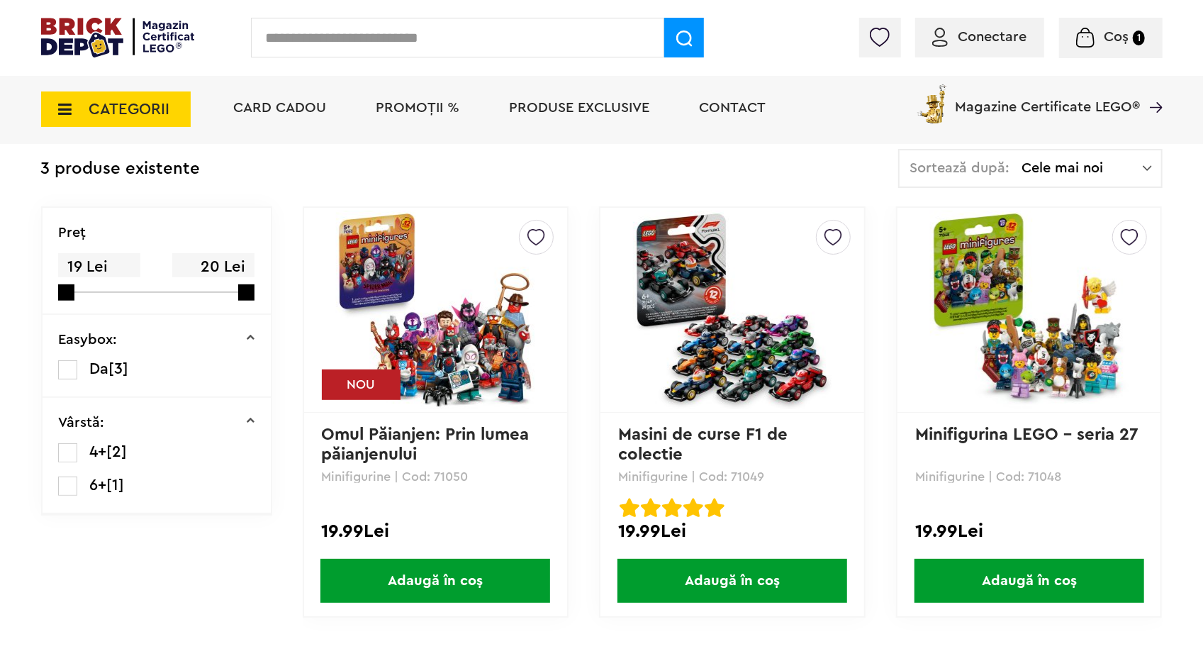
click at [118, 110] on span "CATEGORII" at bounding box center [129, 109] width 81 height 16
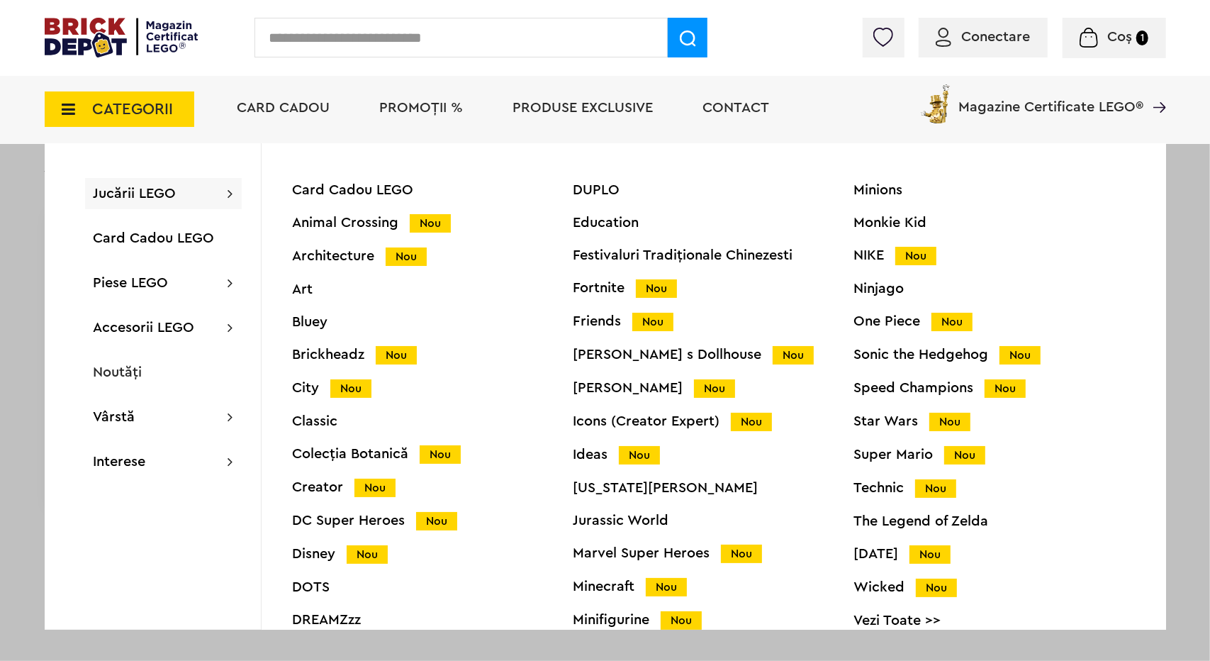
click at [157, 190] on span "Jucării LEGO" at bounding box center [135, 193] width 83 height 14
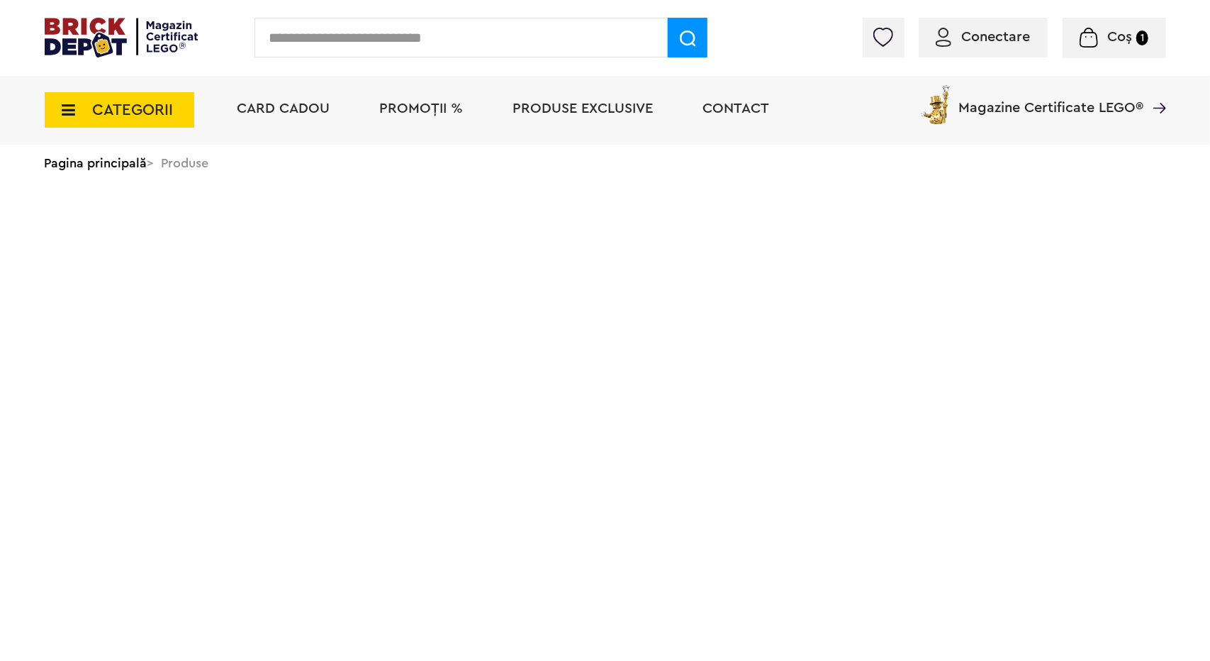
click at [111, 103] on span "CATEGORII" at bounding box center [133, 110] width 81 height 16
click at [125, 111] on span "CATEGORII" at bounding box center [133, 110] width 81 height 16
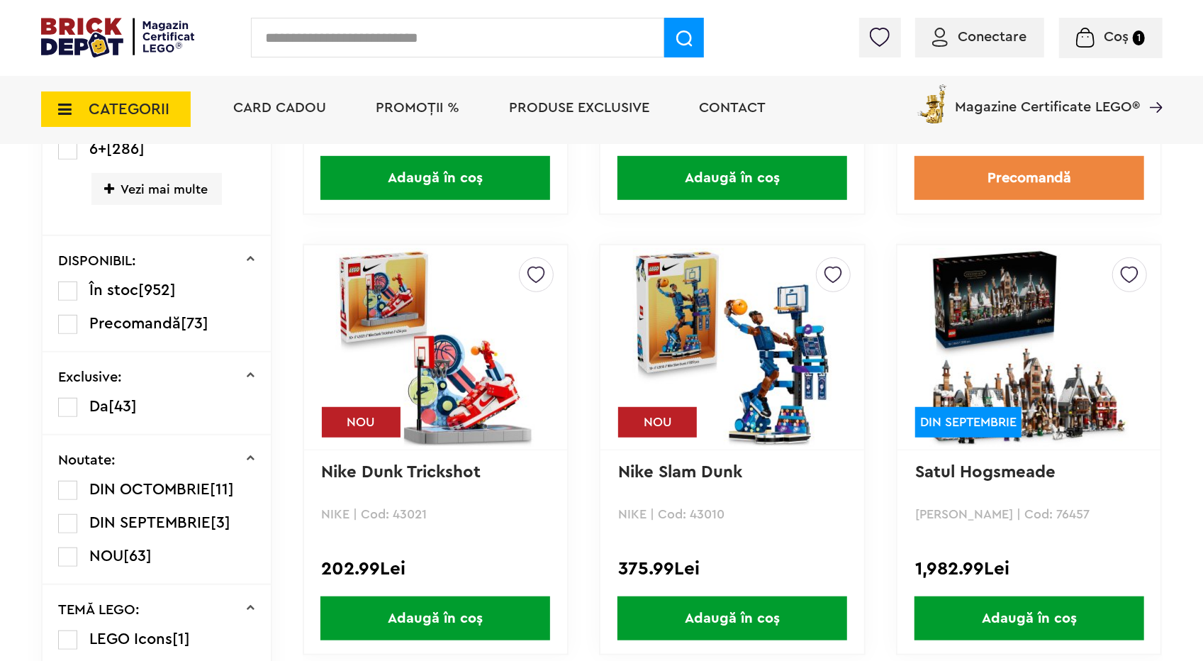
scroll to position [567, 0]
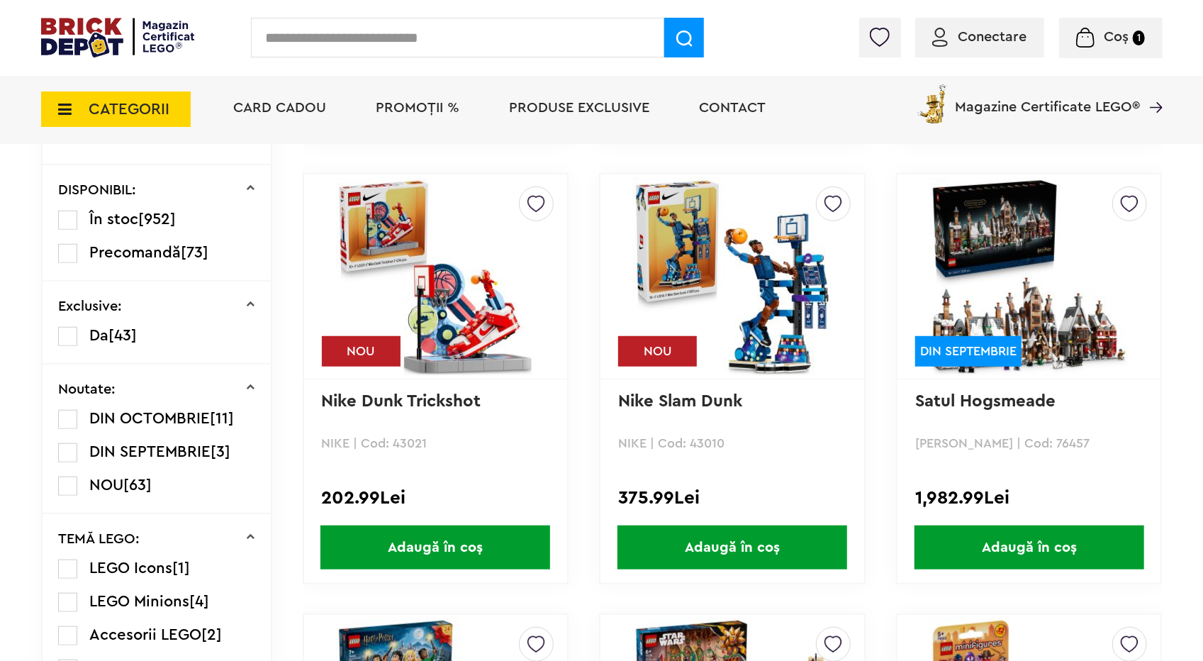
click at [1041, 316] on img at bounding box center [1029, 276] width 199 height 199
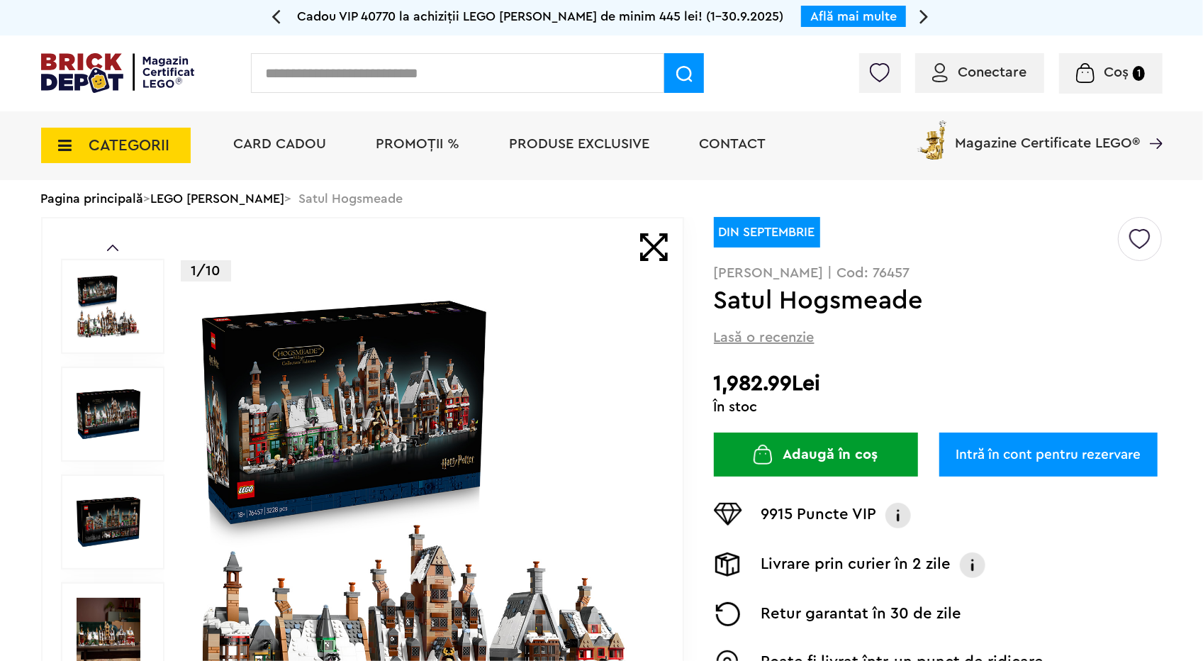
click at [459, 464] on img at bounding box center [423, 522] width 457 height 457
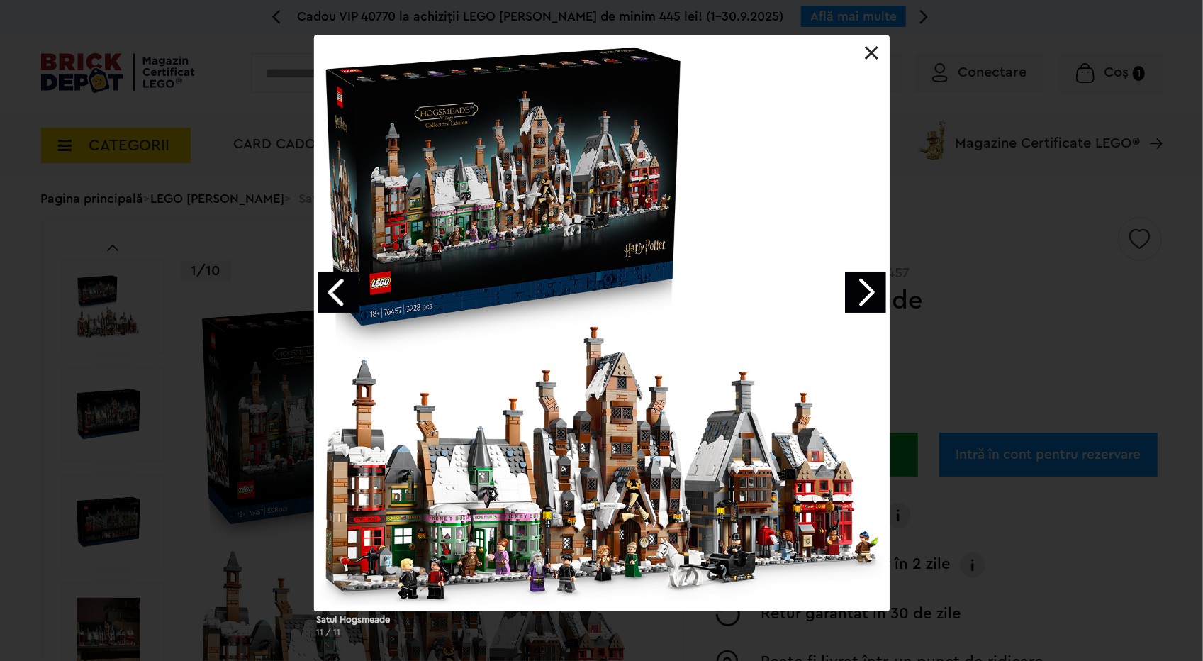
click at [866, 298] on link "Next image" at bounding box center [865, 292] width 41 height 41
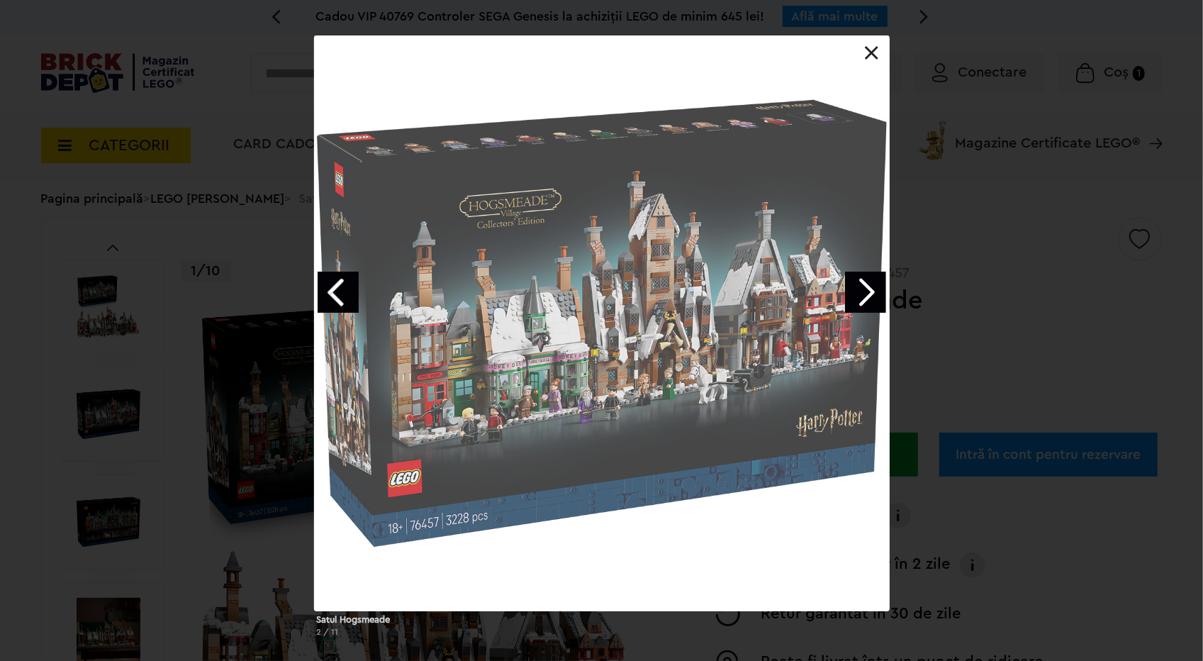
click at [866, 298] on link "Next image" at bounding box center [865, 292] width 41 height 41
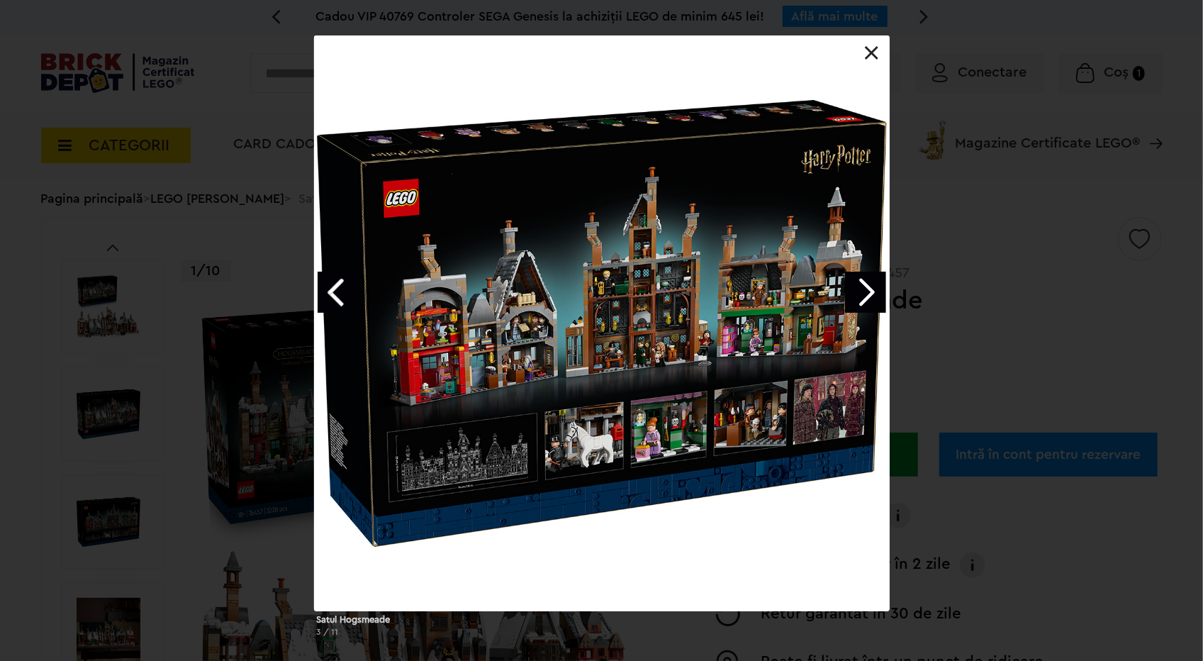
click at [866, 298] on link "Next image" at bounding box center [865, 292] width 41 height 41
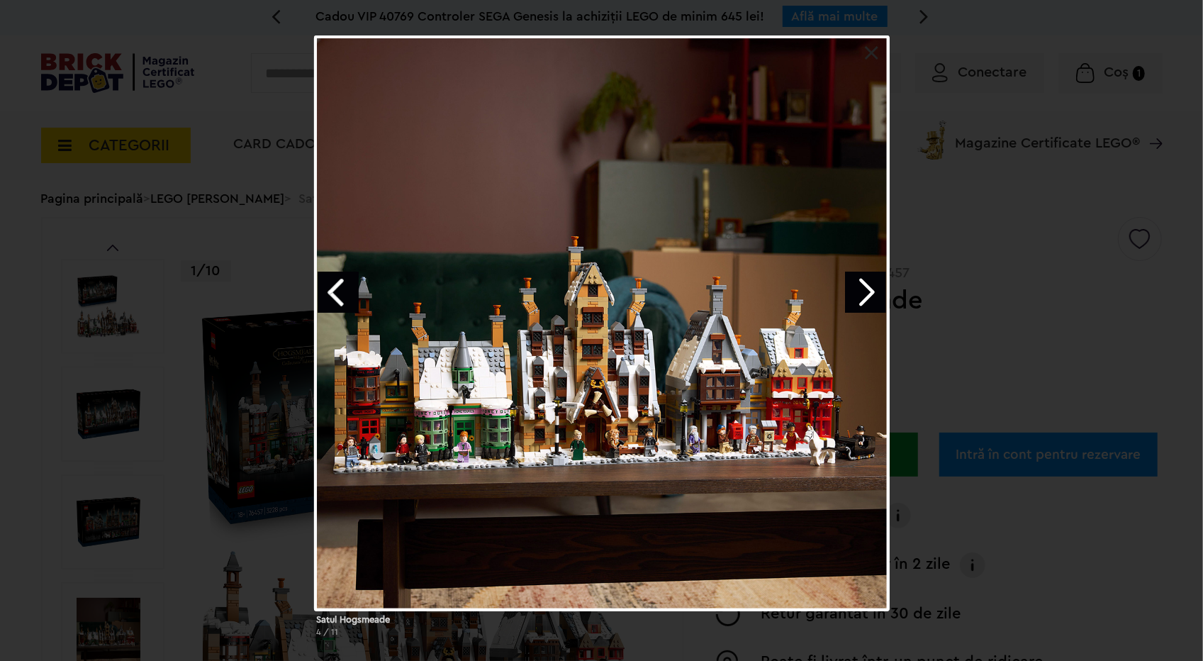
click at [971, 513] on div "Satul Hogsmeade 4 / 11" at bounding box center [601, 341] width 1203 height 613
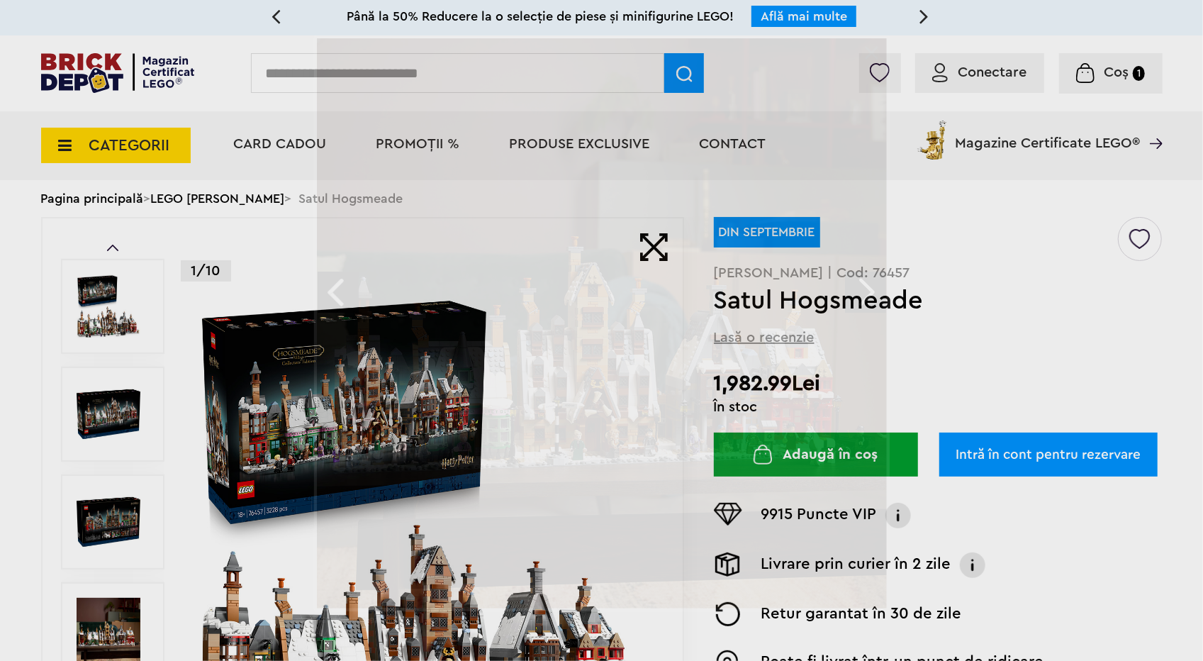
drag, startPoint x: 899, startPoint y: 431, endPoint x: 893, endPoint y: 423, distance: 10.1
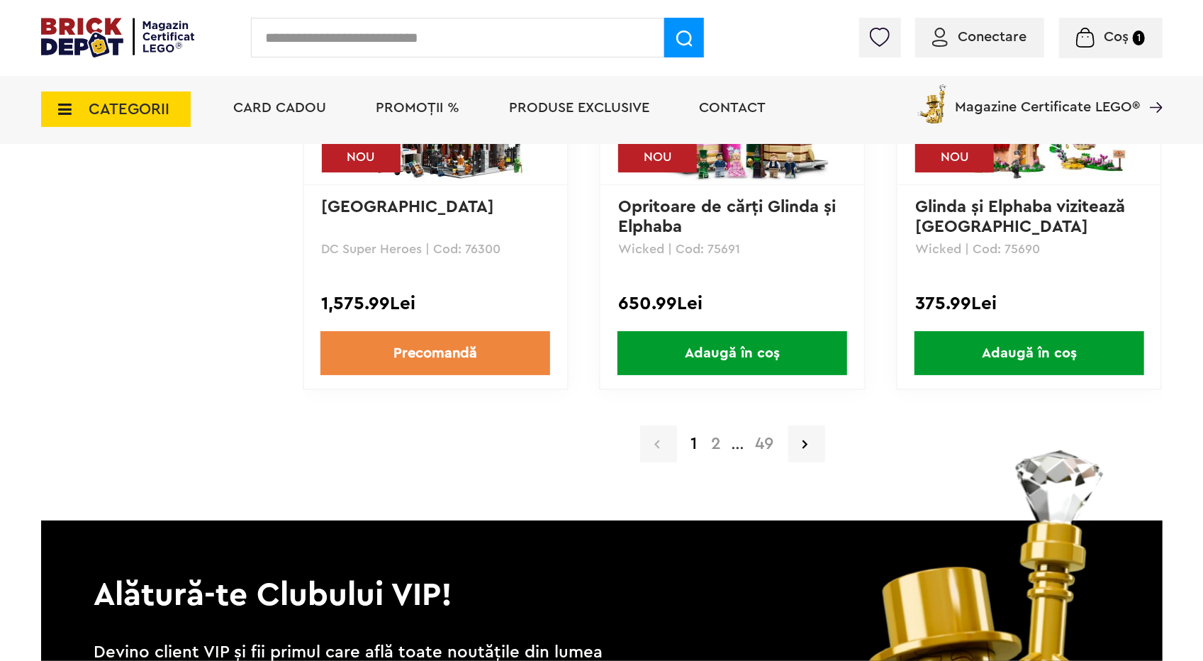
scroll to position [2978, 0]
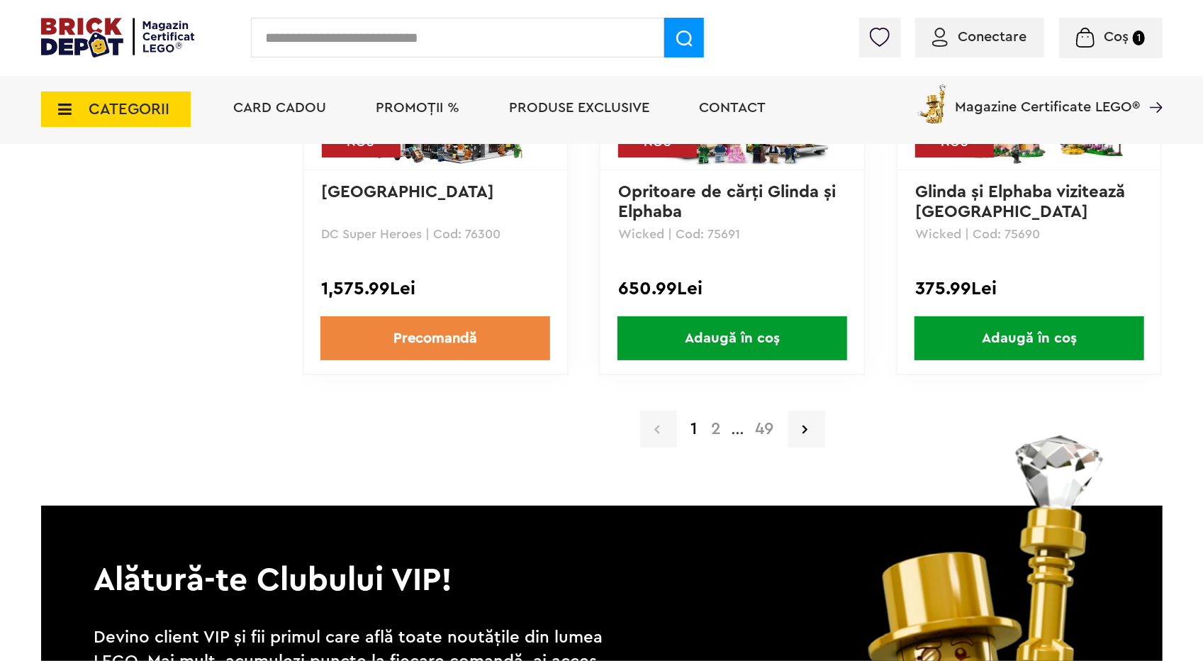
click at [710, 425] on link "2" at bounding box center [717, 428] width 24 height 17
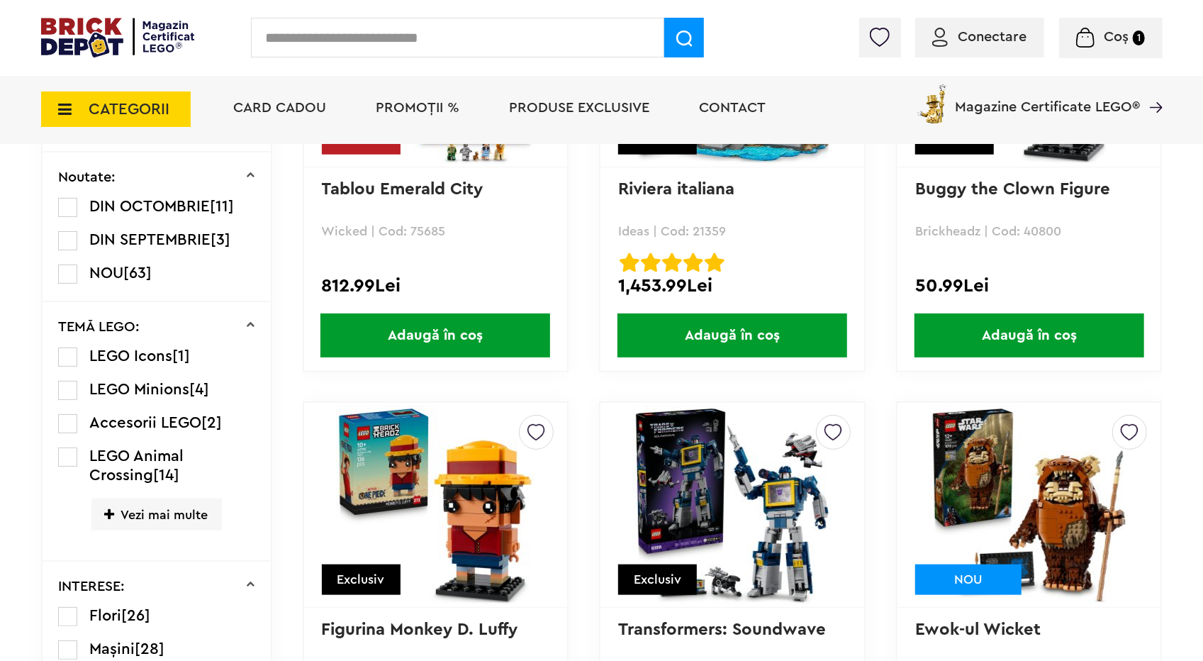
scroll to position [780, 0]
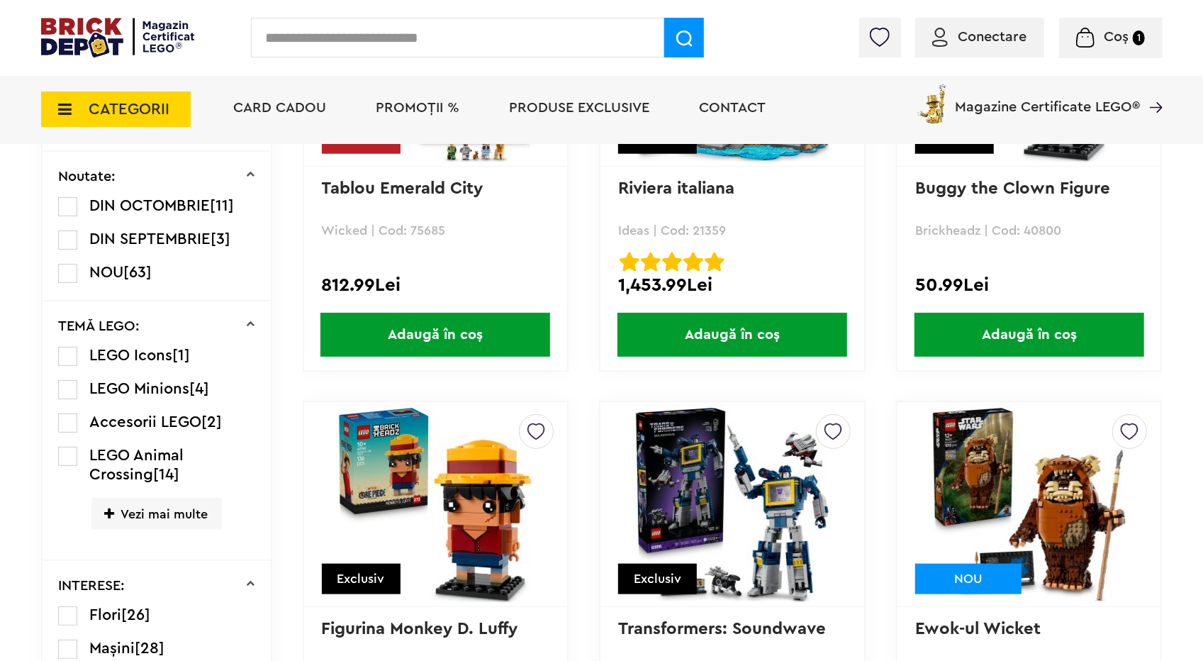
click at [818, 338] on span "Adaugă în coș" at bounding box center [733, 335] width 230 height 44
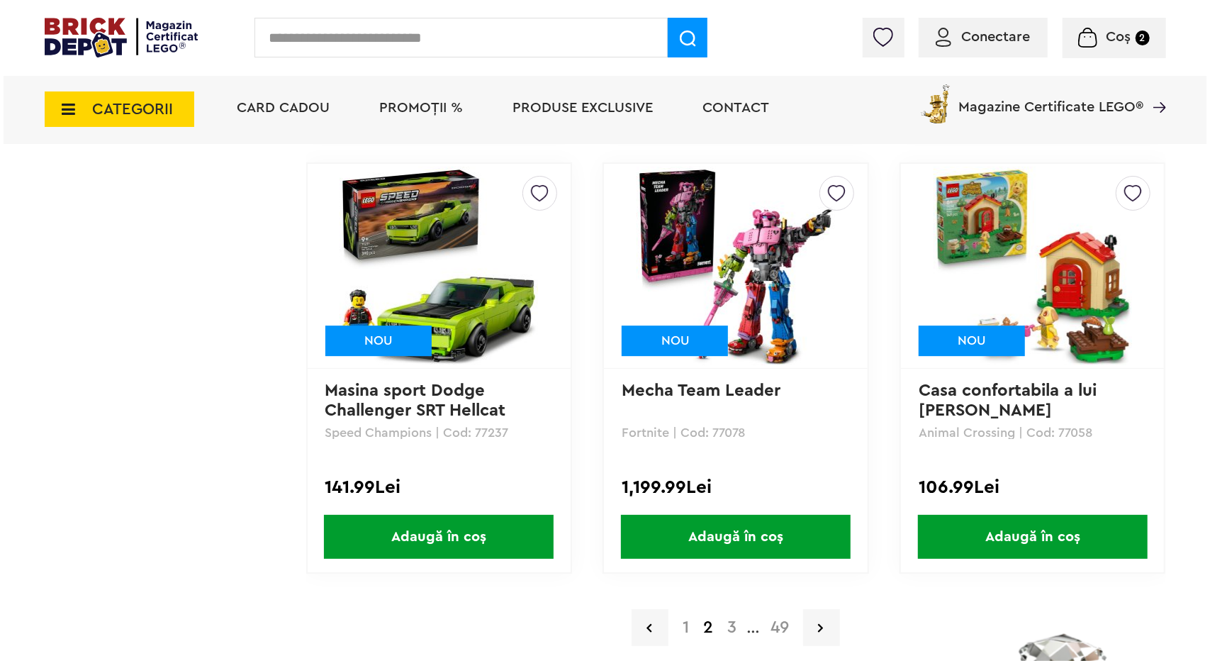
scroll to position [2836, 0]
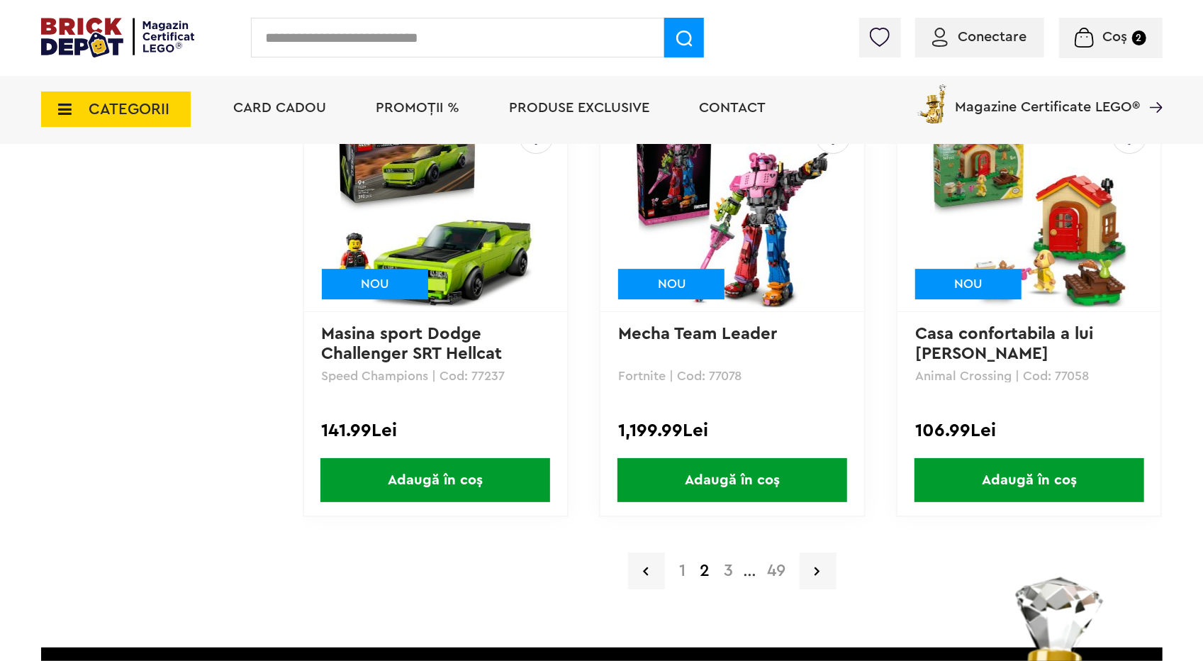
click at [136, 101] on span "CATEGORII" at bounding box center [129, 109] width 81 height 16
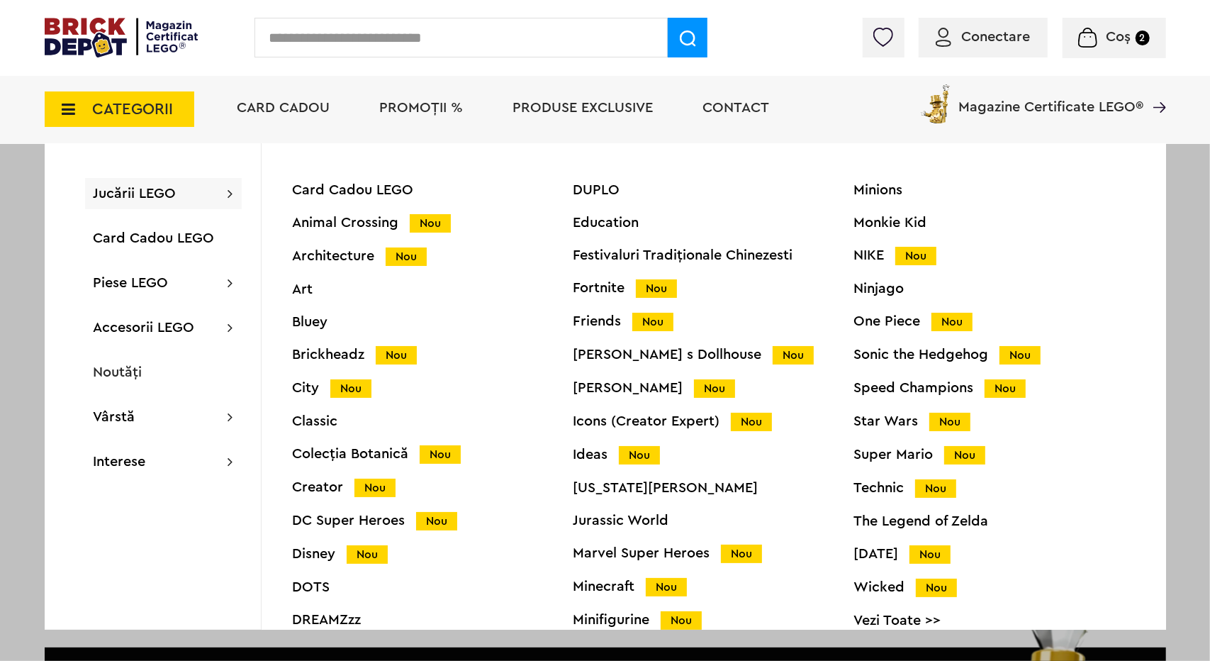
click at [610, 457] on div "Ideas Nou" at bounding box center [714, 454] width 281 height 15
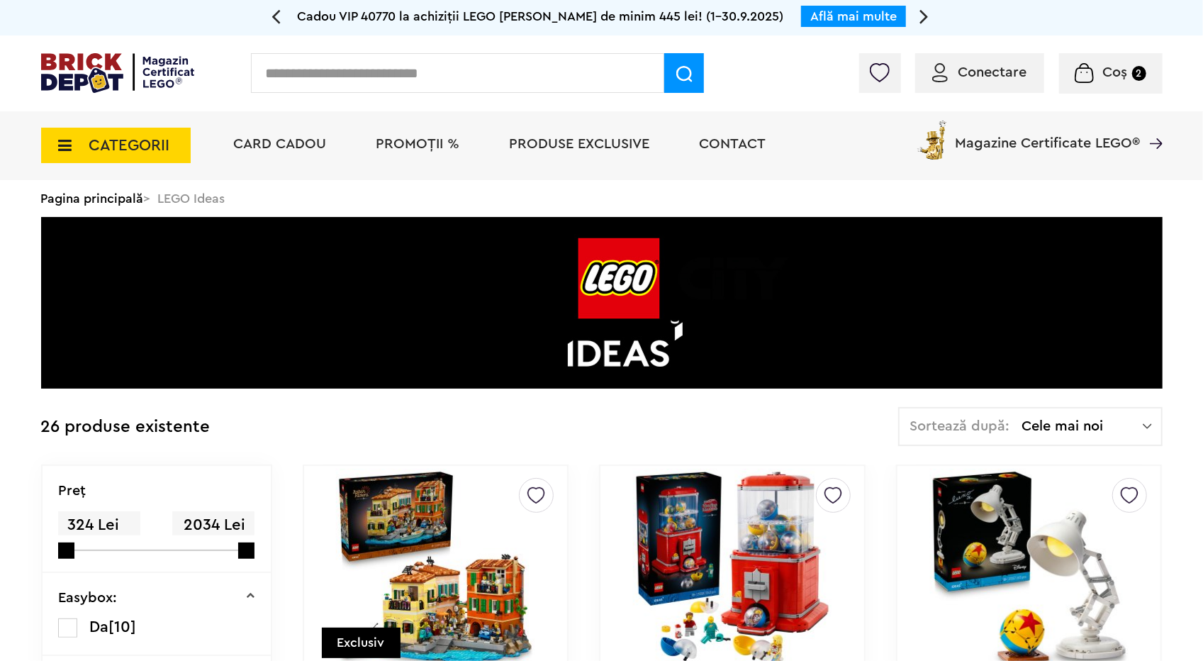
click at [159, 156] on span "CATEGORII" at bounding box center [116, 145] width 150 height 35
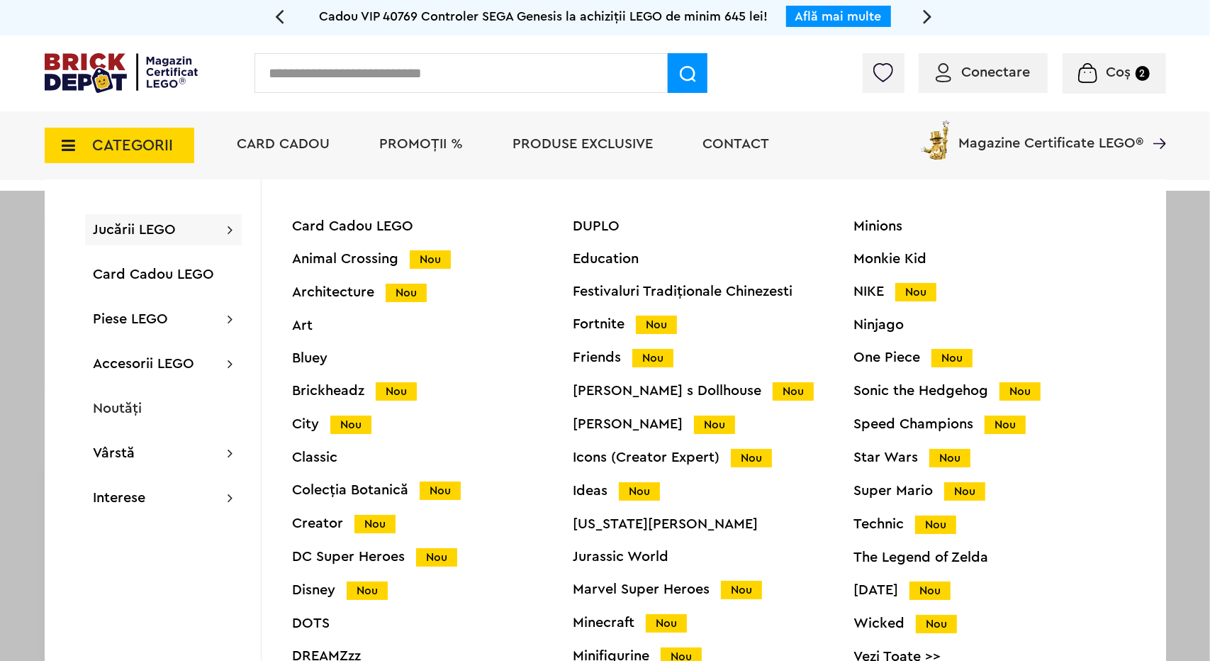
click at [590, 454] on div "Icons (Creator Expert) Nou" at bounding box center [714, 457] width 281 height 15
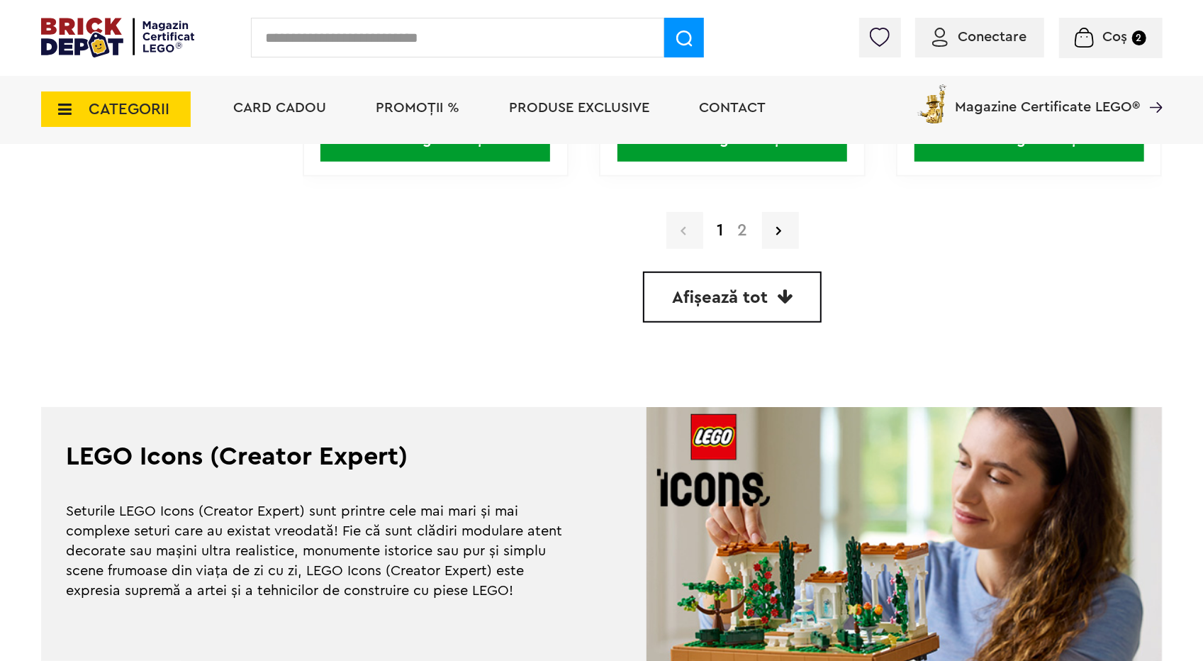
scroll to position [4254, 0]
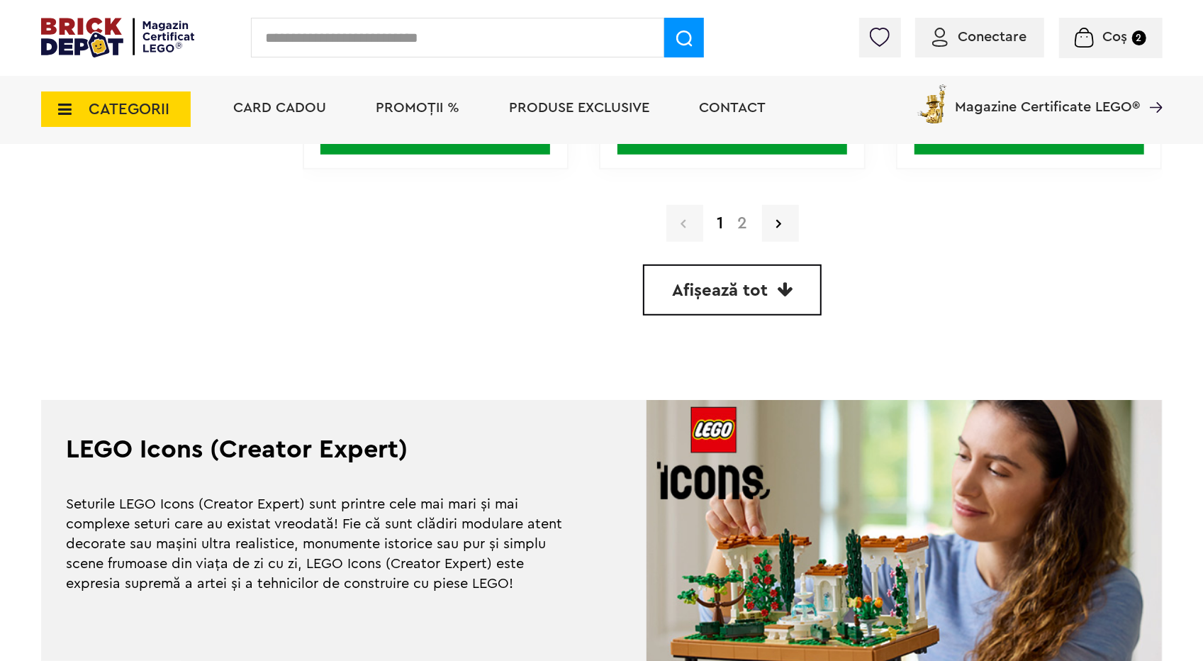
click at [742, 216] on link "2" at bounding box center [743, 223] width 24 height 17
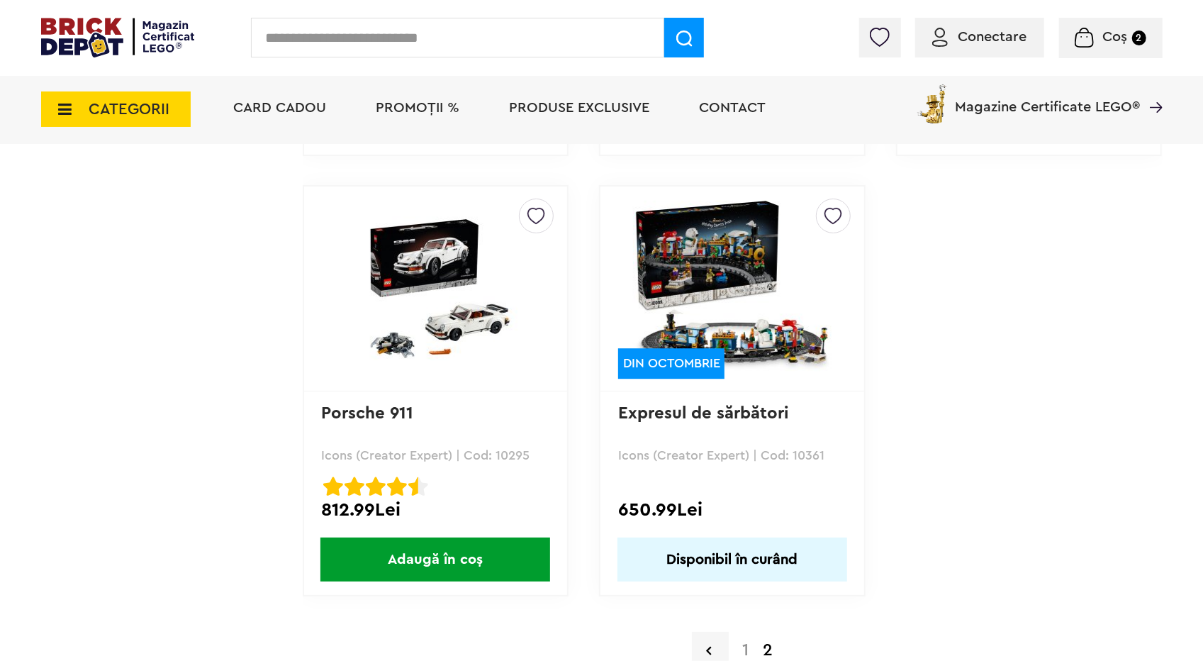
scroll to position [2552, 0]
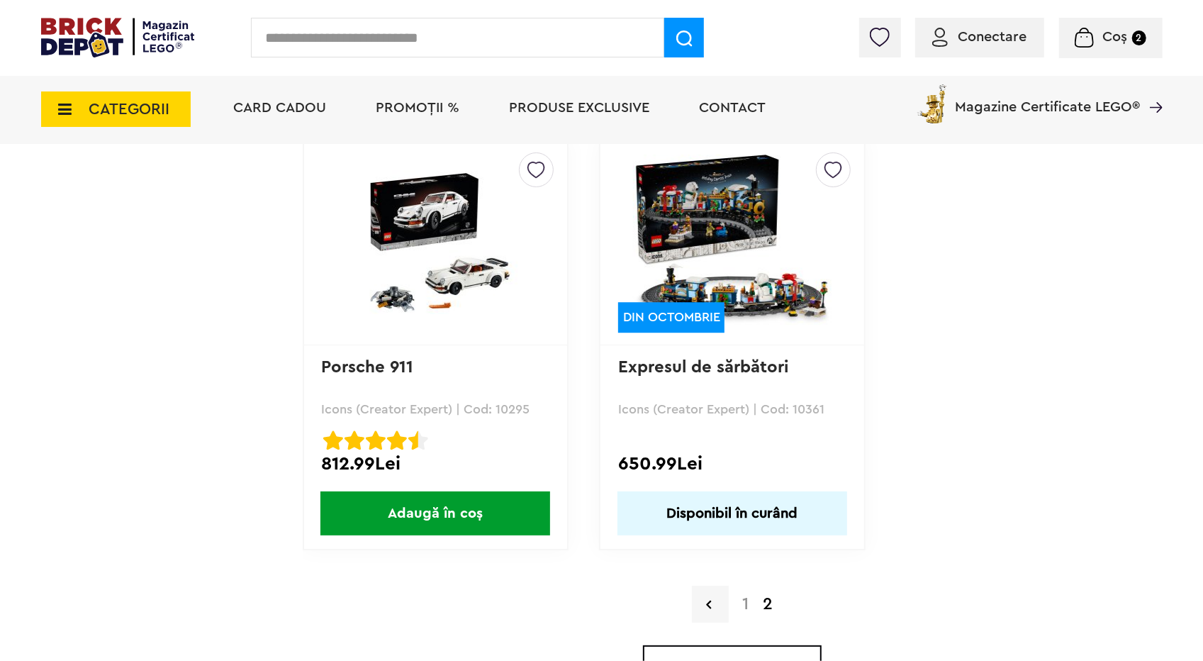
click at [737, 292] on img at bounding box center [732, 242] width 199 height 199
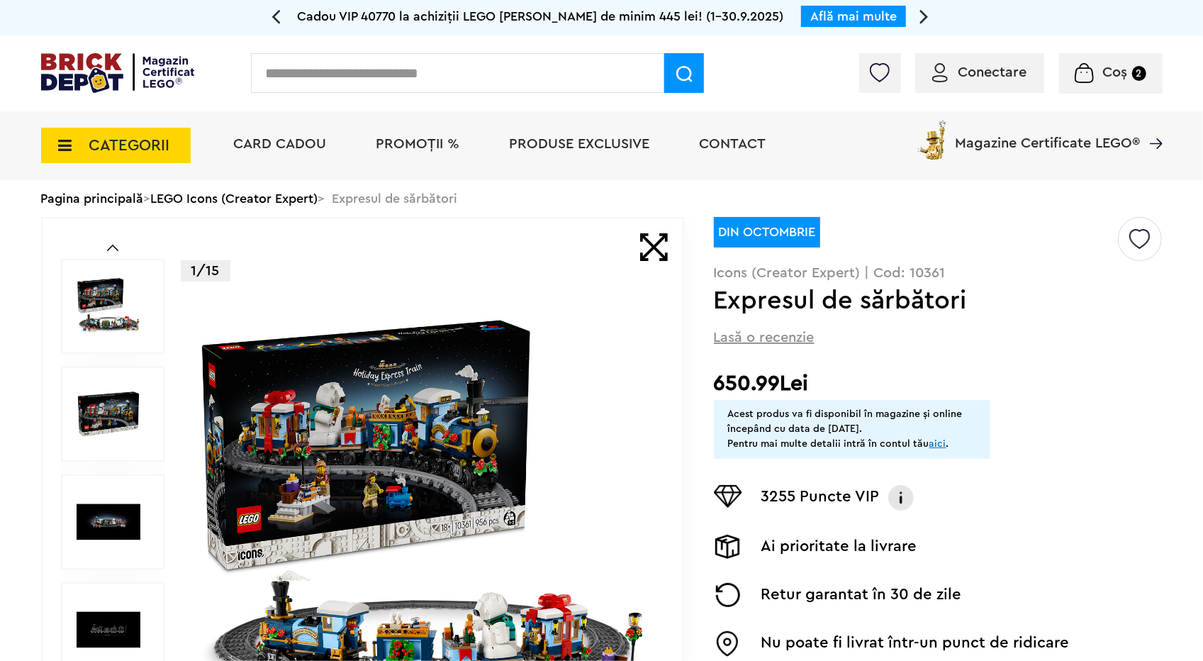
click at [562, 568] on img at bounding box center [423, 522] width 457 height 457
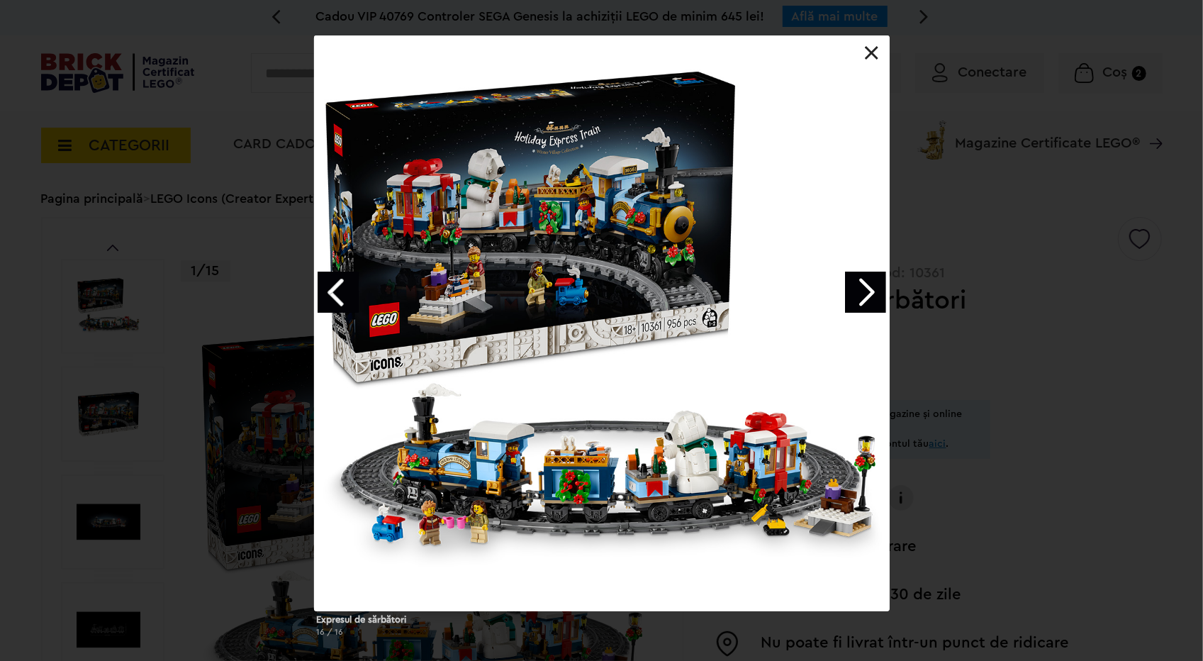
click at [863, 285] on link "Next image" at bounding box center [865, 292] width 41 height 41
click at [876, 298] on link "Next image" at bounding box center [865, 292] width 41 height 41
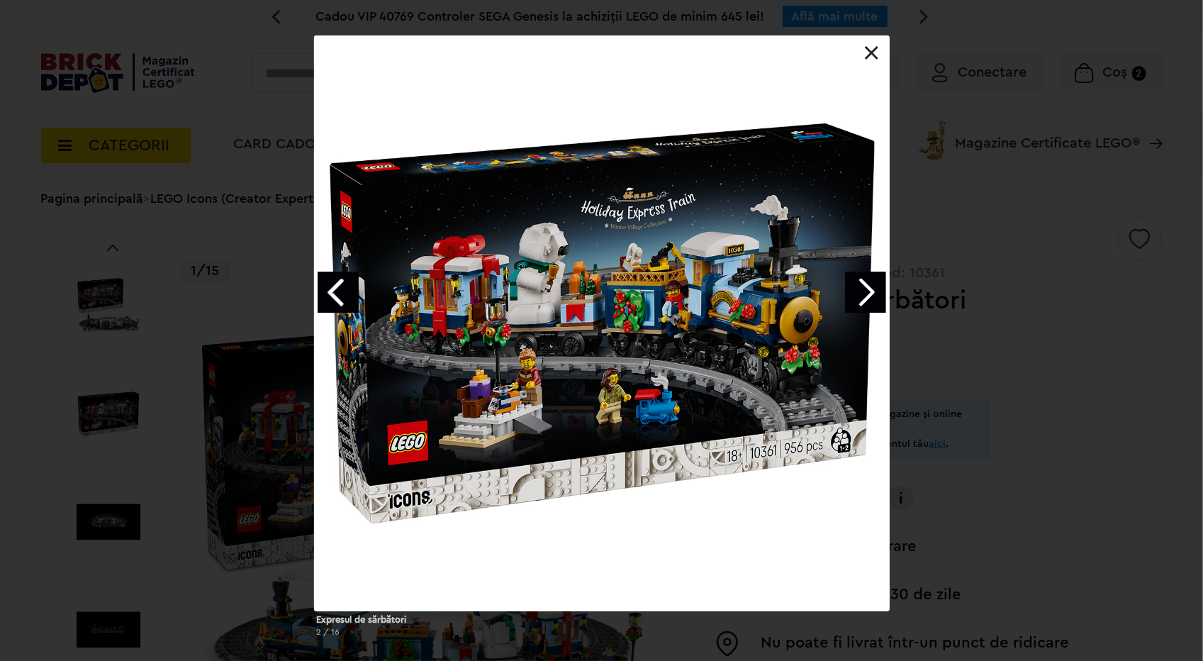
click at [876, 289] on link "Next image" at bounding box center [865, 292] width 41 height 41
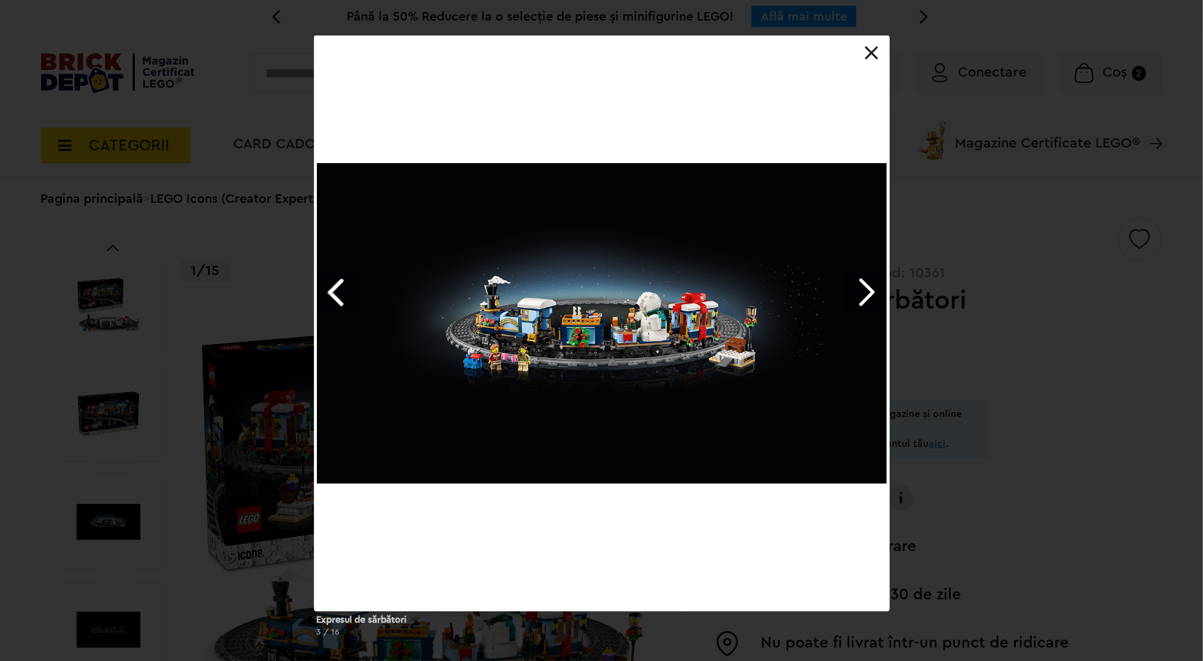
click at [876, 289] on link "Next image" at bounding box center [865, 292] width 41 height 41
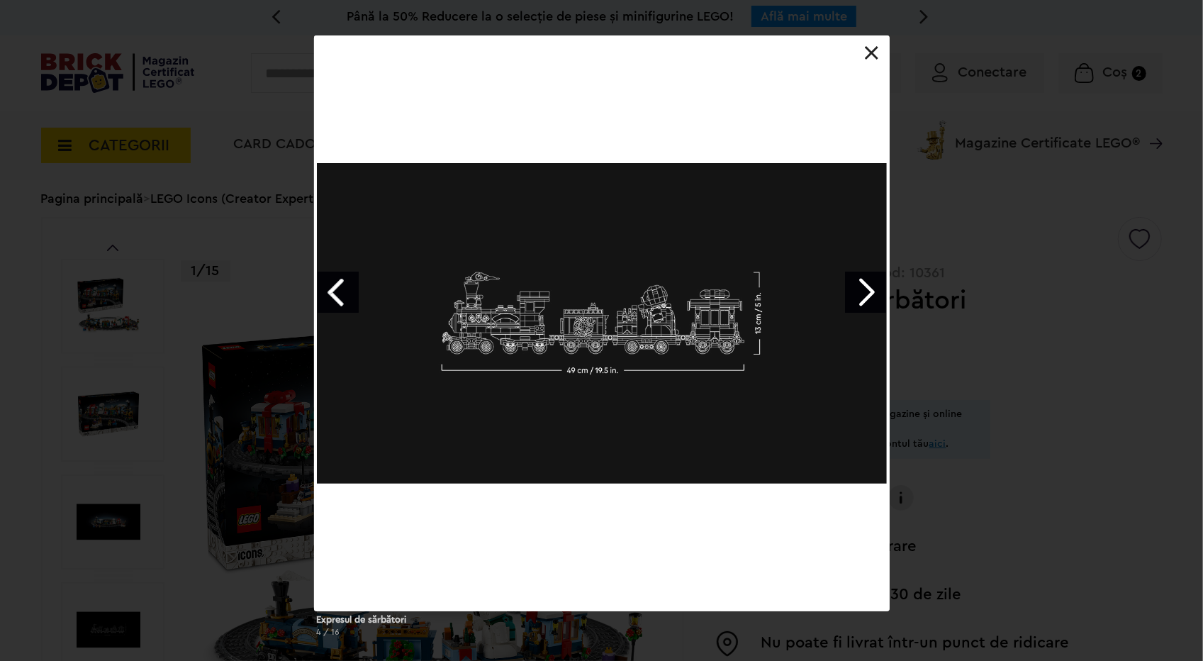
click at [876, 289] on link "Next image" at bounding box center [865, 292] width 41 height 41
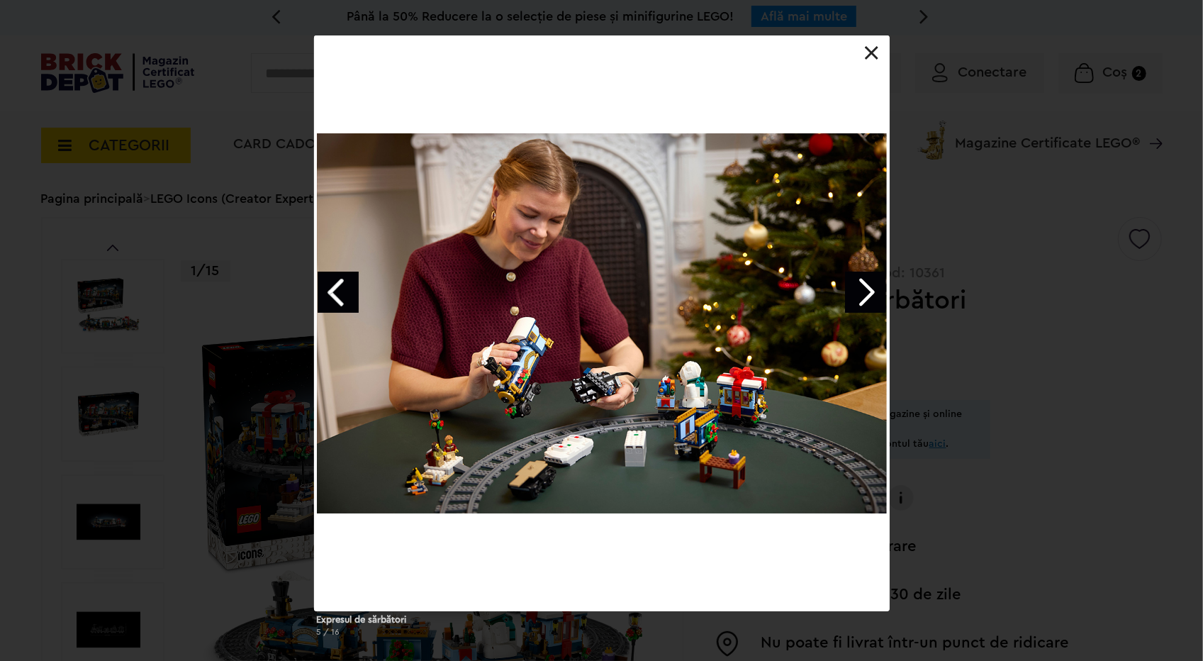
click at [876, 289] on link "Next image" at bounding box center [865, 292] width 41 height 41
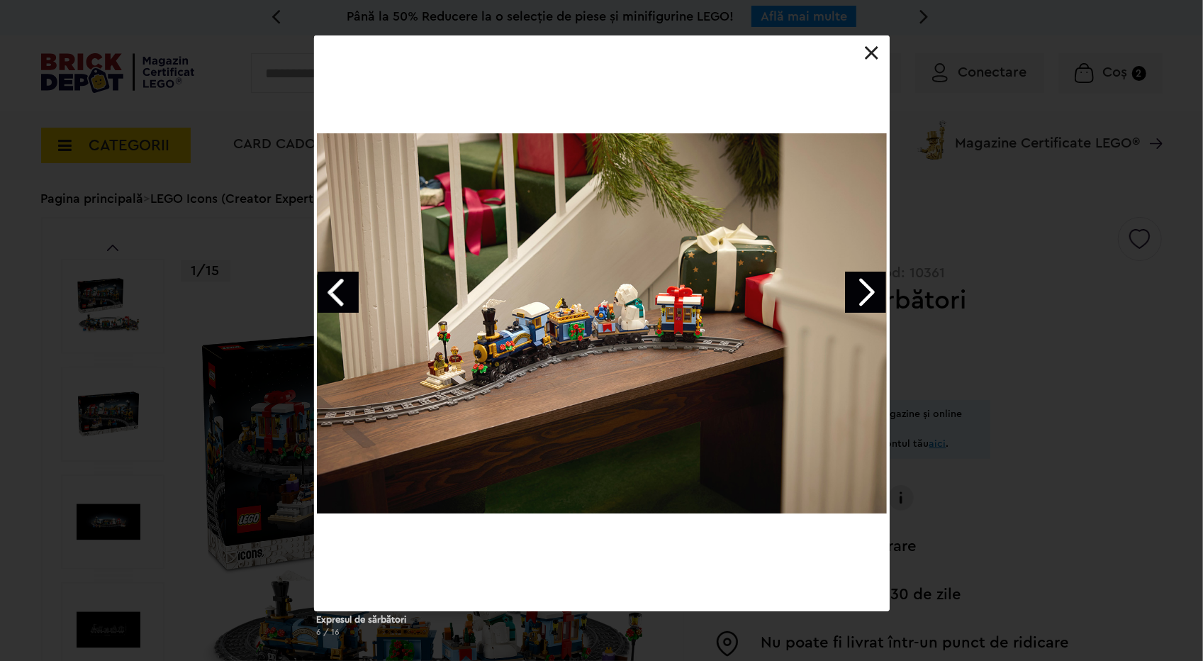
click at [876, 289] on link "Next image" at bounding box center [865, 292] width 41 height 41
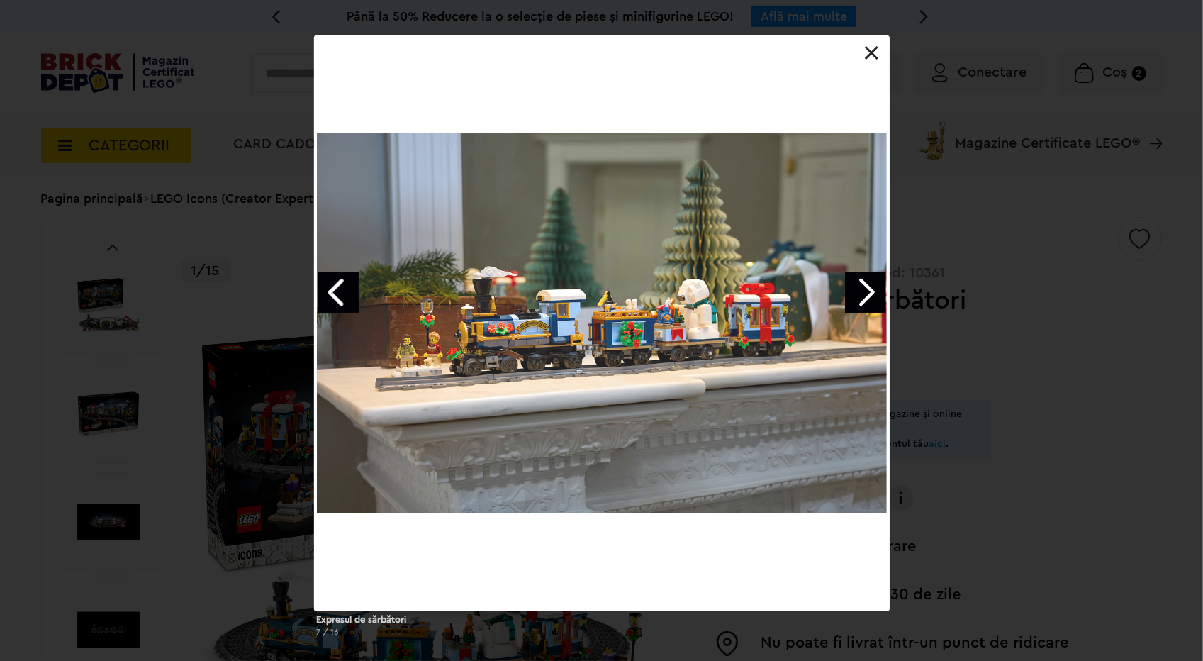
click at [876, 289] on link "Next image" at bounding box center [865, 292] width 41 height 41
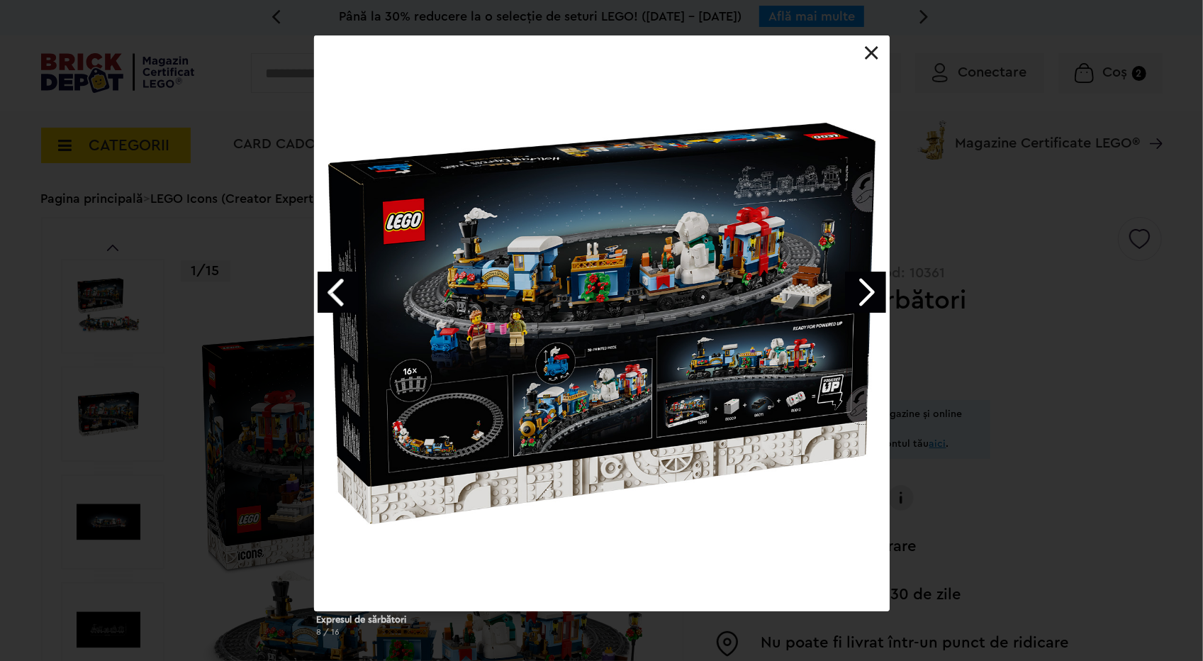
click at [864, 284] on link "Next image" at bounding box center [865, 292] width 41 height 41
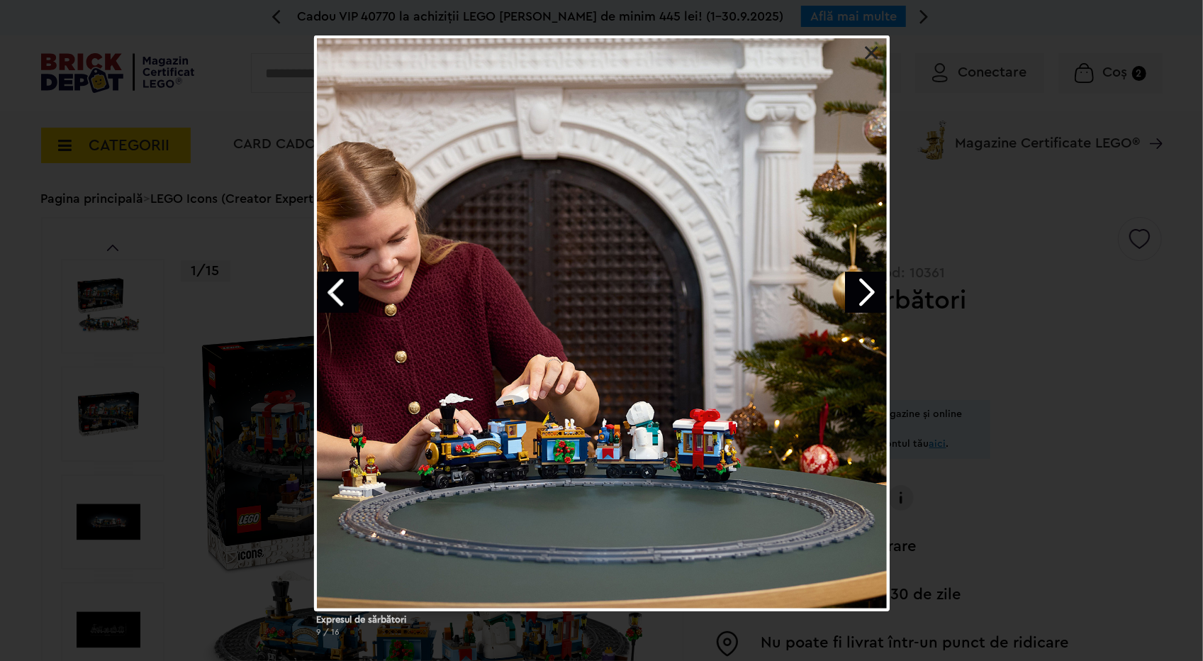
click at [861, 294] on link "Next image" at bounding box center [865, 292] width 41 height 41
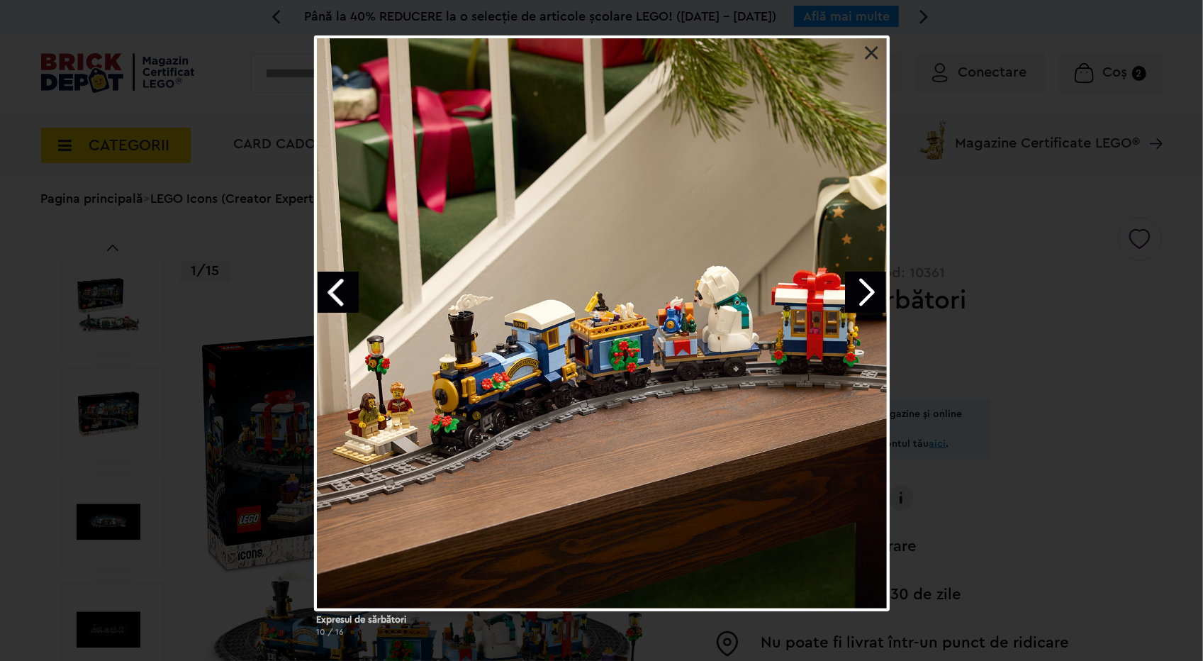
click at [859, 293] on link "Next image" at bounding box center [865, 292] width 41 height 41
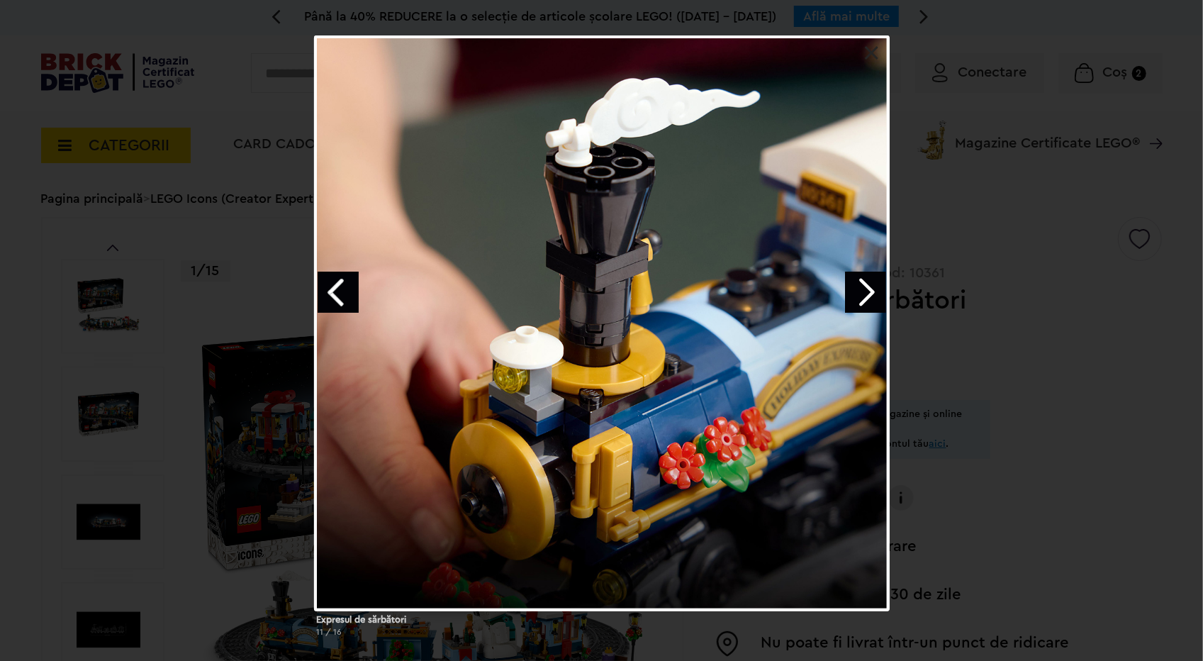
click at [867, 291] on link "Next image" at bounding box center [865, 292] width 41 height 41
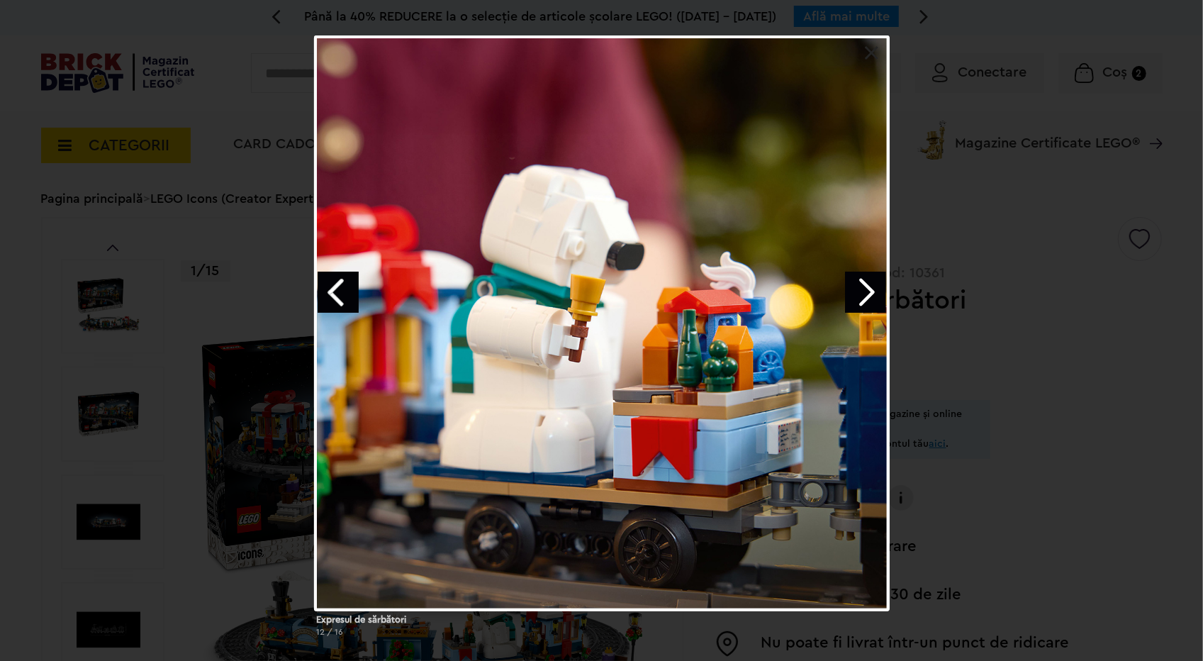
click at [867, 291] on link "Next image" at bounding box center [865, 292] width 41 height 41
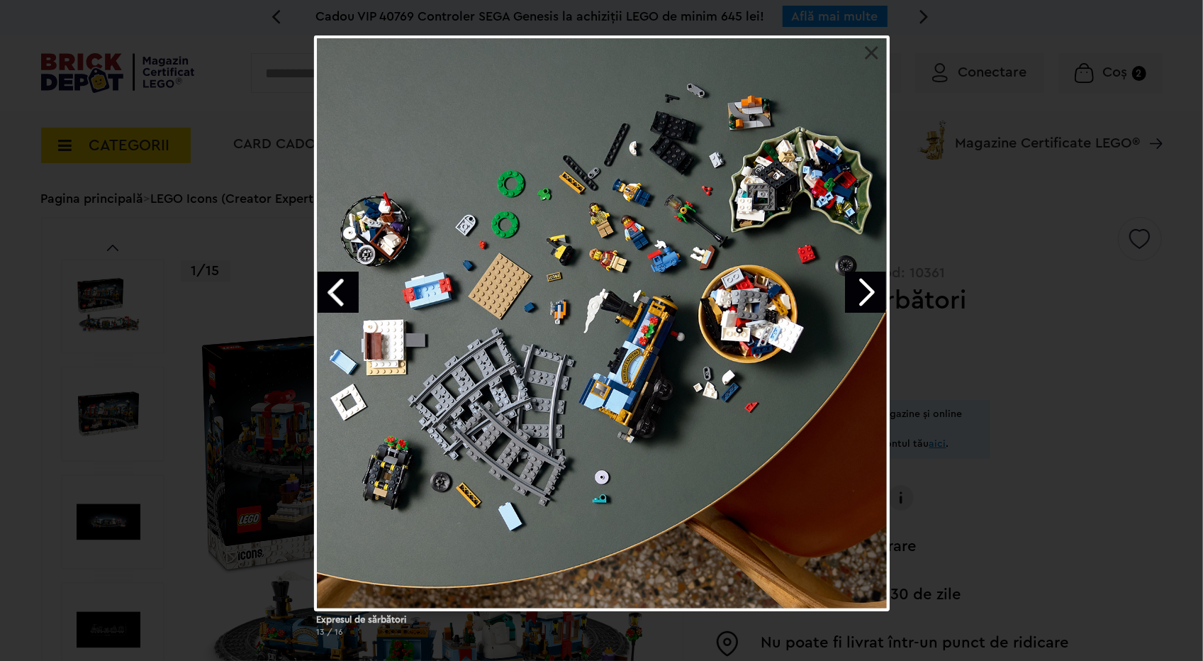
click at [867, 291] on link "Next image" at bounding box center [865, 292] width 41 height 41
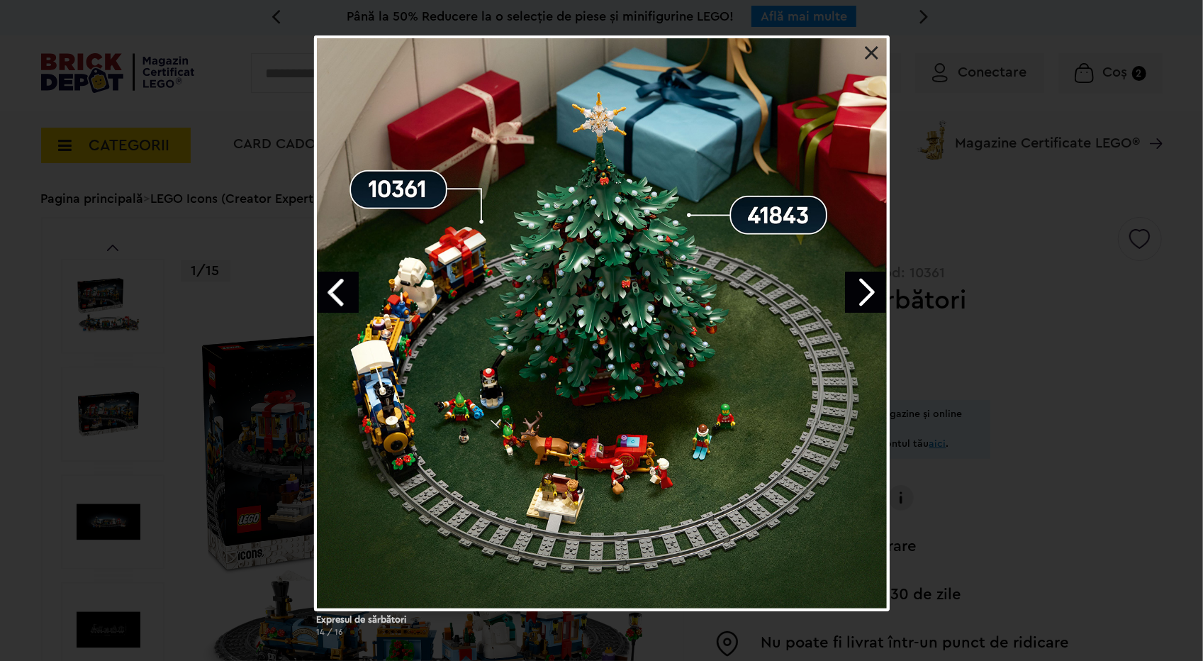
click at [860, 291] on link "Next image" at bounding box center [865, 292] width 41 height 41
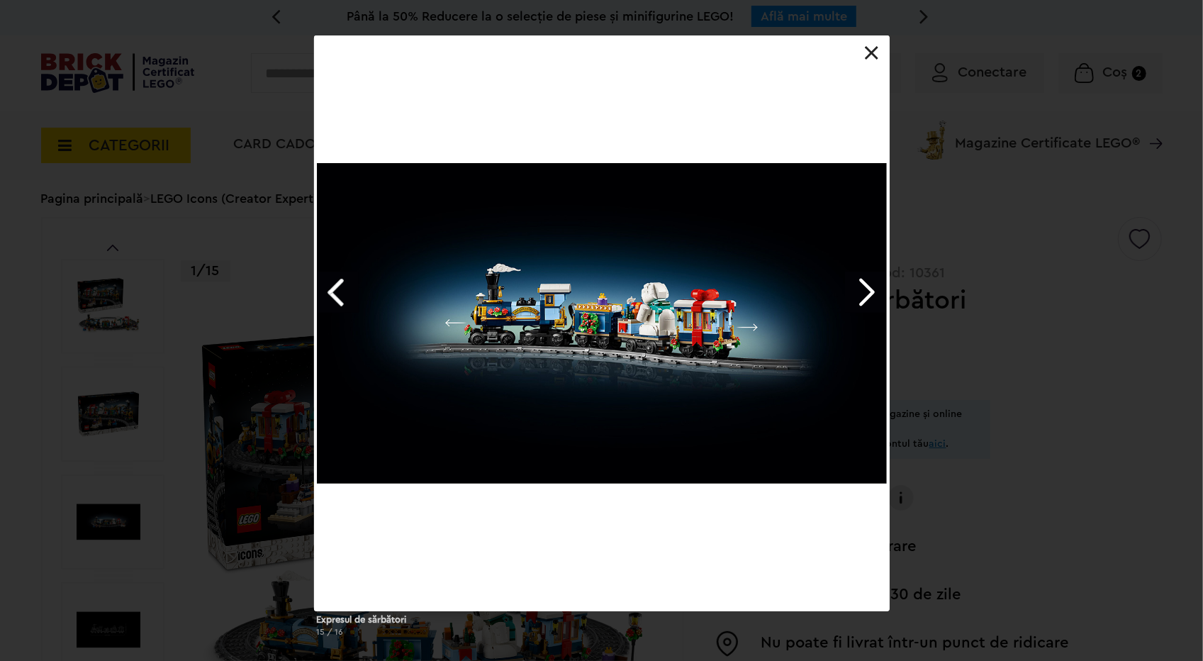
click at [860, 291] on link "Next image" at bounding box center [865, 292] width 41 height 41
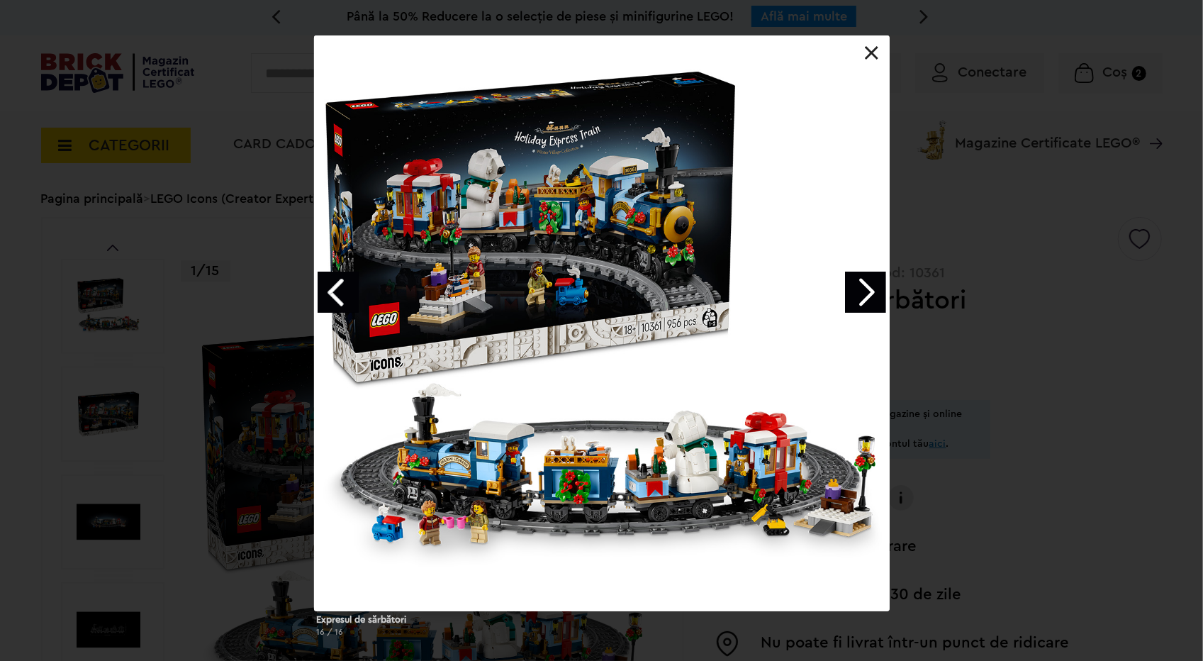
click at [853, 291] on link "Next image" at bounding box center [865, 292] width 41 height 41
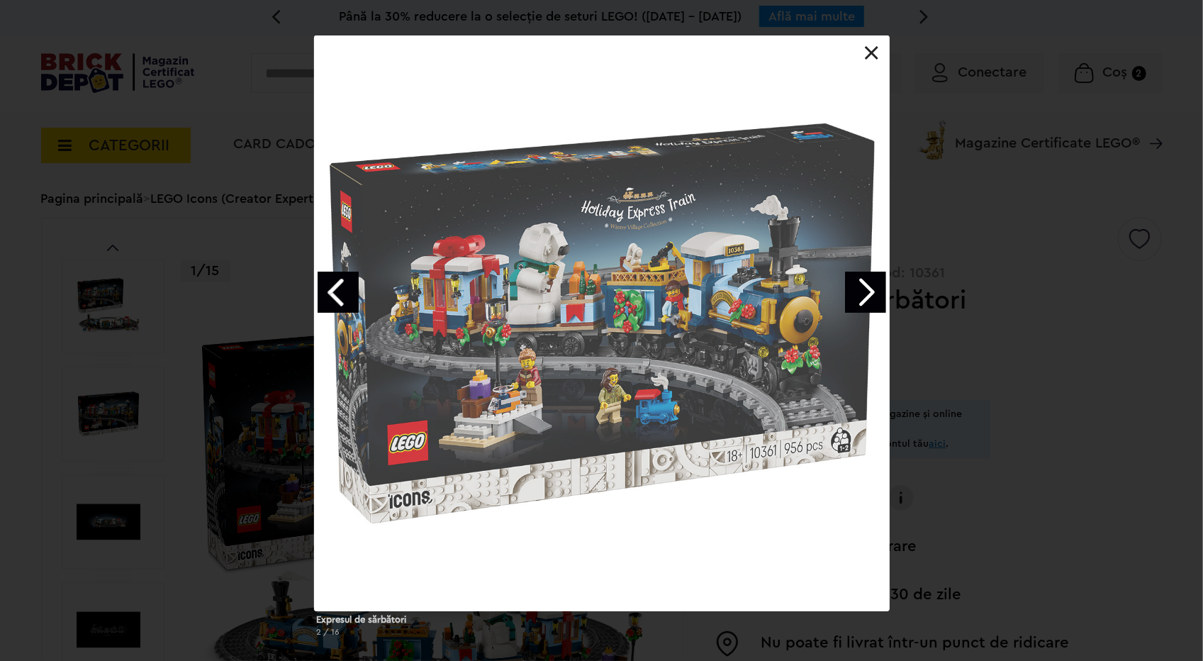
click at [847, 292] on link "Next image" at bounding box center [865, 292] width 41 height 41
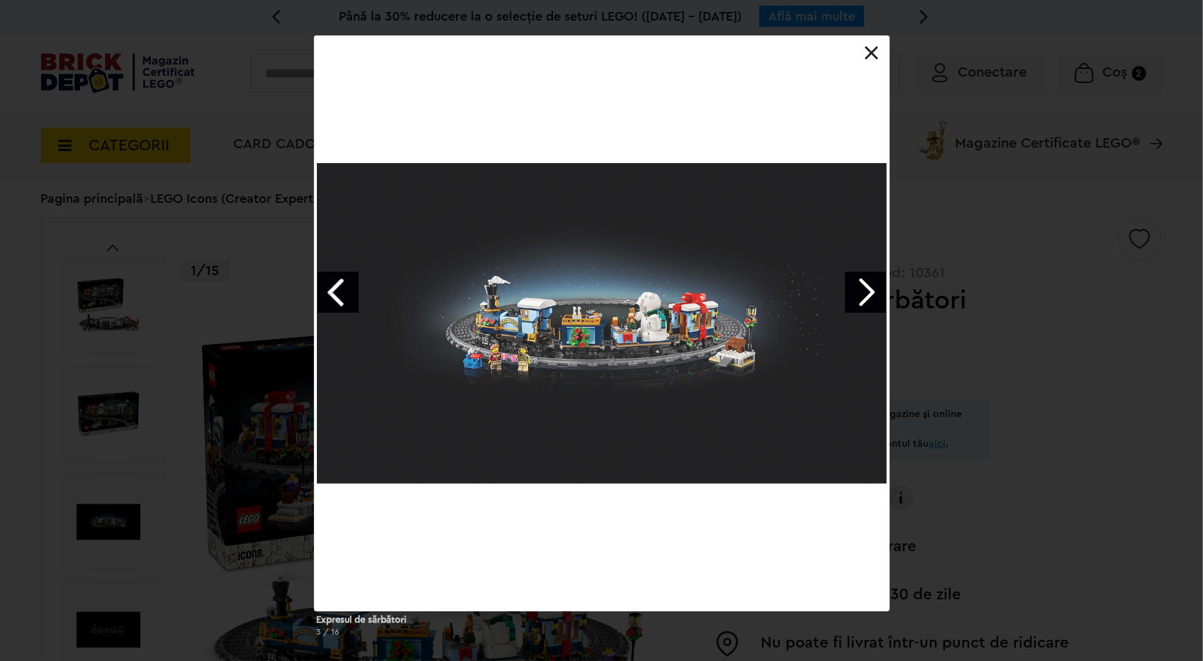
click at [995, 433] on div "Expresul de sărbători 3 / 16" at bounding box center [601, 341] width 1203 height 613
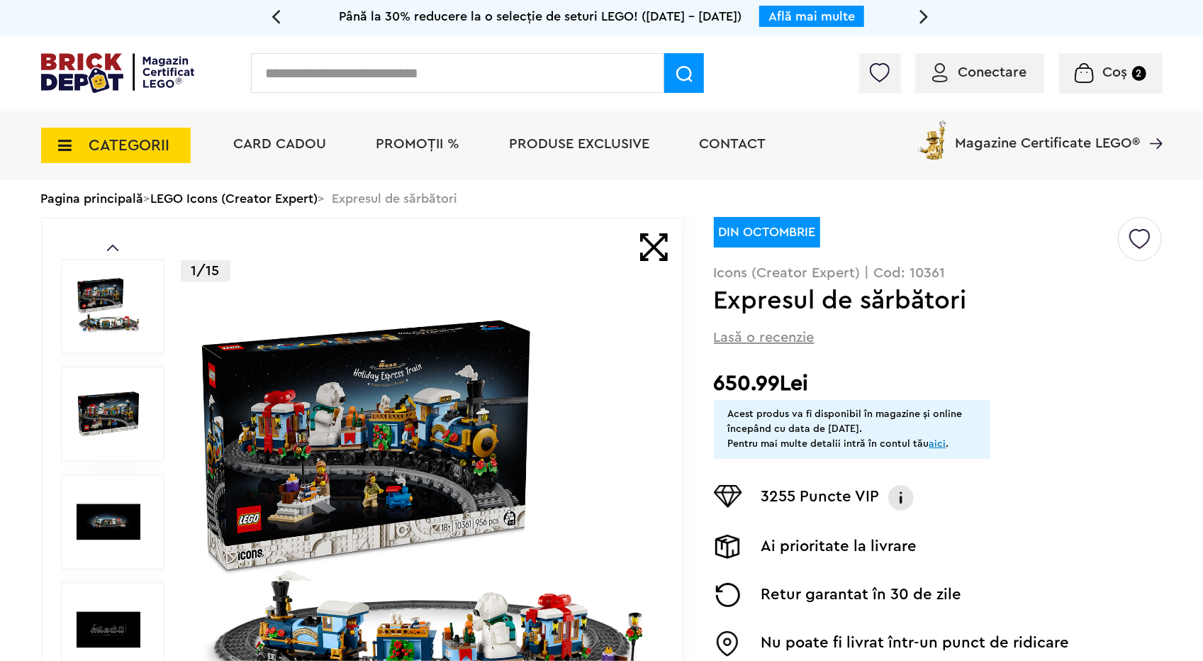
drag, startPoint x: 1117, startPoint y: 320, endPoint x: 1072, endPoint y: 301, distance: 49.0
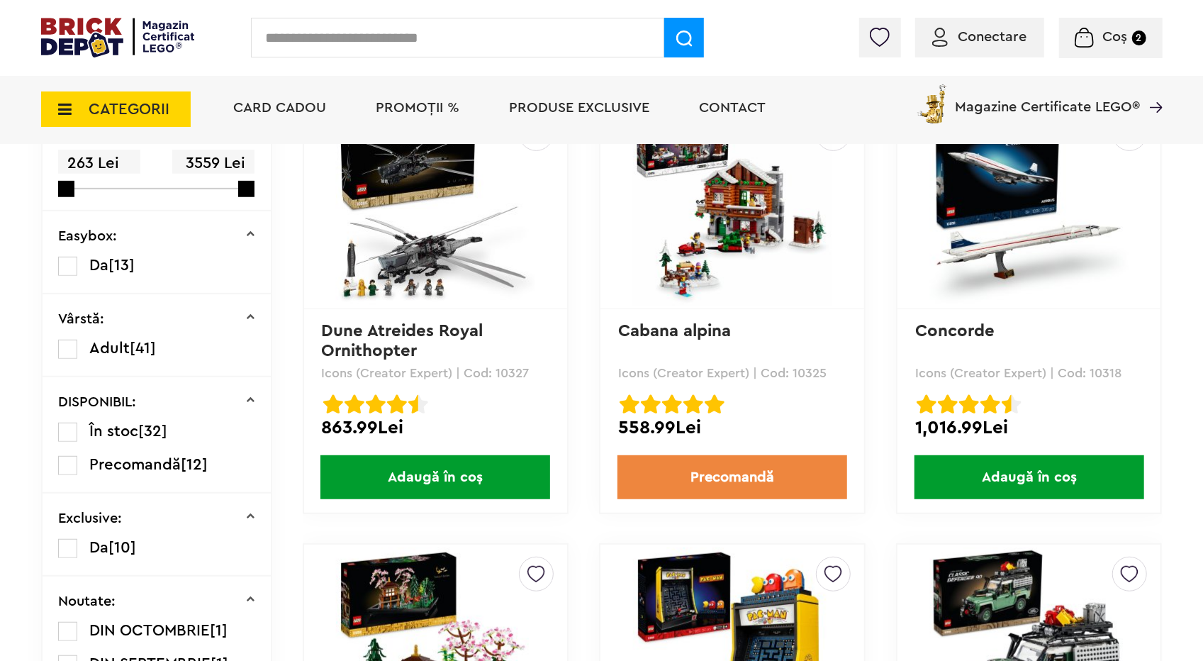
scroll to position [355, 0]
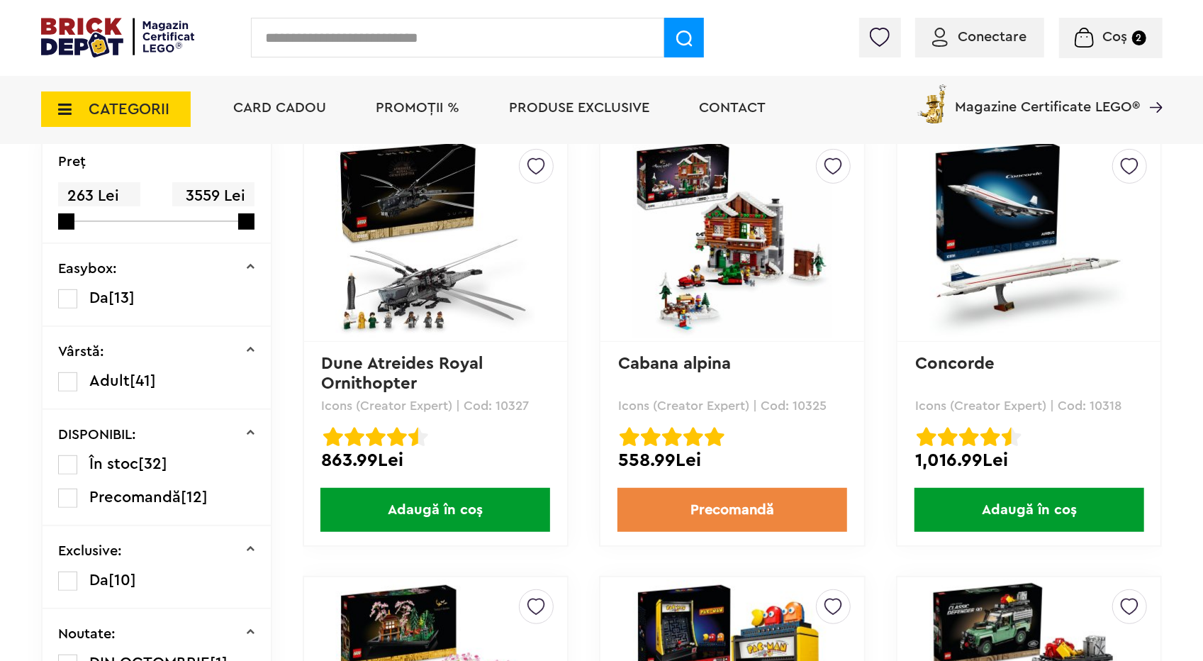
click at [1115, 43] on span "Coș" at bounding box center [1115, 37] width 25 height 14
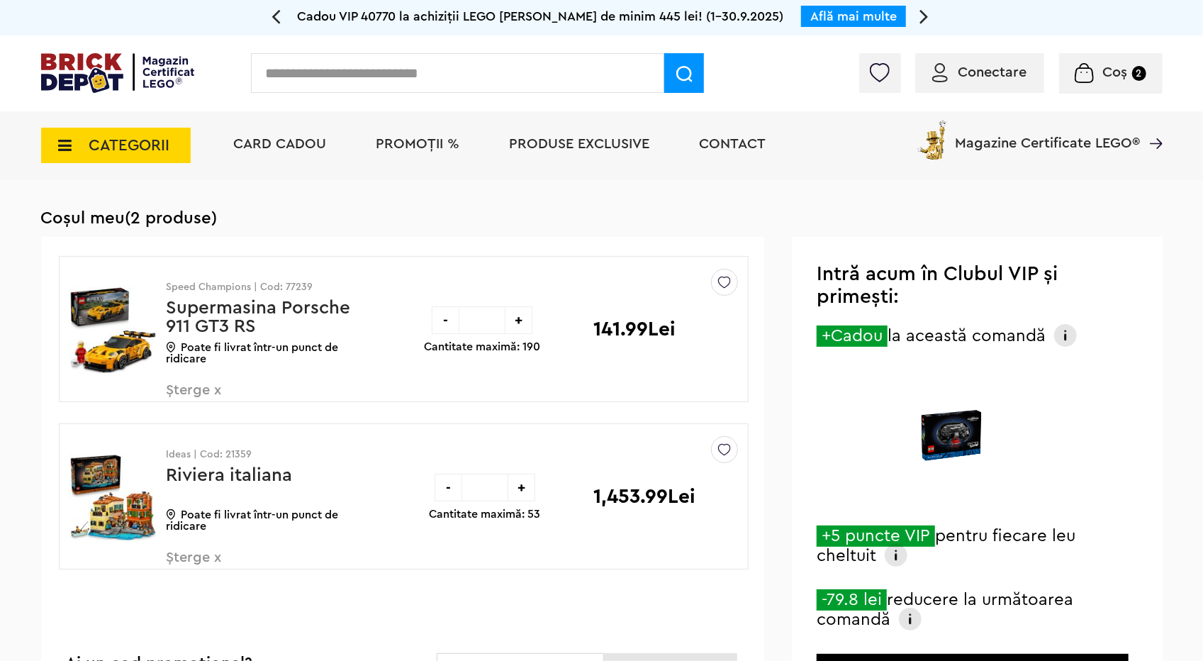
click at [126, 482] on img at bounding box center [112, 497] width 87 height 106
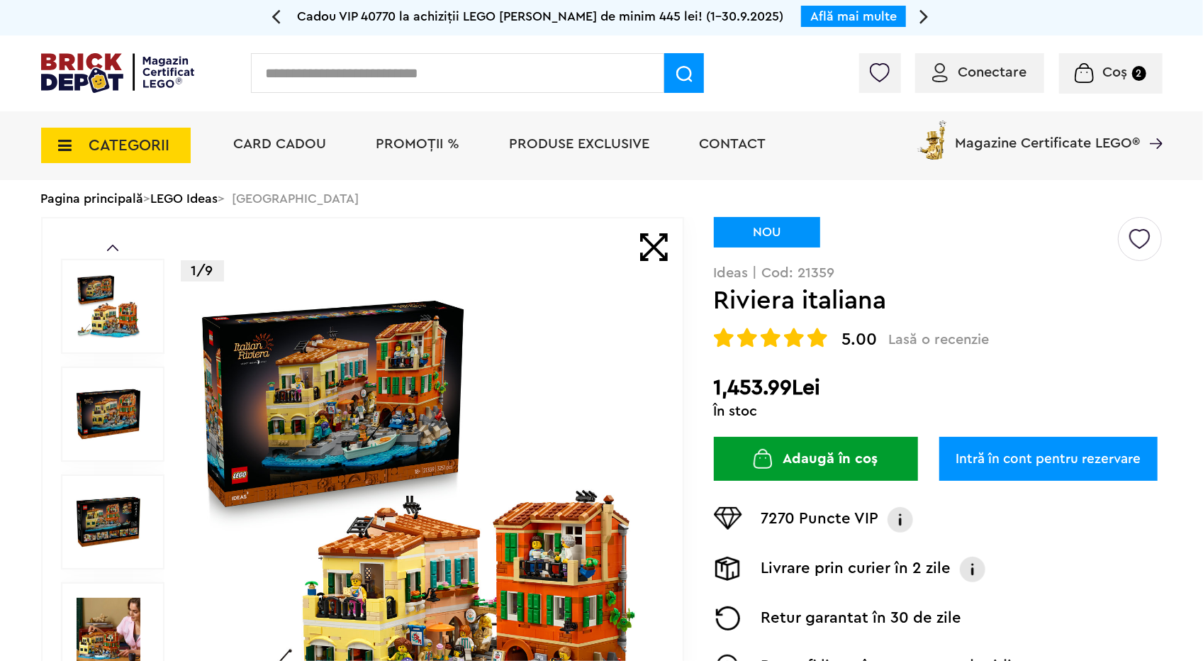
click at [523, 538] on img at bounding box center [423, 522] width 457 height 457
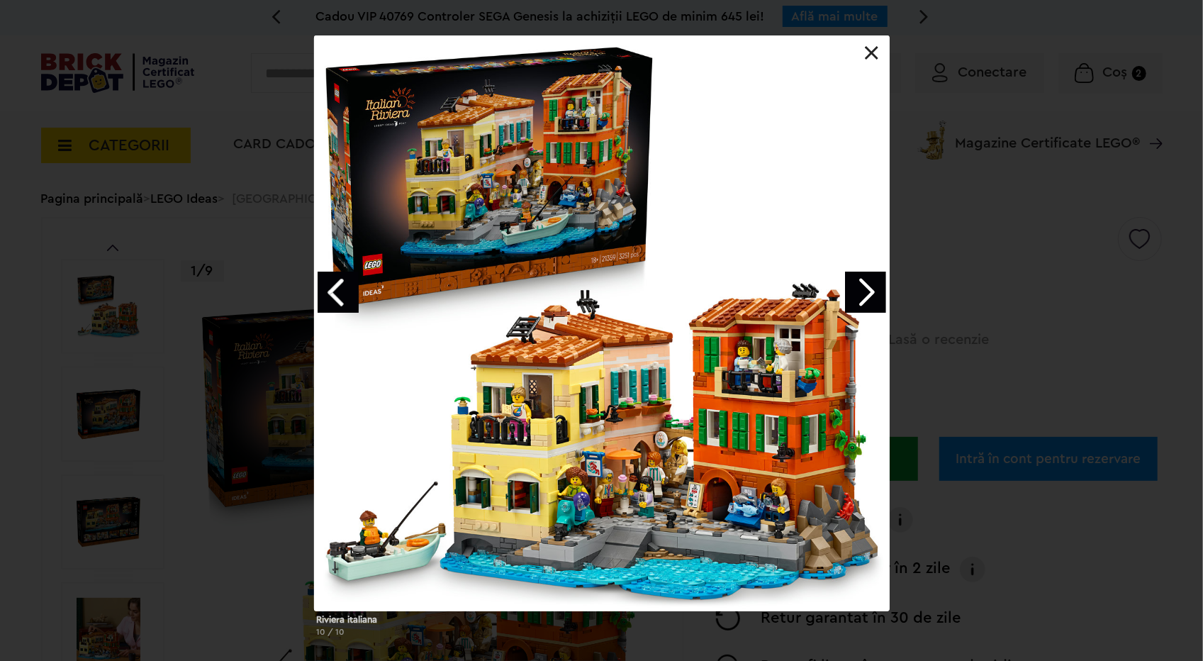
click at [880, 292] on link "Next image" at bounding box center [865, 292] width 41 height 41
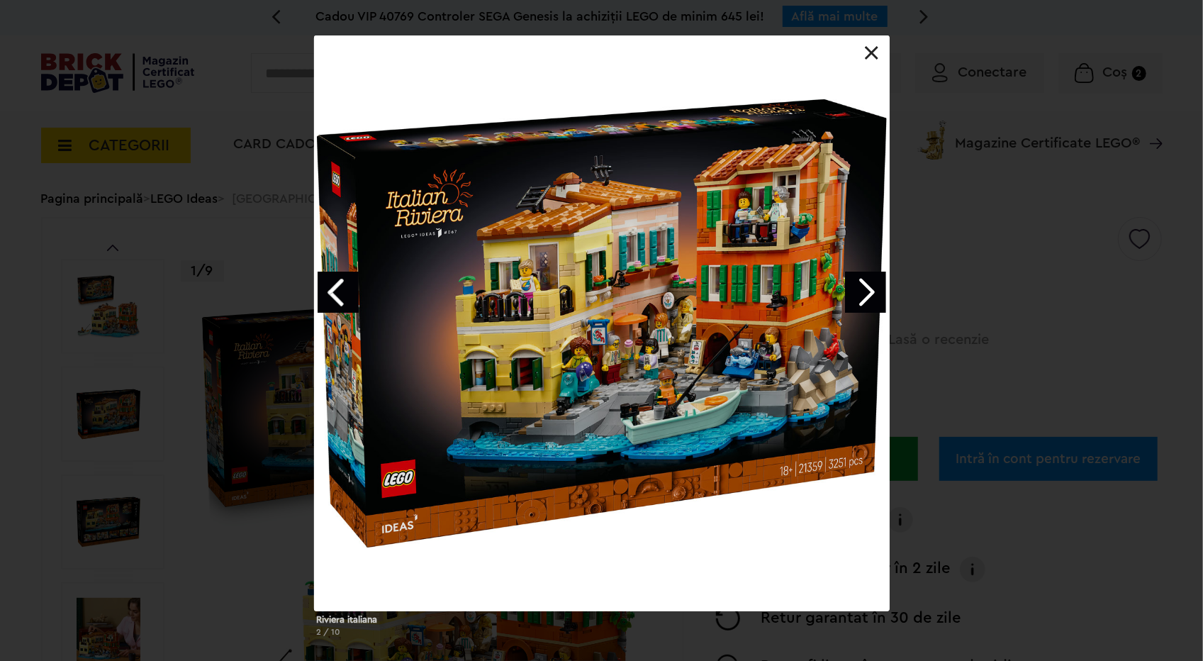
click at [880, 292] on link "Next image" at bounding box center [865, 292] width 41 height 41
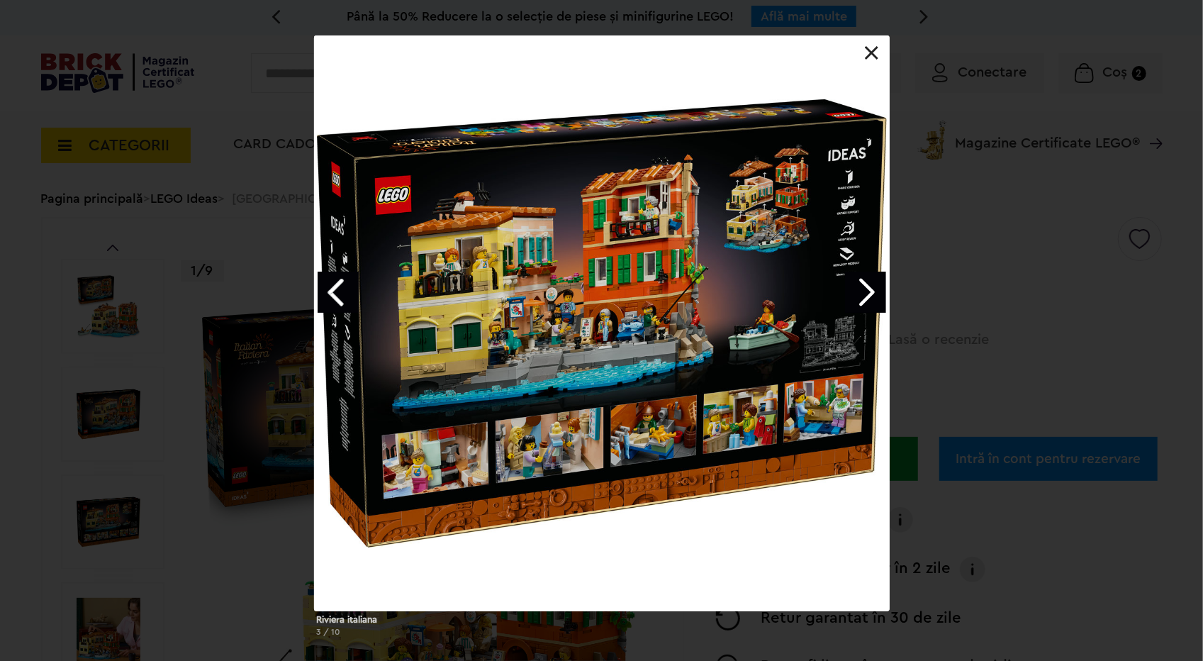
click at [880, 292] on link "Next image" at bounding box center [865, 292] width 41 height 41
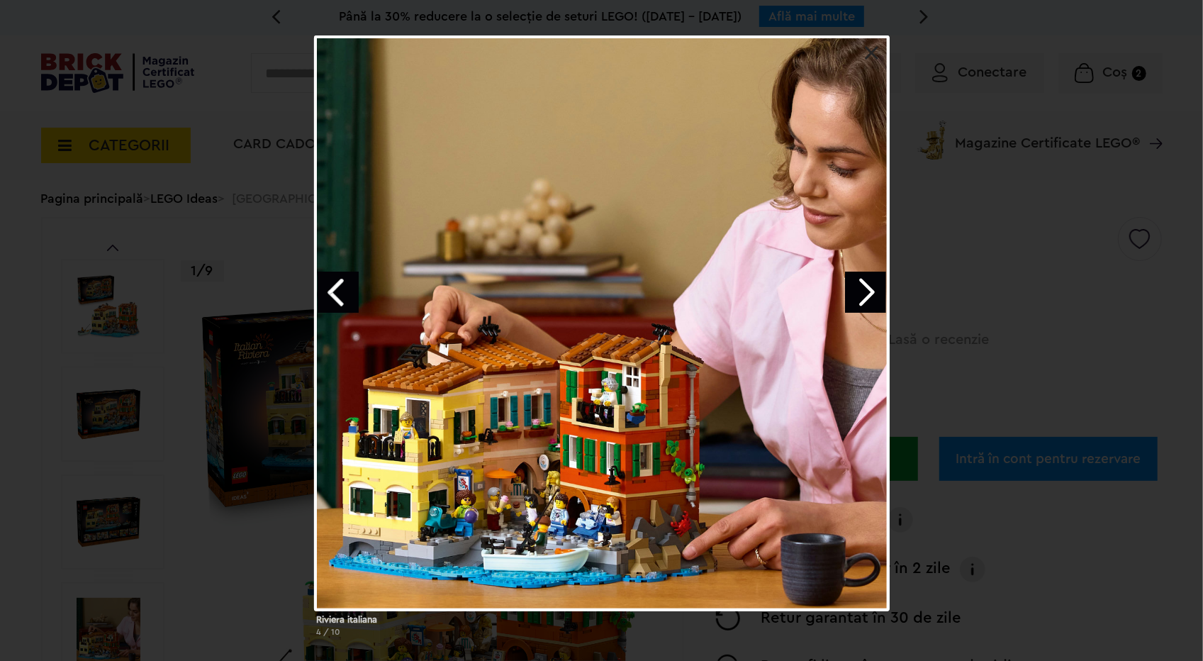
click at [880, 292] on link "Next image" at bounding box center [865, 292] width 41 height 41
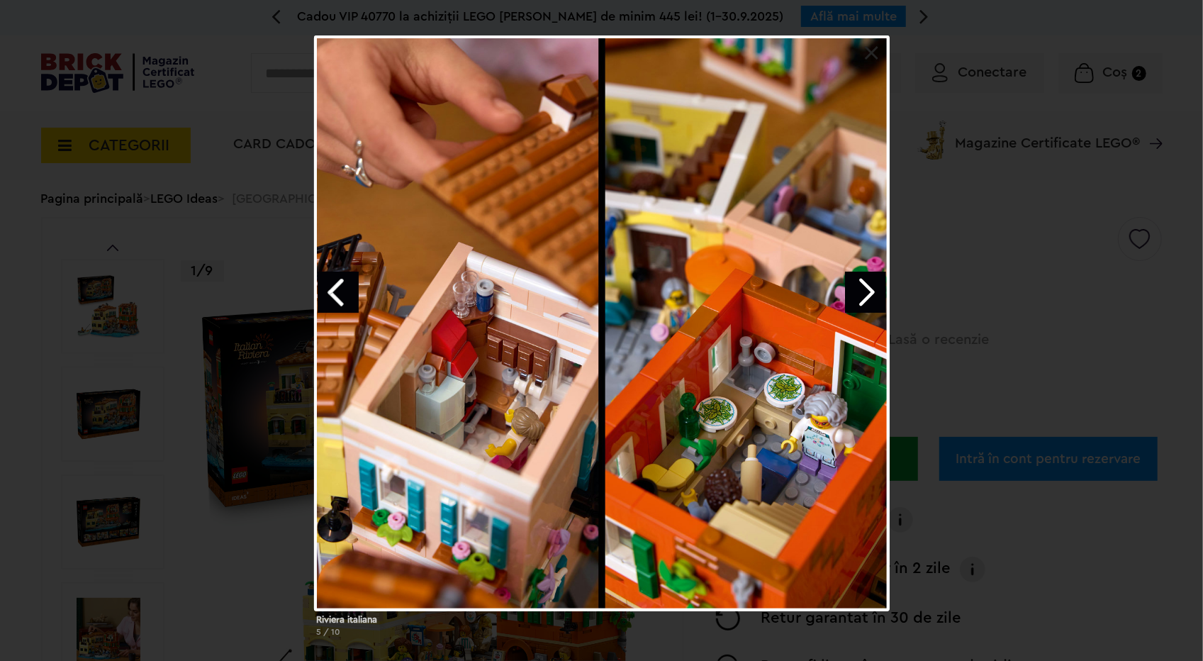
click at [880, 292] on link "Next image" at bounding box center [865, 292] width 41 height 41
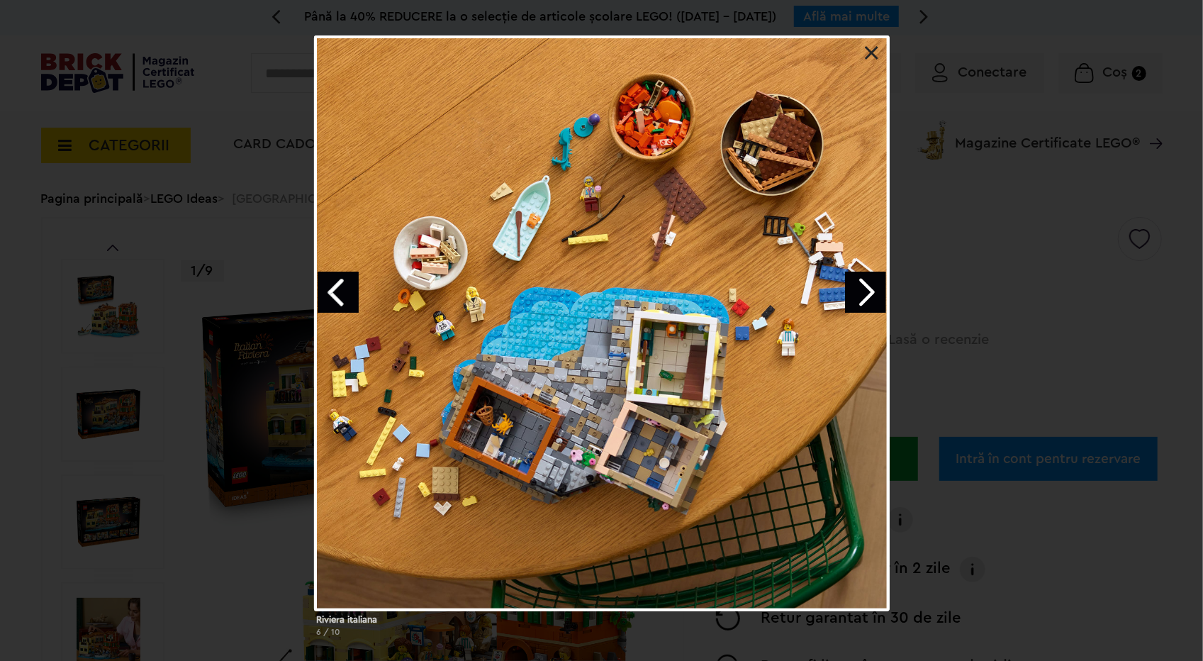
click at [880, 292] on link "Next image" at bounding box center [865, 292] width 41 height 41
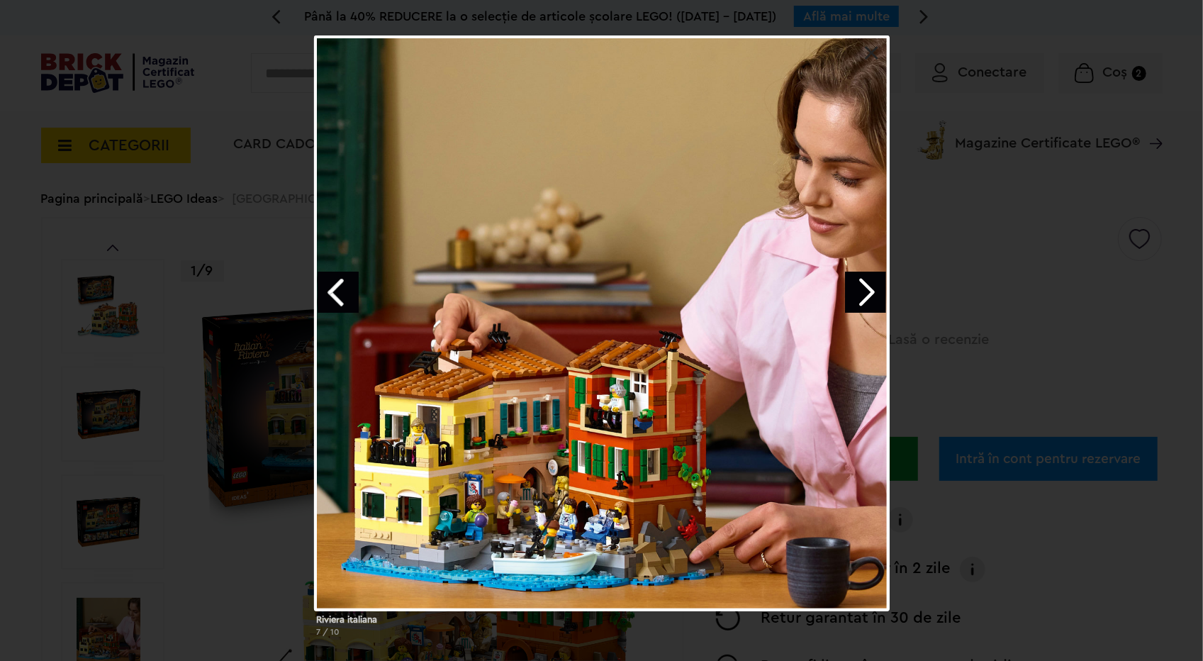
click at [880, 292] on link "Next image" at bounding box center [865, 292] width 41 height 41
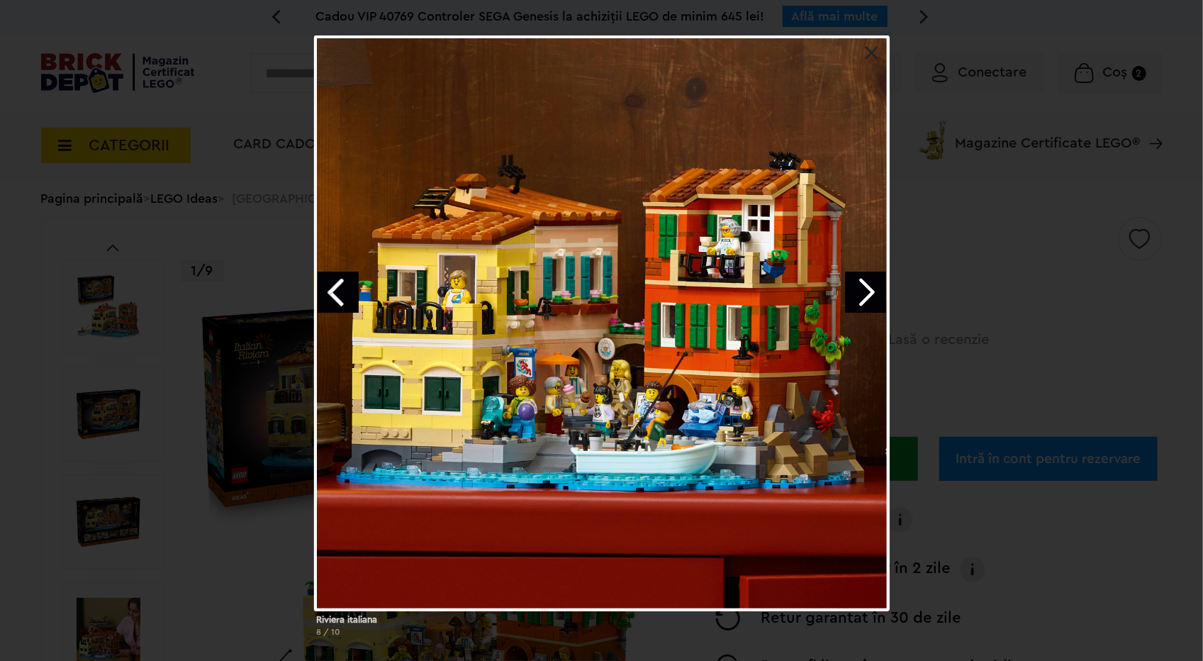
click at [880, 292] on link "Next image" at bounding box center [865, 292] width 41 height 41
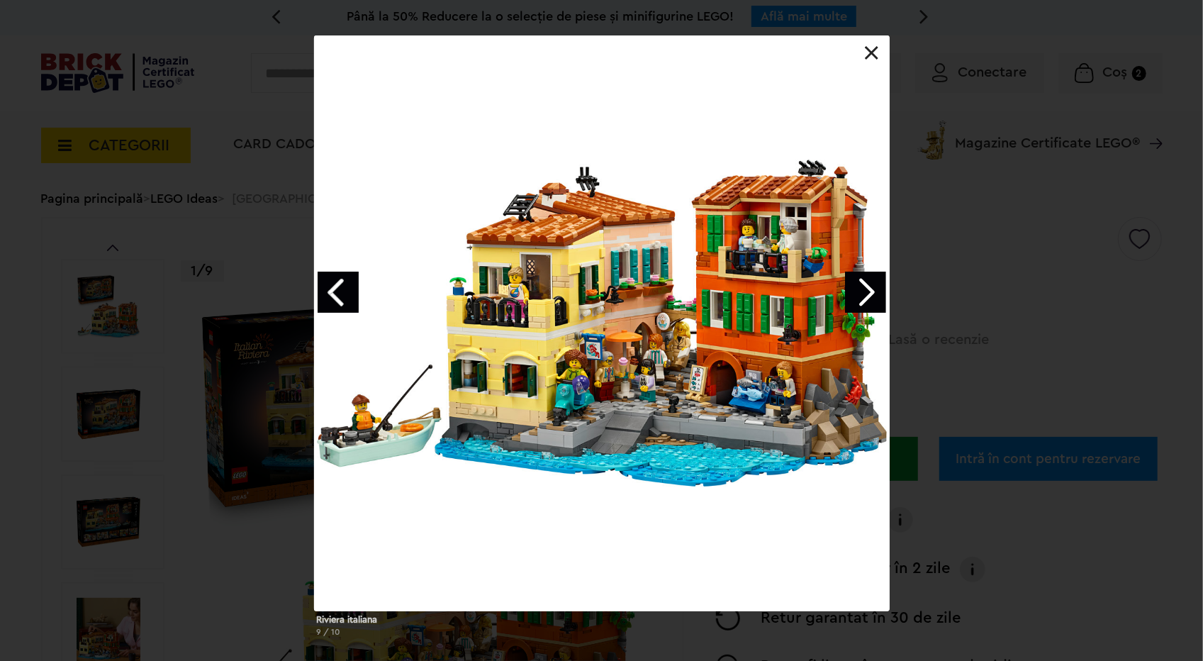
click at [880, 292] on link "Next image" at bounding box center [865, 292] width 41 height 41
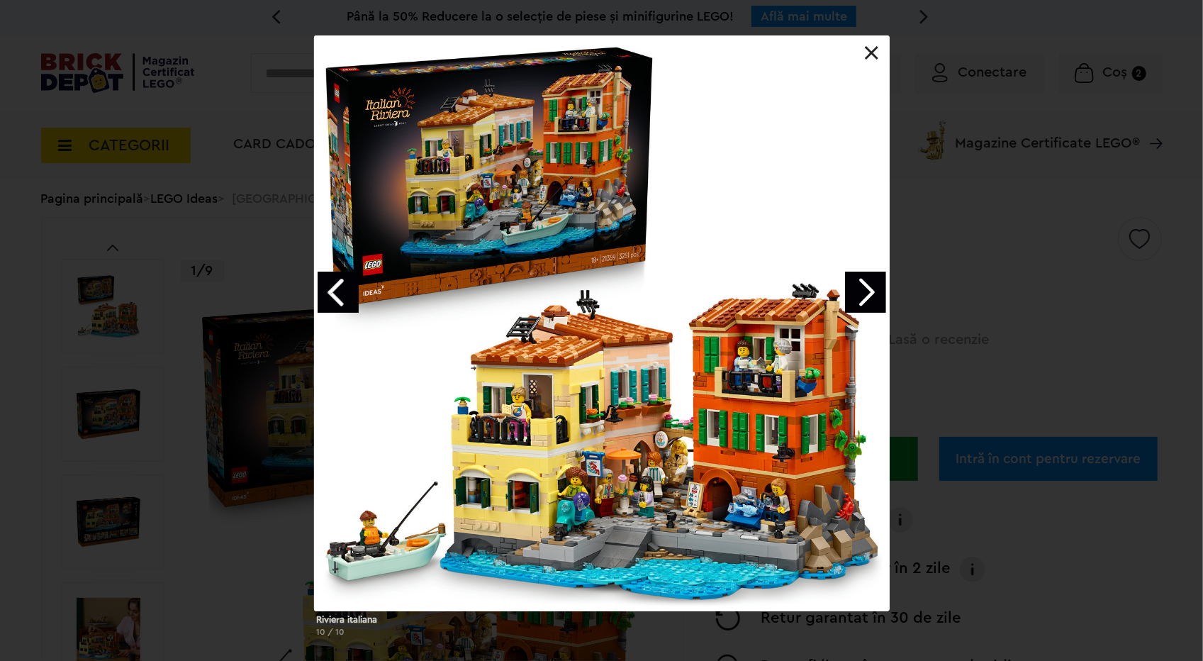
click at [880, 292] on link "Next image" at bounding box center [865, 292] width 41 height 41
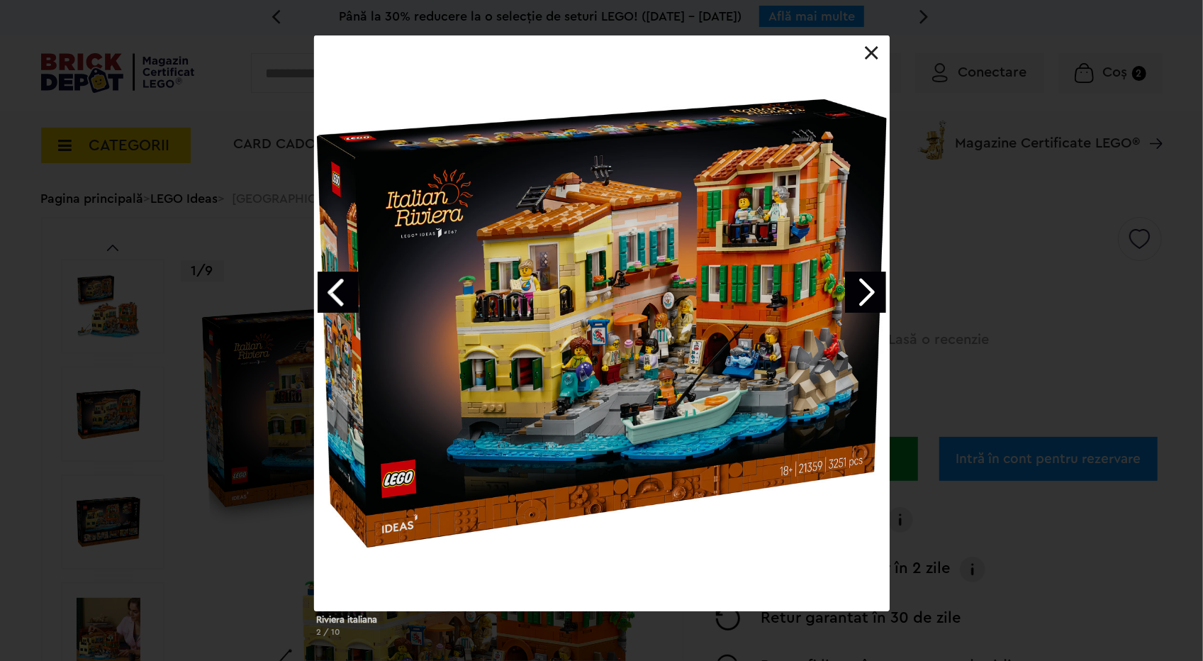
click at [880, 292] on link "Next image" at bounding box center [865, 292] width 41 height 41
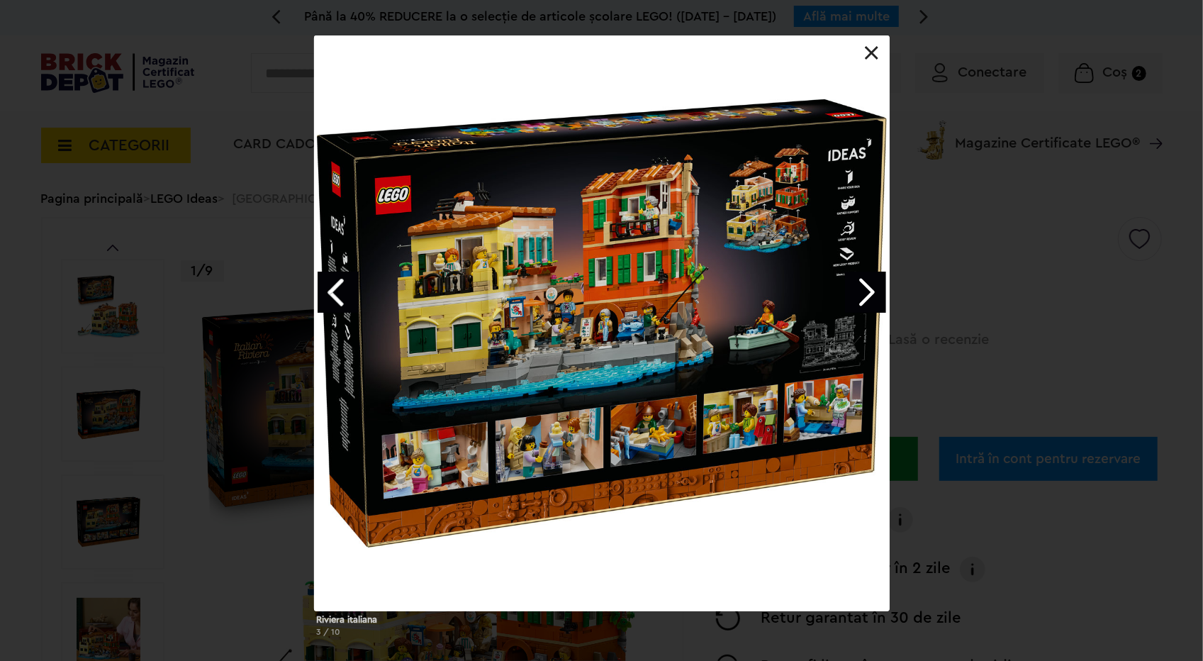
click at [880, 292] on link "Next image" at bounding box center [865, 292] width 41 height 41
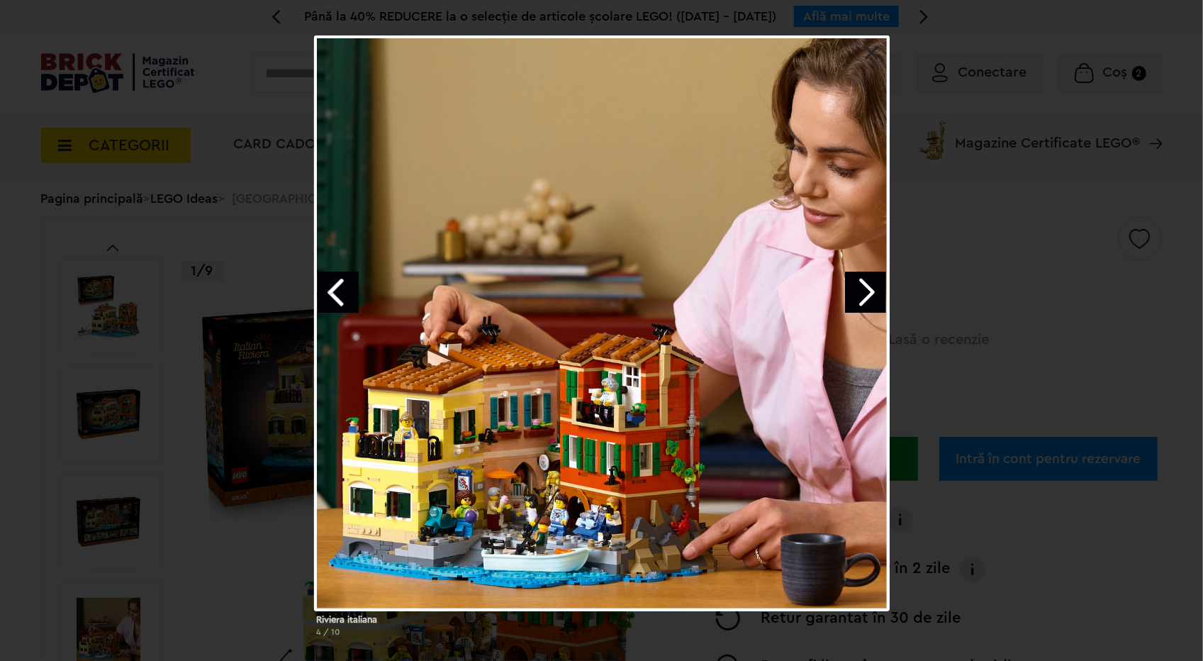
click at [306, 286] on div "Riviera italiana 4 / 10" at bounding box center [601, 341] width 1203 height 613
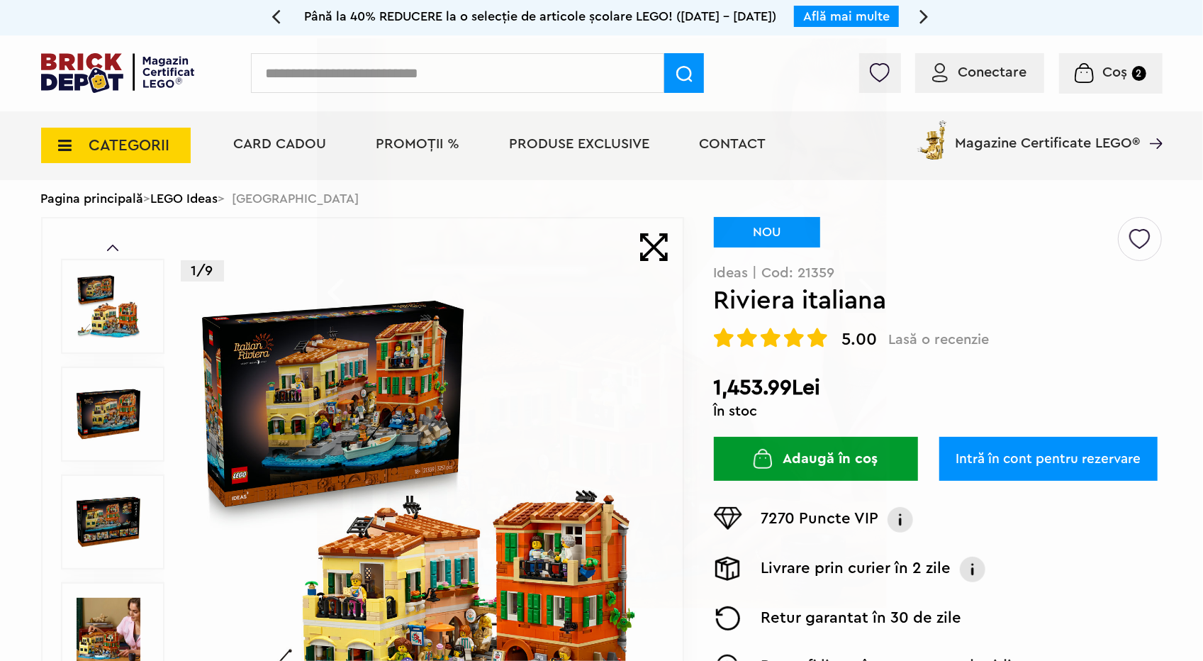
click at [339, 339] on img at bounding box center [423, 522] width 457 height 457
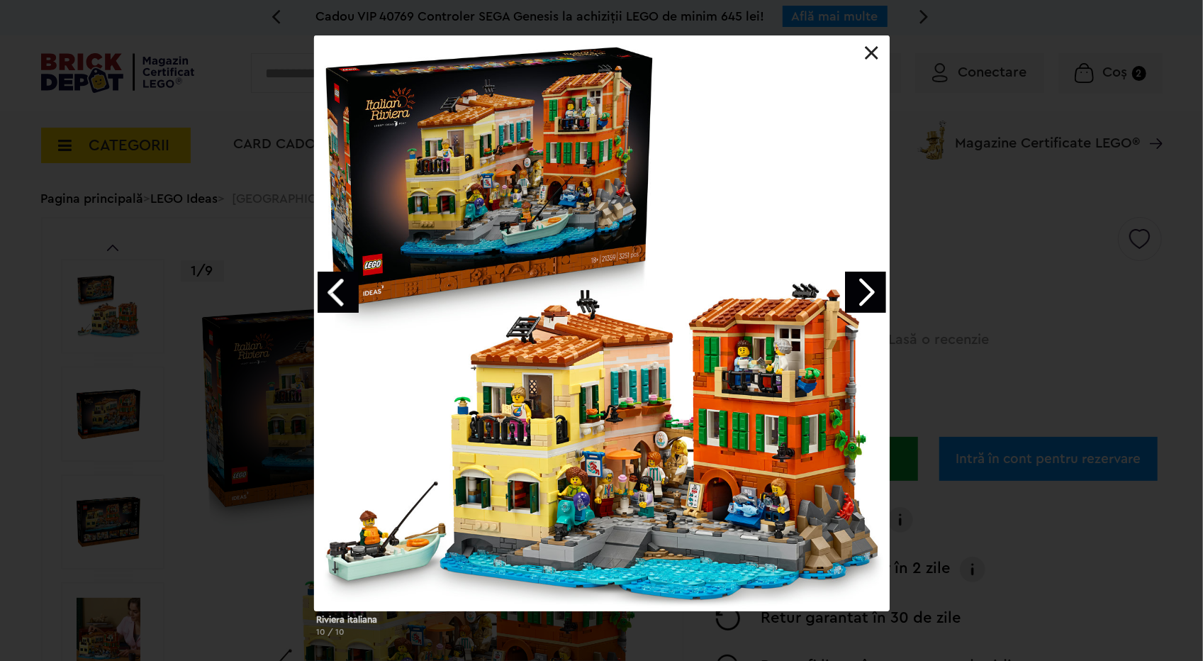
click at [865, 283] on link "Next image" at bounding box center [865, 292] width 41 height 41
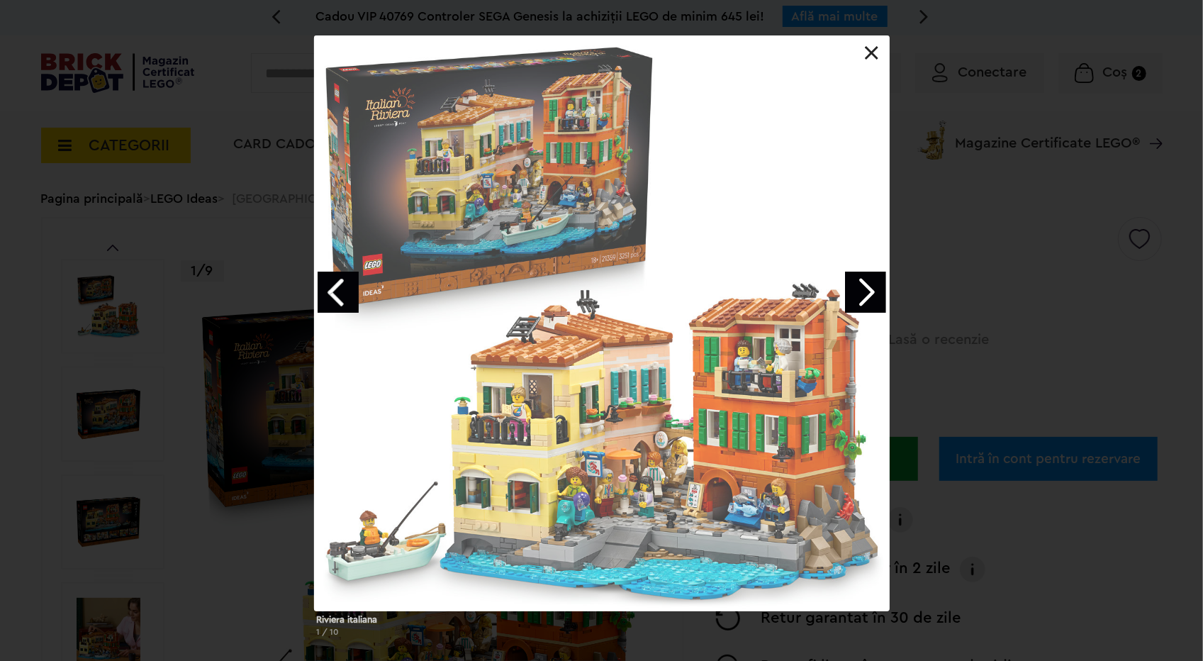
click at [865, 283] on link "Next image" at bounding box center [865, 292] width 41 height 41
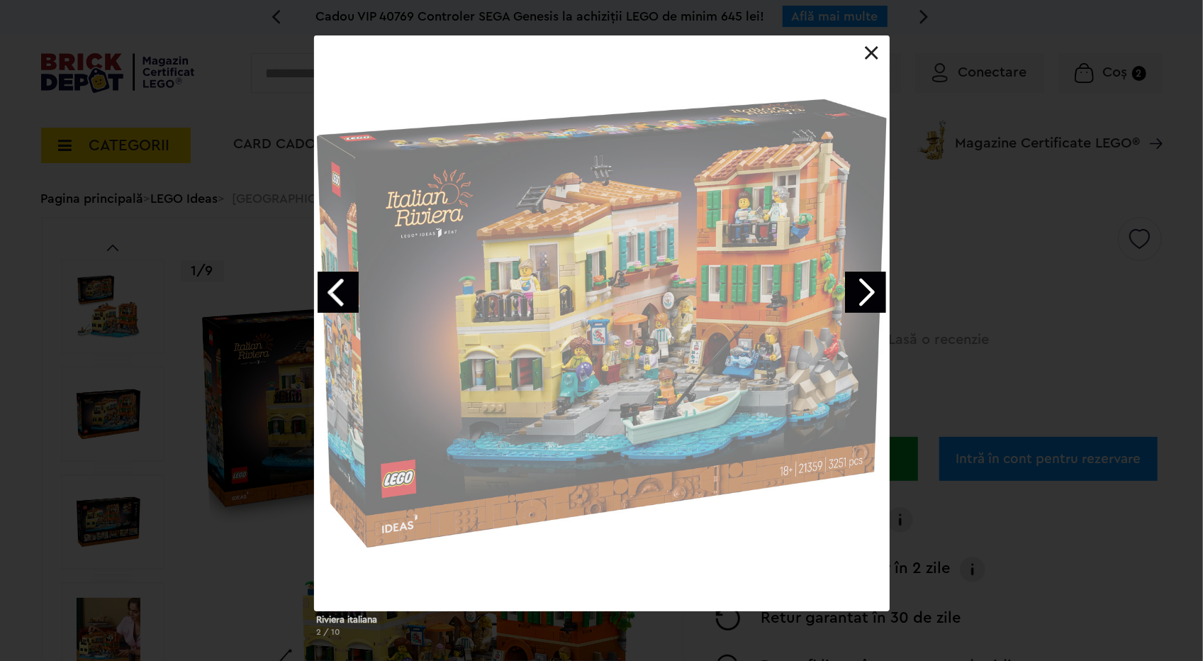
click at [864, 283] on link "Next image" at bounding box center [865, 292] width 41 height 41
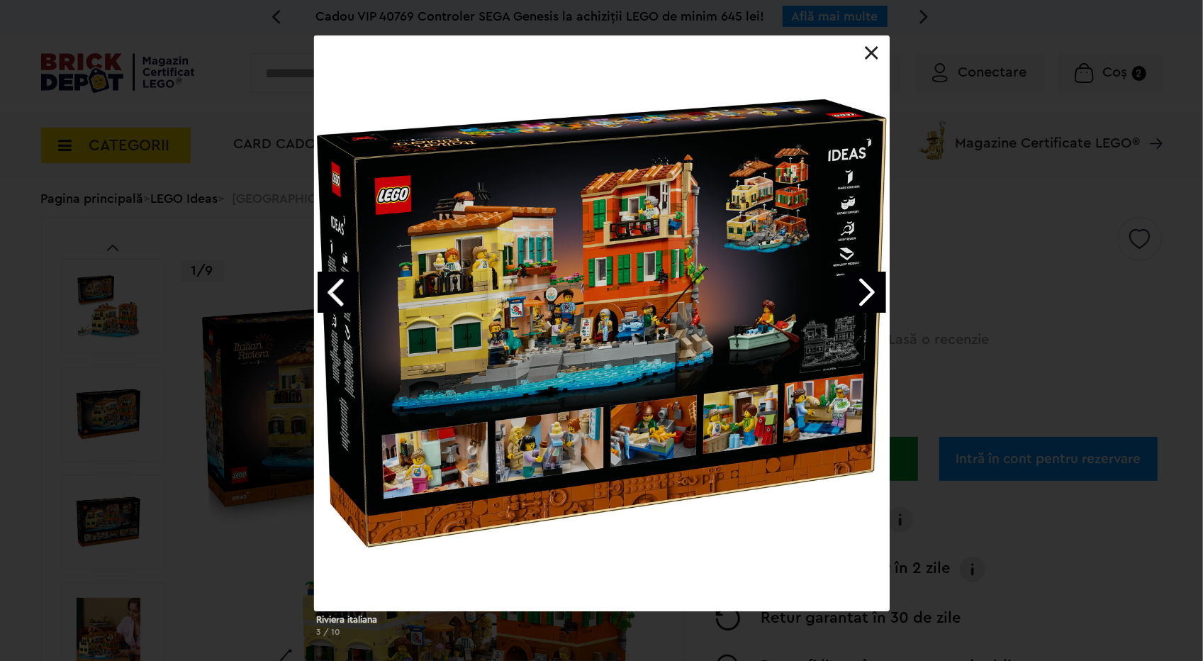
click at [864, 283] on link "Next image" at bounding box center [865, 292] width 41 height 41
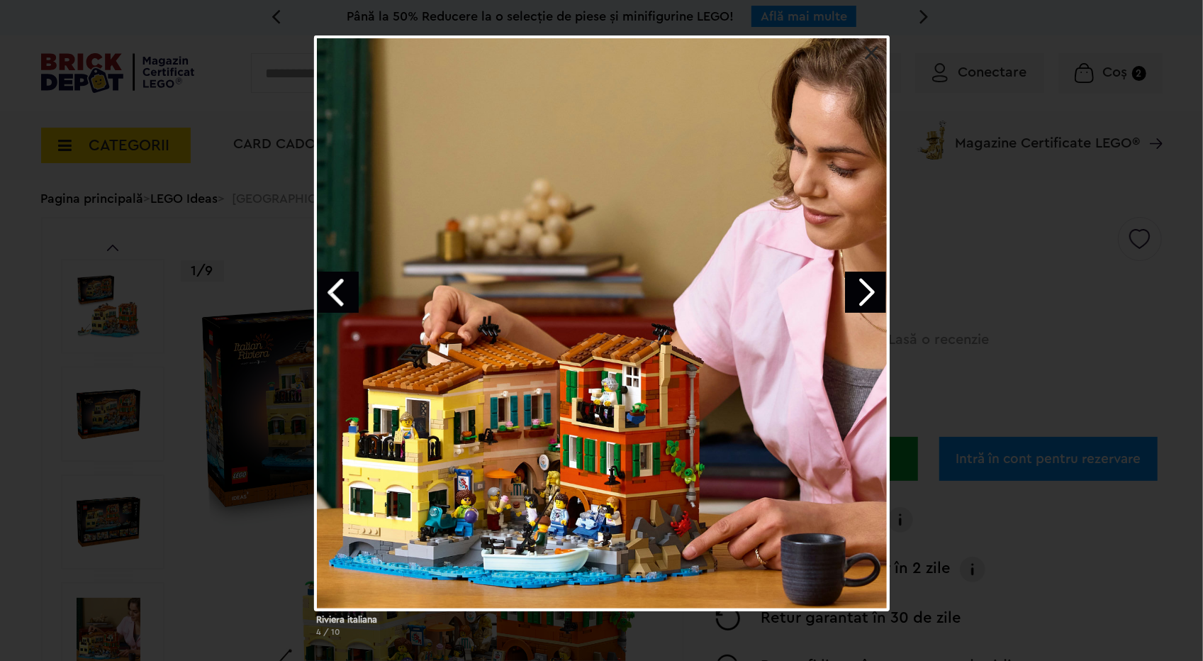
click at [339, 289] on link "Previous image" at bounding box center [338, 292] width 41 height 41
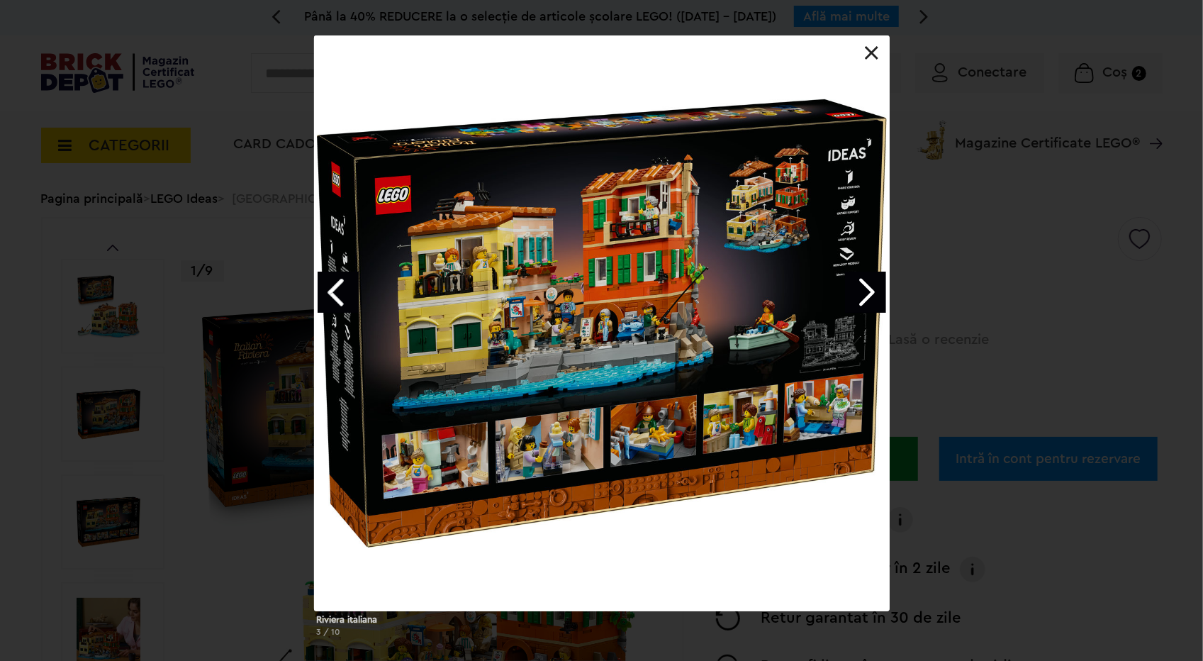
click at [866, 286] on link "Next image" at bounding box center [865, 292] width 41 height 41
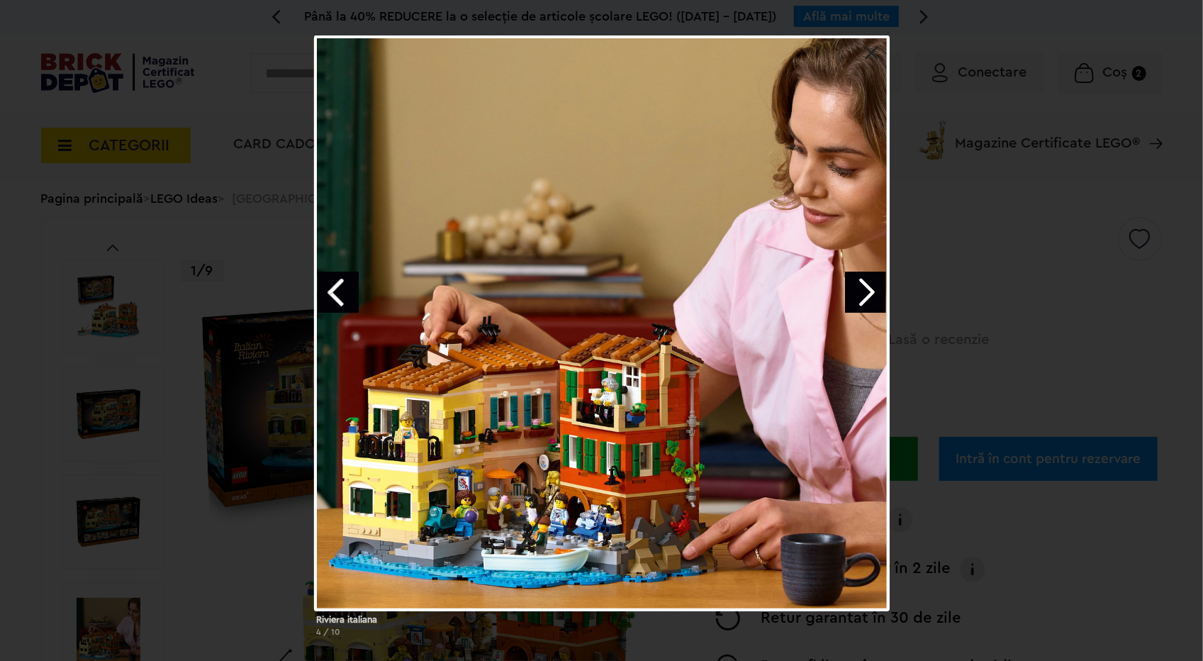
click at [350, 284] on link "Previous image" at bounding box center [338, 292] width 41 height 41
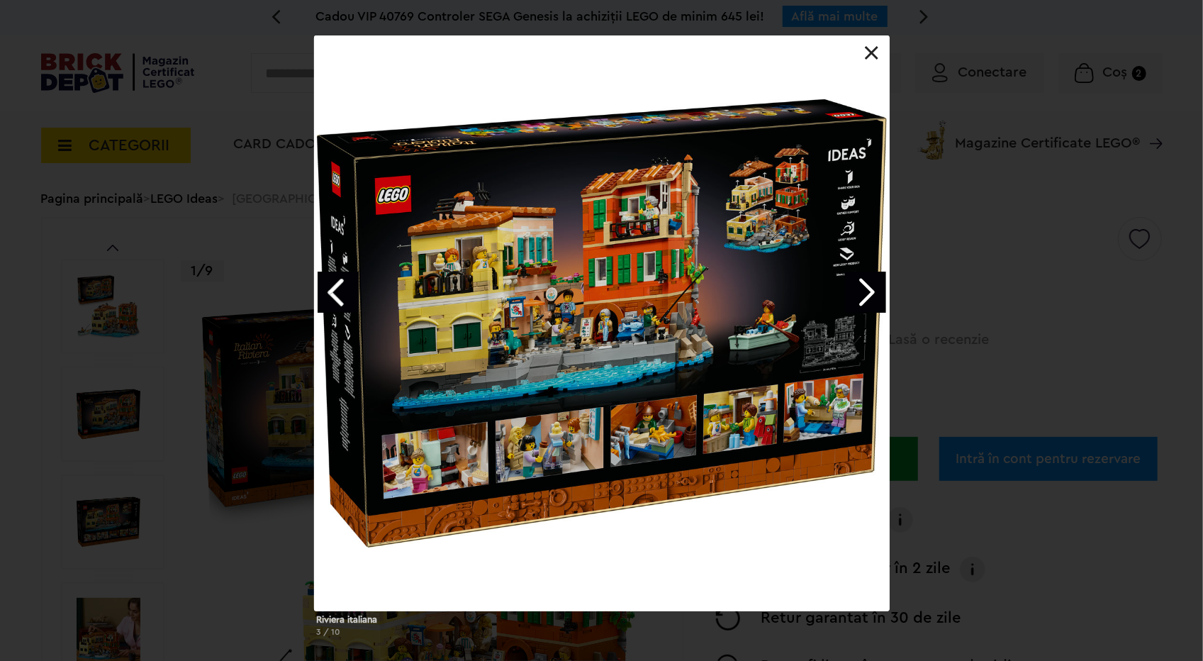
click at [868, 290] on link "Next image" at bounding box center [865, 292] width 41 height 41
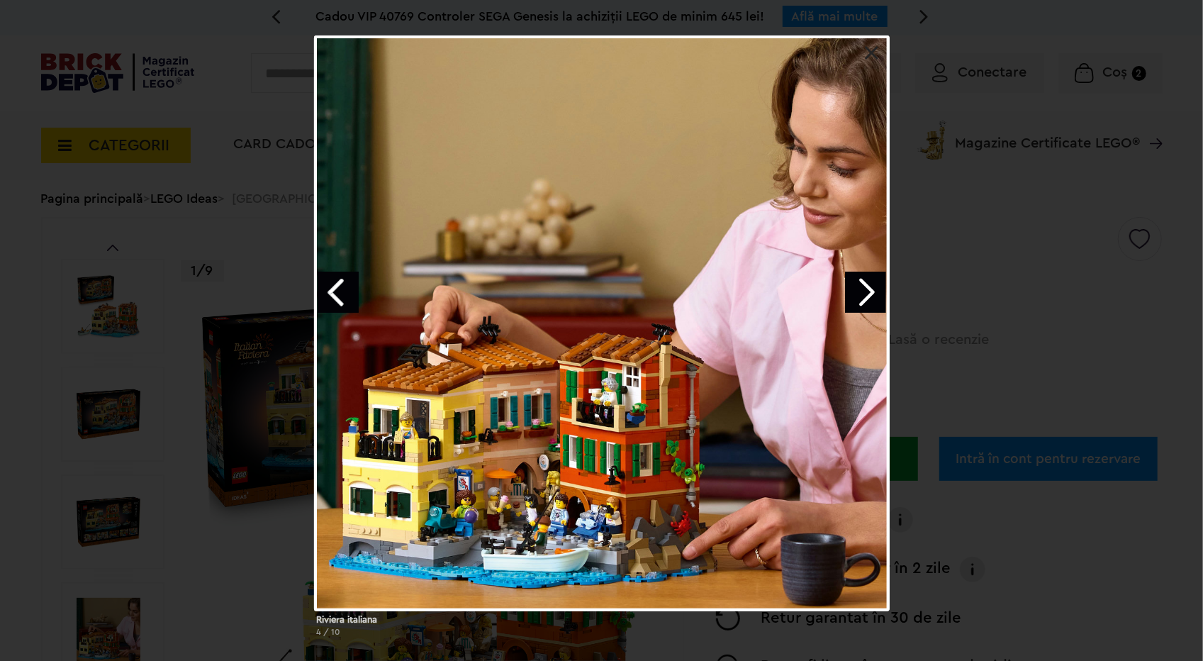
drag, startPoint x: 335, startPoint y: 281, endPoint x: 363, endPoint y: 277, distance: 28.7
click at [335, 281] on link "Previous image" at bounding box center [338, 292] width 41 height 41
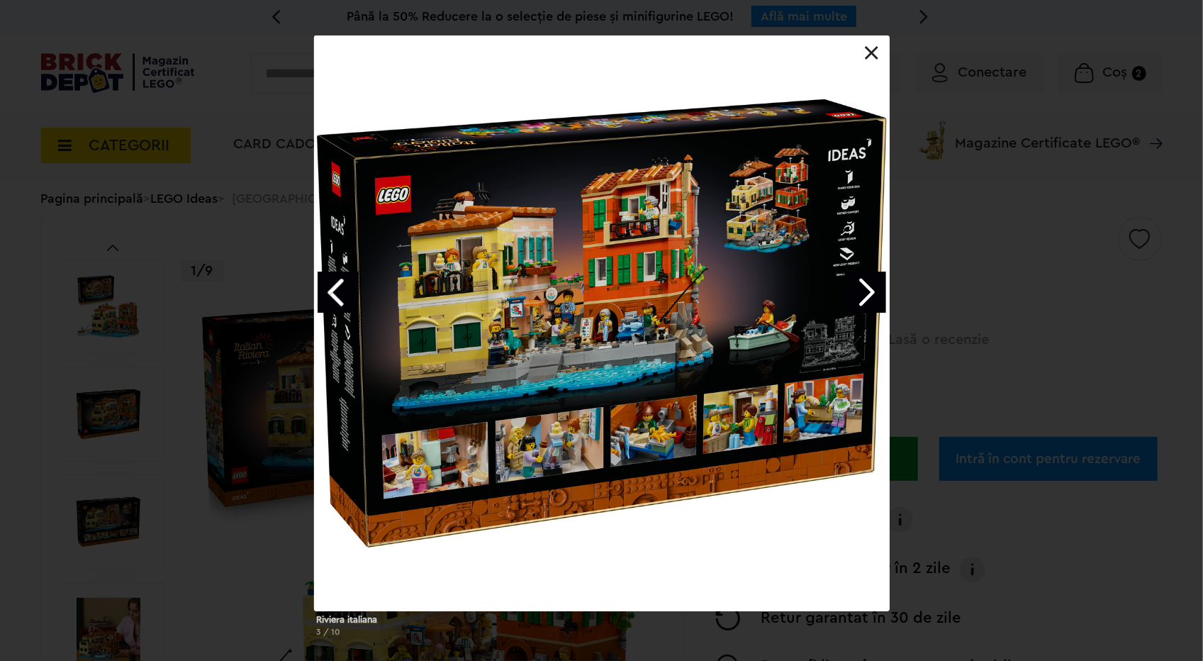
click at [876, 289] on link "Next image" at bounding box center [865, 292] width 41 height 41
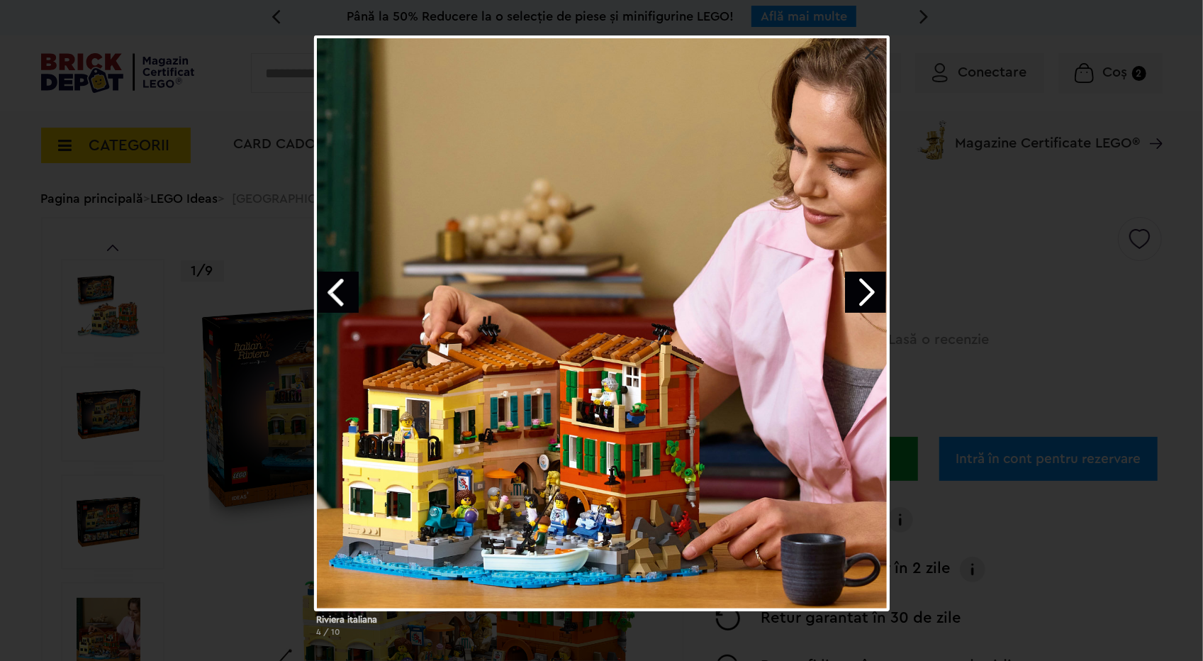
click at [869, 291] on link "Next image" at bounding box center [865, 292] width 41 height 41
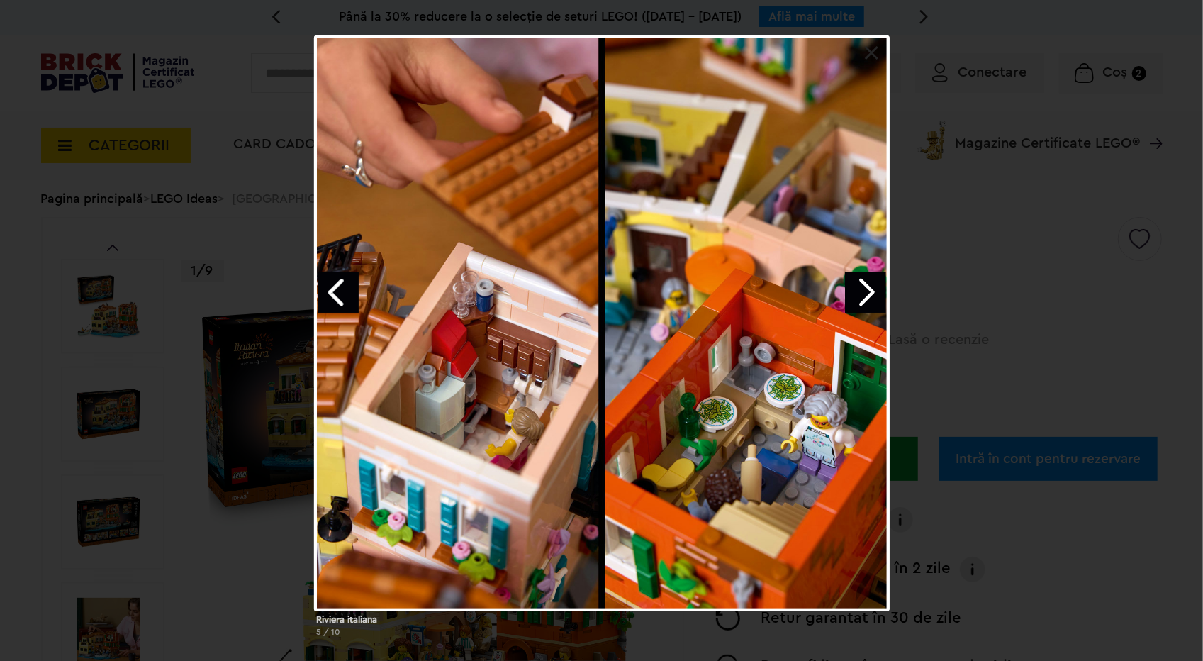
click at [859, 288] on link "Next image" at bounding box center [865, 292] width 41 height 41
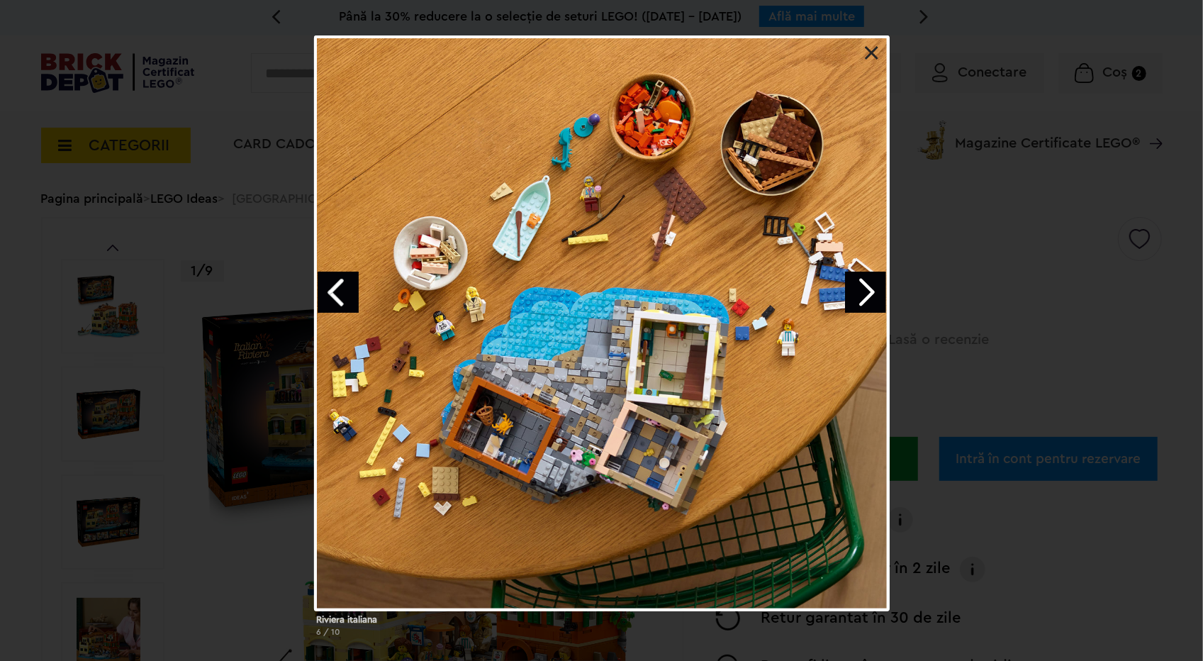
click at [866, 290] on link "Next image" at bounding box center [865, 292] width 41 height 41
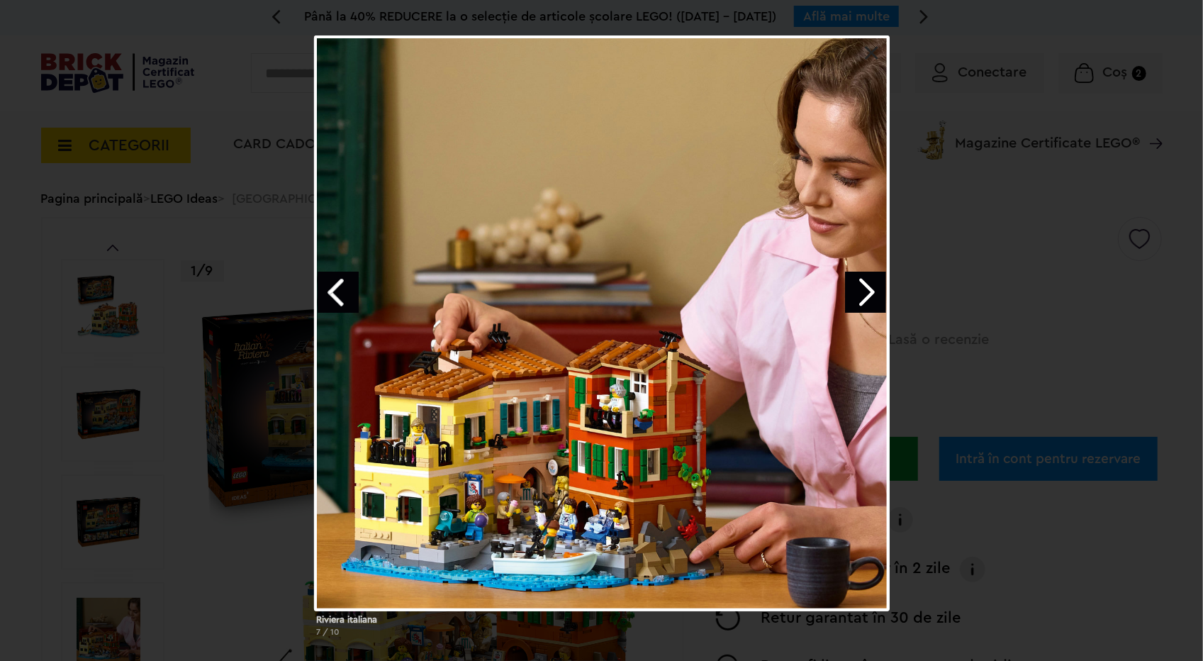
click at [861, 286] on link "Next image" at bounding box center [865, 292] width 41 height 41
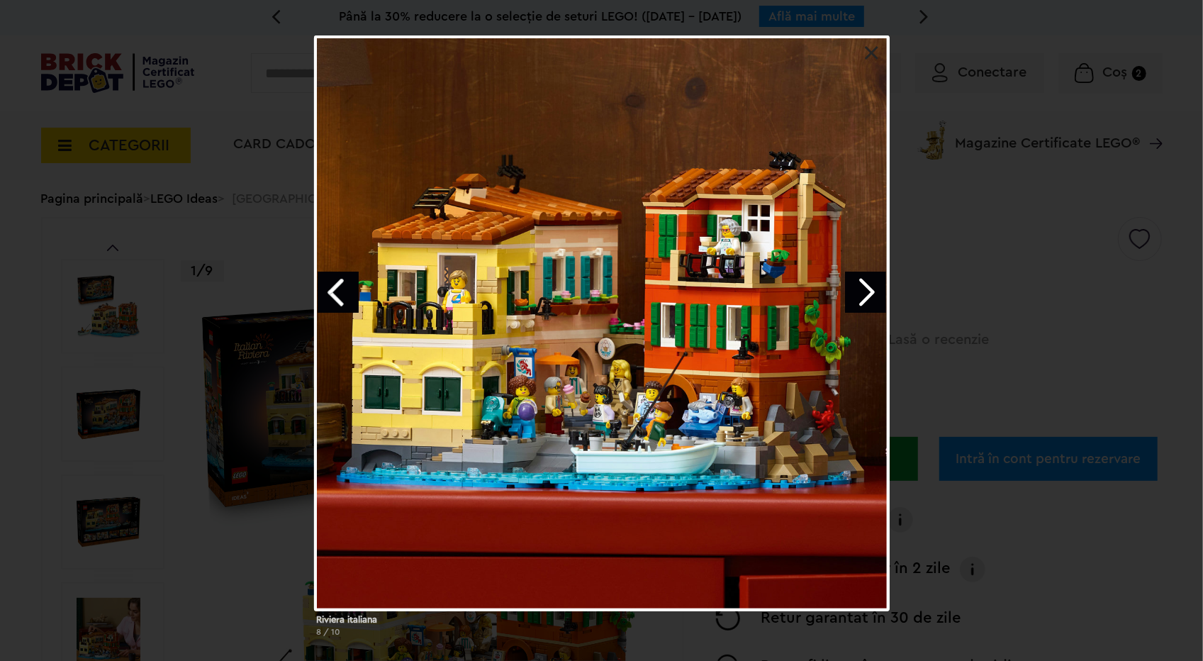
click at [929, 341] on div "Riviera italiana 8 / 10" at bounding box center [601, 341] width 1203 height 613
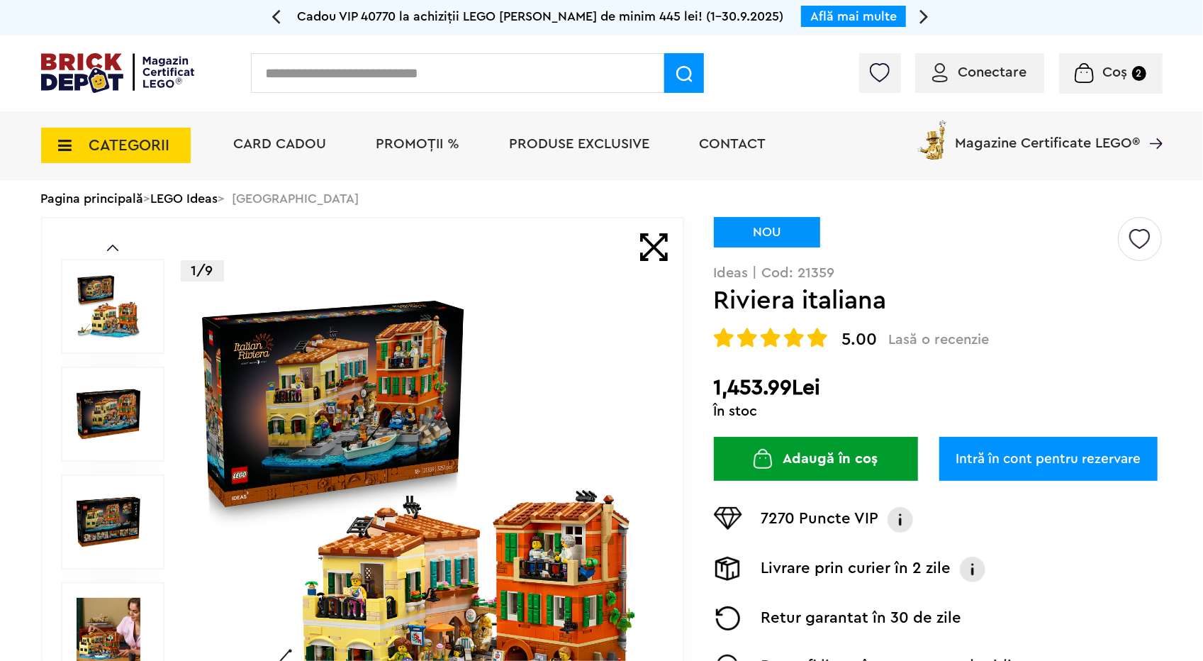
click at [1115, 70] on span "Coș" at bounding box center [1115, 72] width 25 height 14
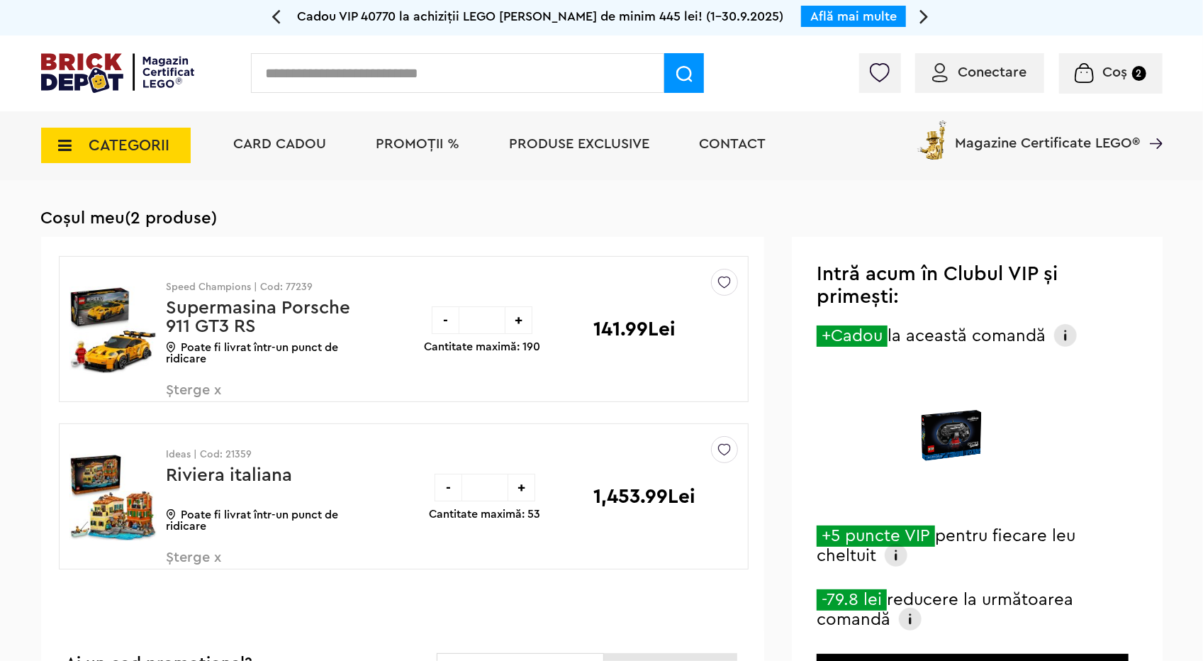
click at [105, 345] on img at bounding box center [112, 330] width 87 height 106
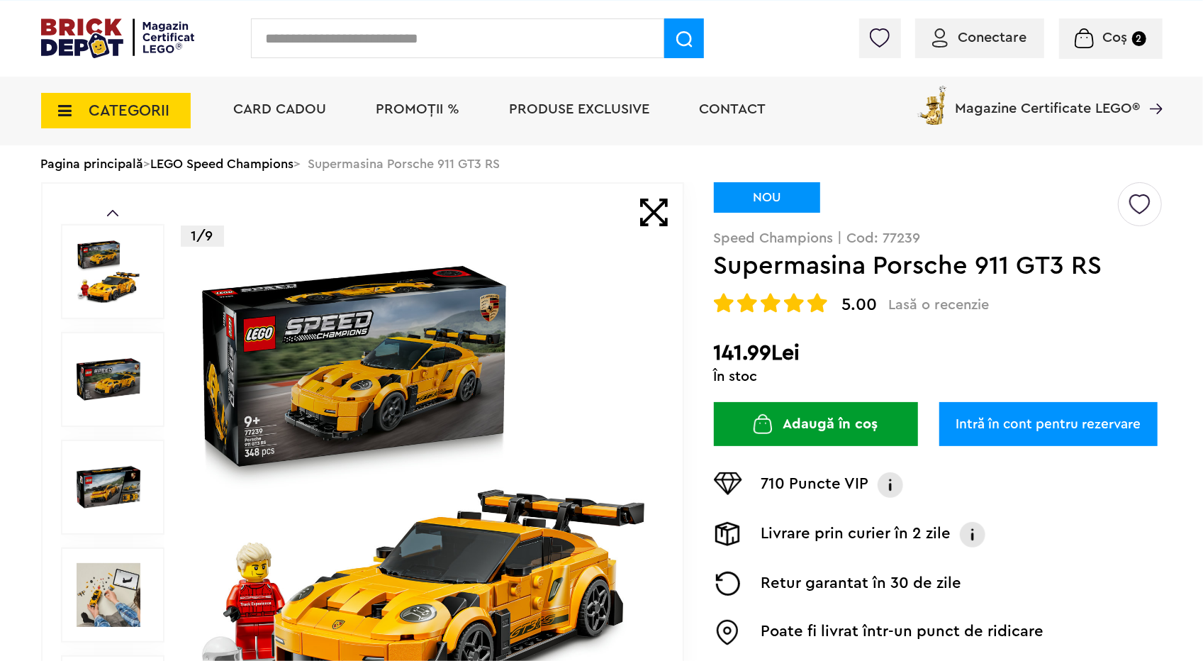
scroll to position [213, 0]
